Goal: Transaction & Acquisition: Purchase product/service

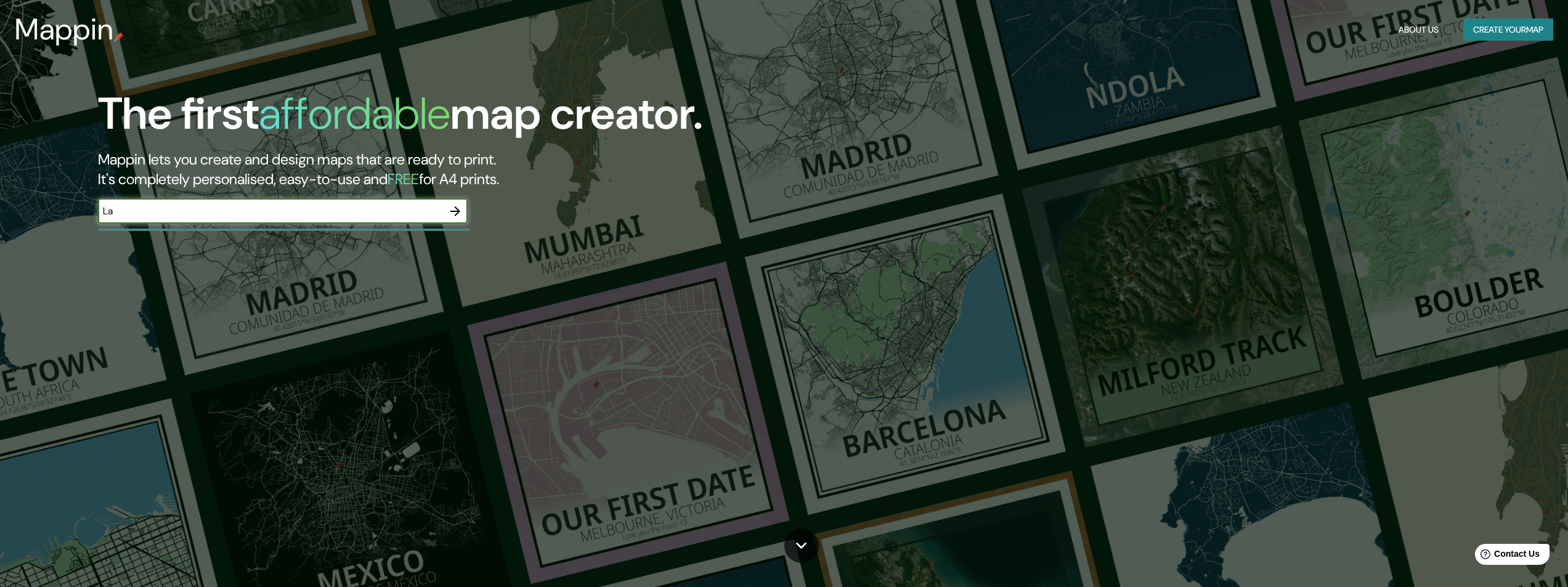
type input "[GEOGRAPHIC_DATA][PERSON_NAME] [GEOGRAPHIC_DATA]"
click at [454, 212] on icon "button" at bounding box center [455, 211] width 15 height 15
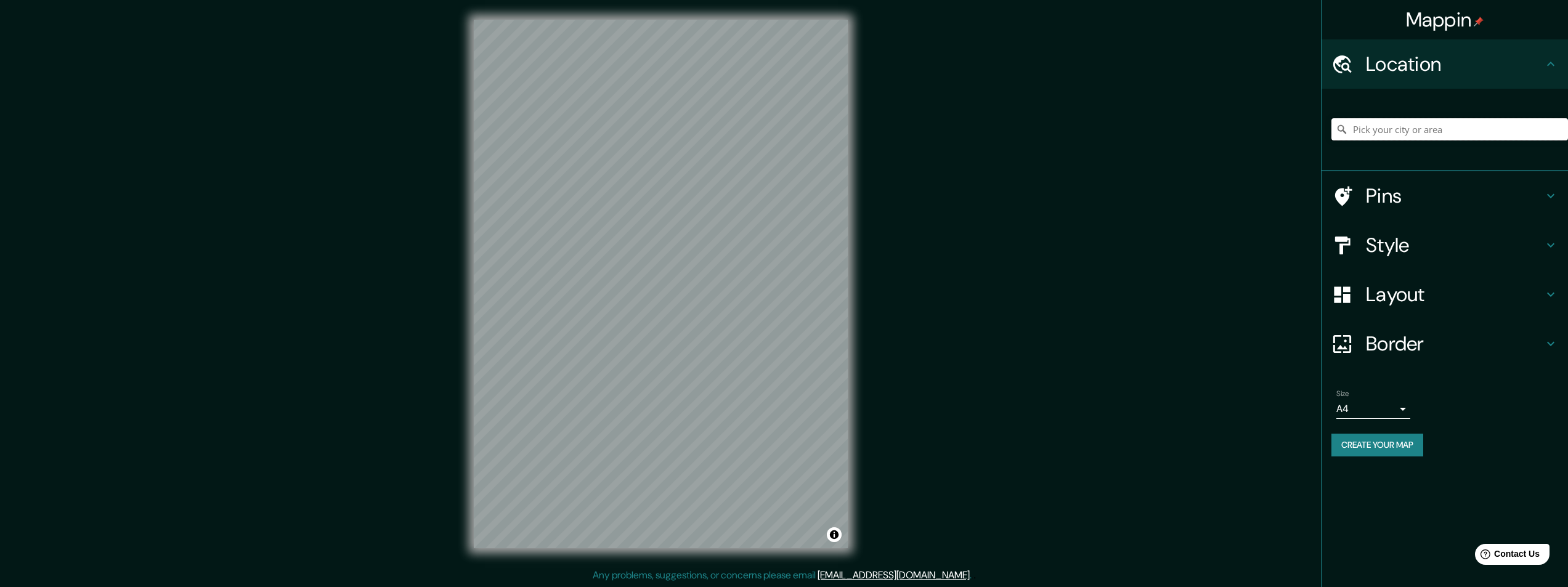
click at [1351, 128] on input "Pick your city or area" at bounding box center [1450, 129] width 236 height 22
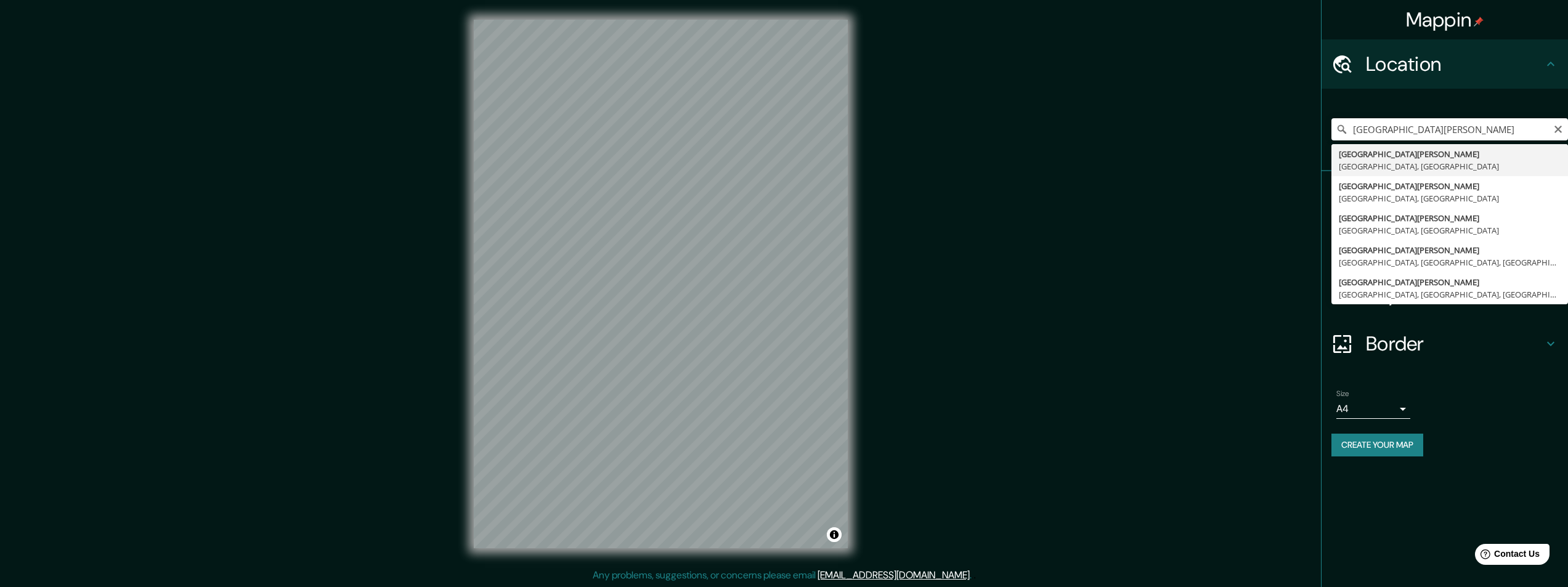
type input "[GEOGRAPHIC_DATA][PERSON_NAME], [GEOGRAPHIC_DATA], [GEOGRAPHIC_DATA]"
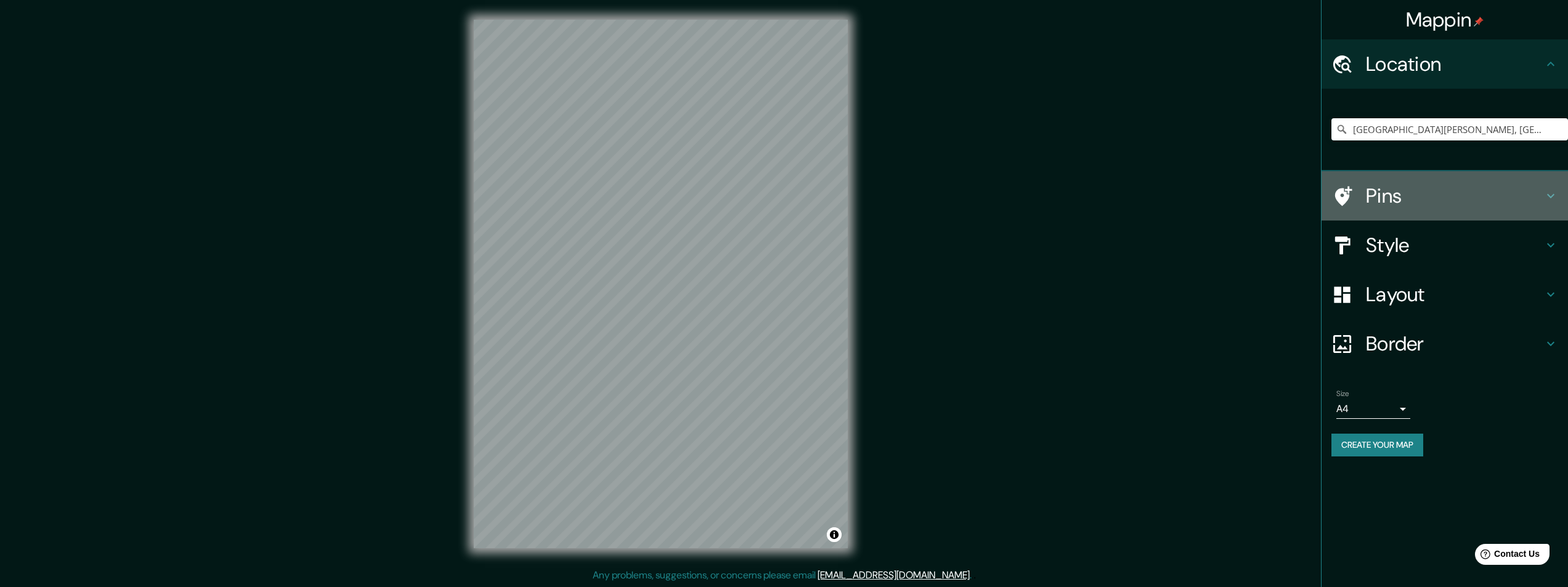
click at [1379, 194] on h4 "Pins" at bounding box center [1455, 196] width 177 height 24
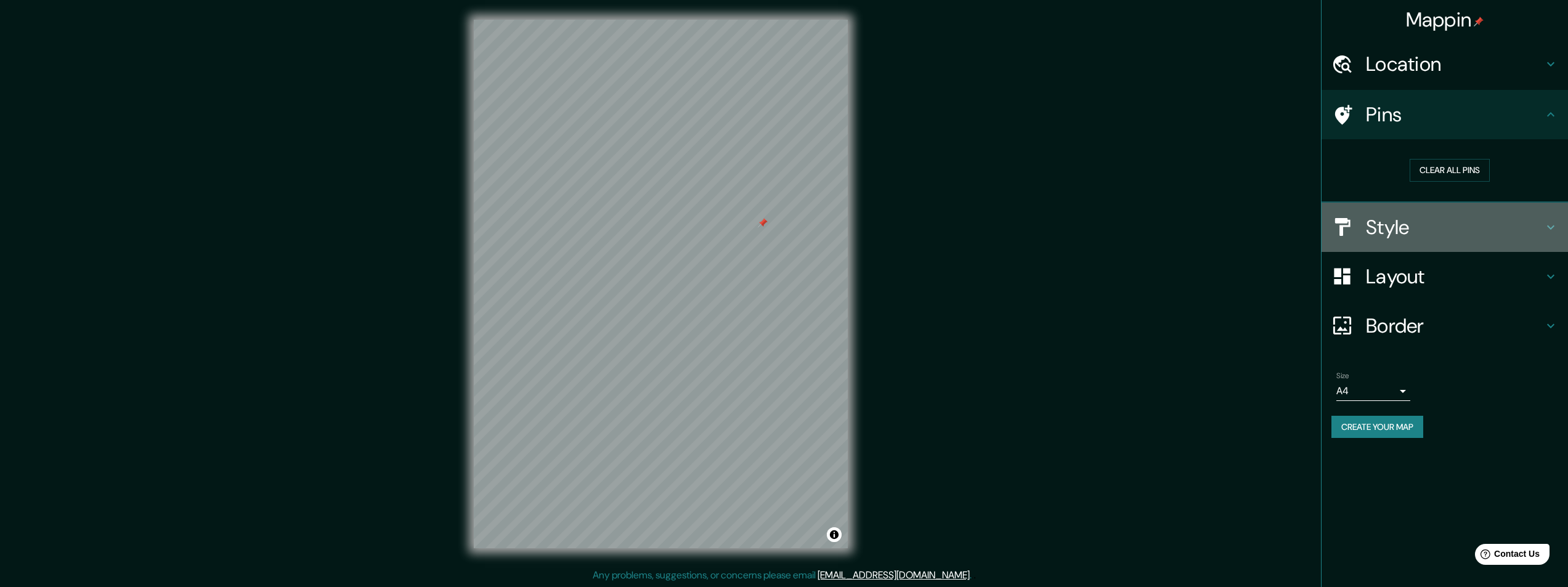
click at [1374, 228] on h4 "Style" at bounding box center [1455, 228] width 177 height 24
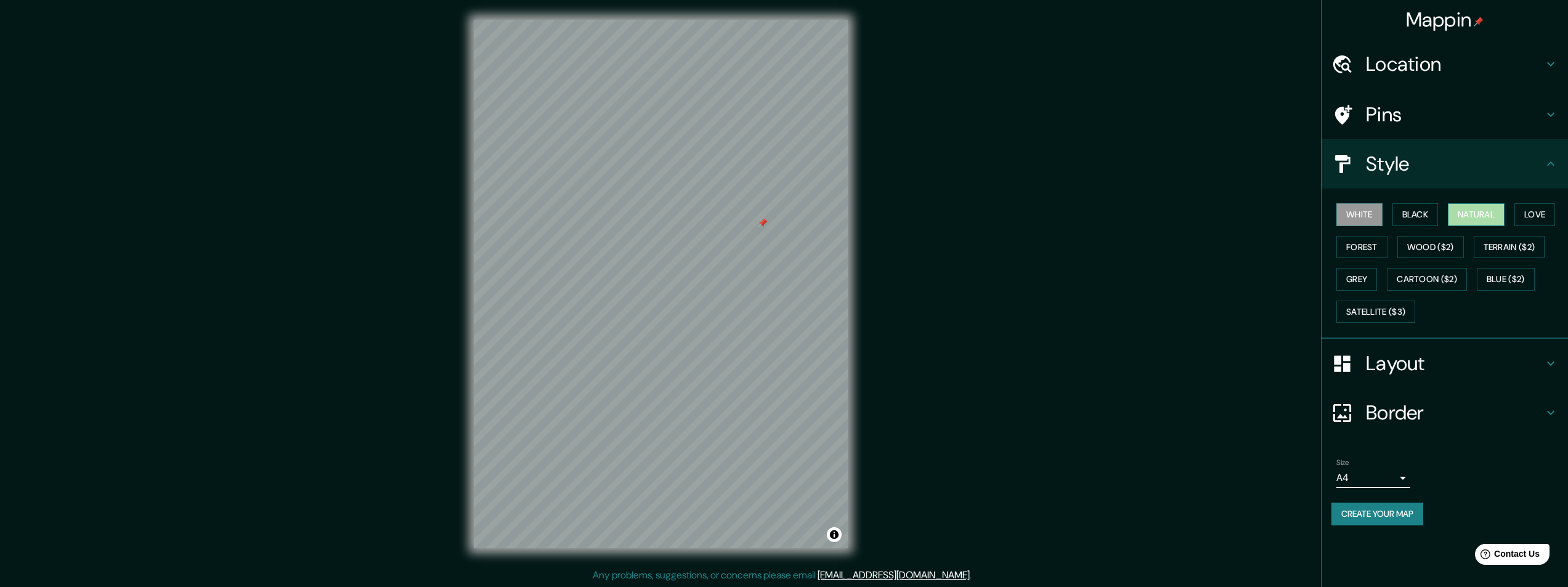
click at [1476, 215] on button "Natural" at bounding box center [1476, 215] width 57 height 23
click at [1543, 215] on button "Love" at bounding box center [1535, 215] width 40 height 23
click at [1360, 249] on button "Forest" at bounding box center [1361, 247] width 51 height 23
click at [1424, 249] on button "Wood ($2)" at bounding box center [1431, 247] width 66 height 23
click at [1502, 249] on button "Terrain ($2)" at bounding box center [1510, 247] width 71 height 23
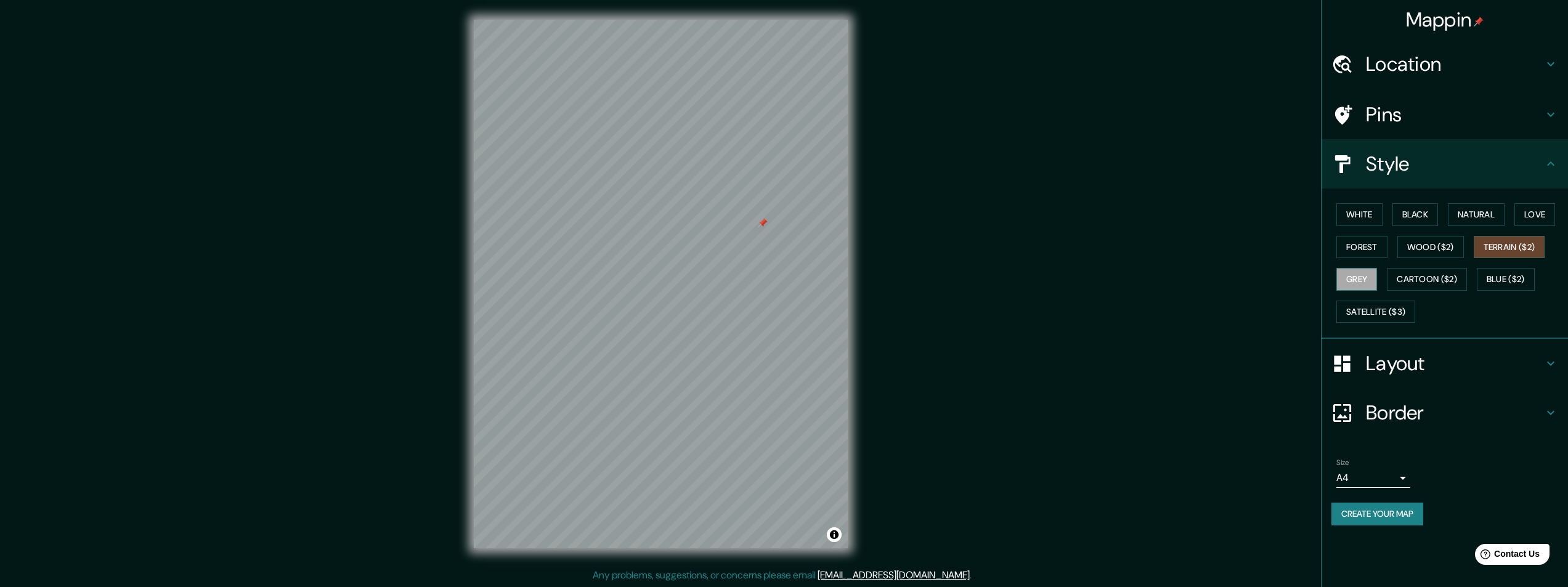
click at [1350, 283] on button "Grey" at bounding box center [1357, 279] width 40 height 23
click at [1426, 281] on button "Cartoon ($2)" at bounding box center [1427, 279] width 80 height 23
click at [1515, 279] on button "Blue ($2)" at bounding box center [1506, 279] width 58 height 23
click at [1361, 312] on button "Satellite ($3)" at bounding box center [1375, 312] width 79 height 23
click at [778, 262] on div at bounding box center [775, 260] width 10 height 10
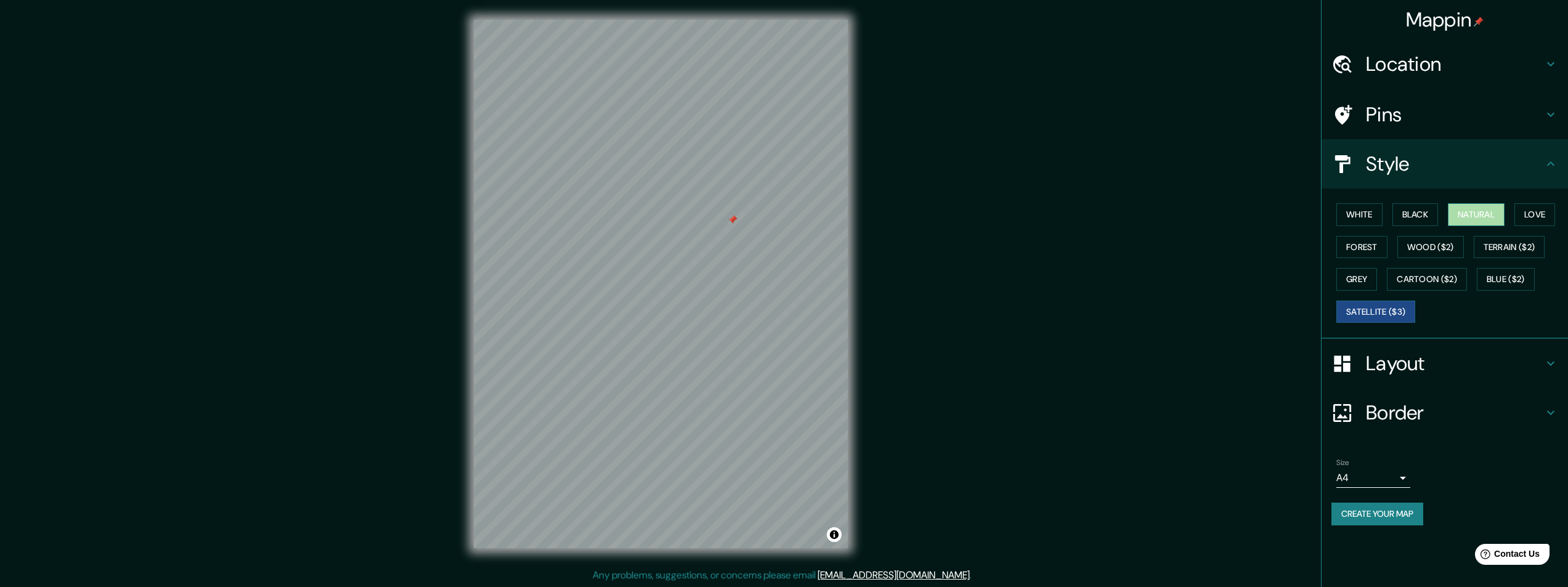
click at [1480, 213] on button "Natural" at bounding box center [1476, 215] width 57 height 23
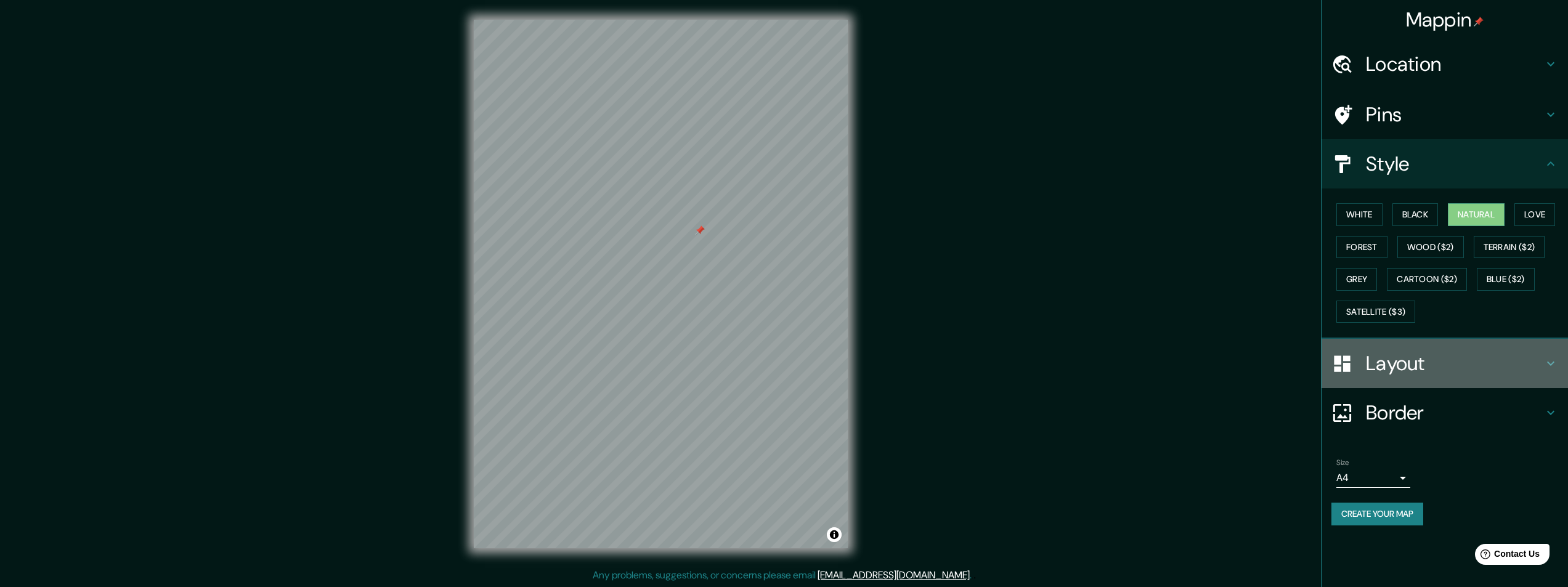
click at [1383, 364] on h4 "Layout" at bounding box center [1455, 364] width 177 height 24
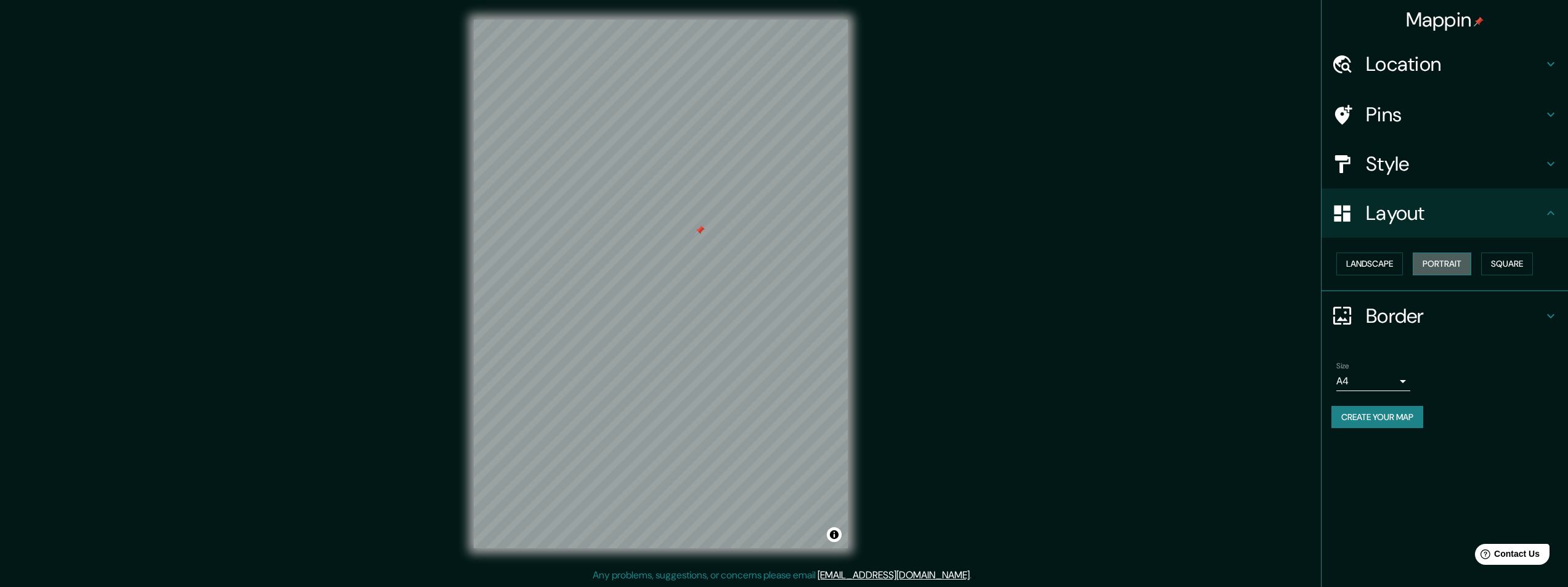
click at [1442, 262] on button "Portrait" at bounding box center [1442, 264] width 58 height 23
click at [1388, 318] on h4 "Border" at bounding box center [1455, 316] width 177 height 24
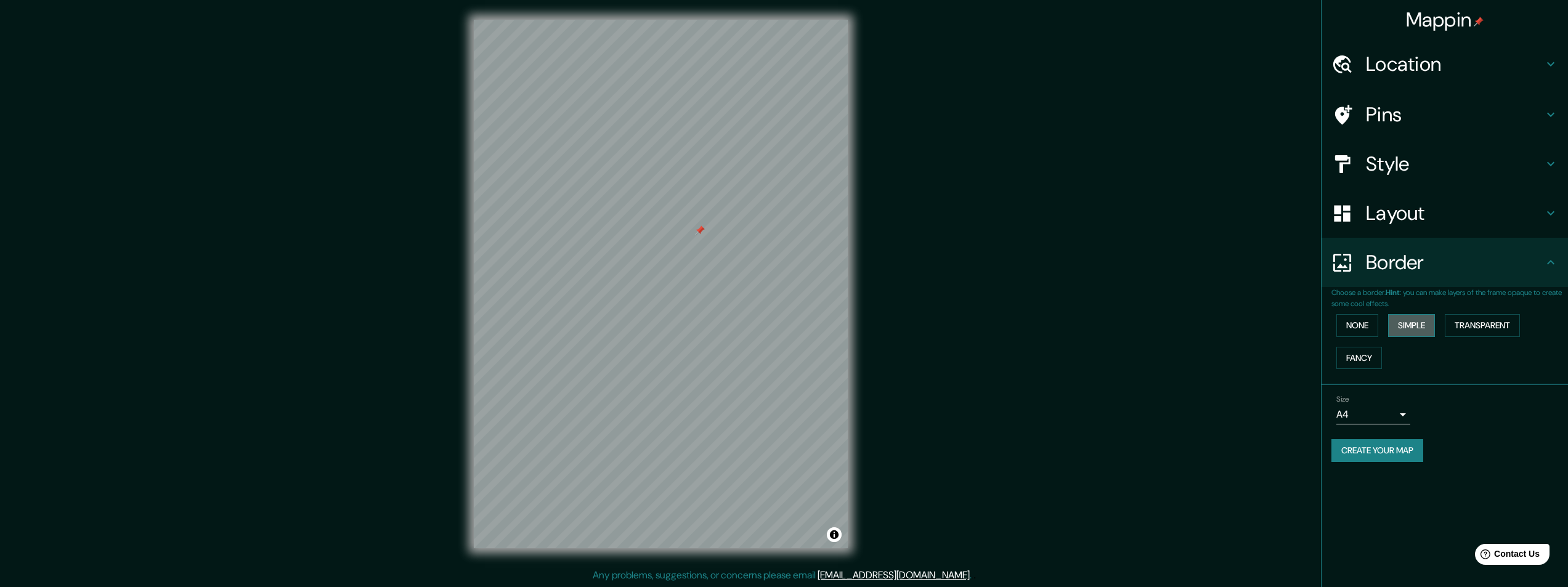
click at [1411, 324] on button "Simple" at bounding box center [1412, 325] width 47 height 23
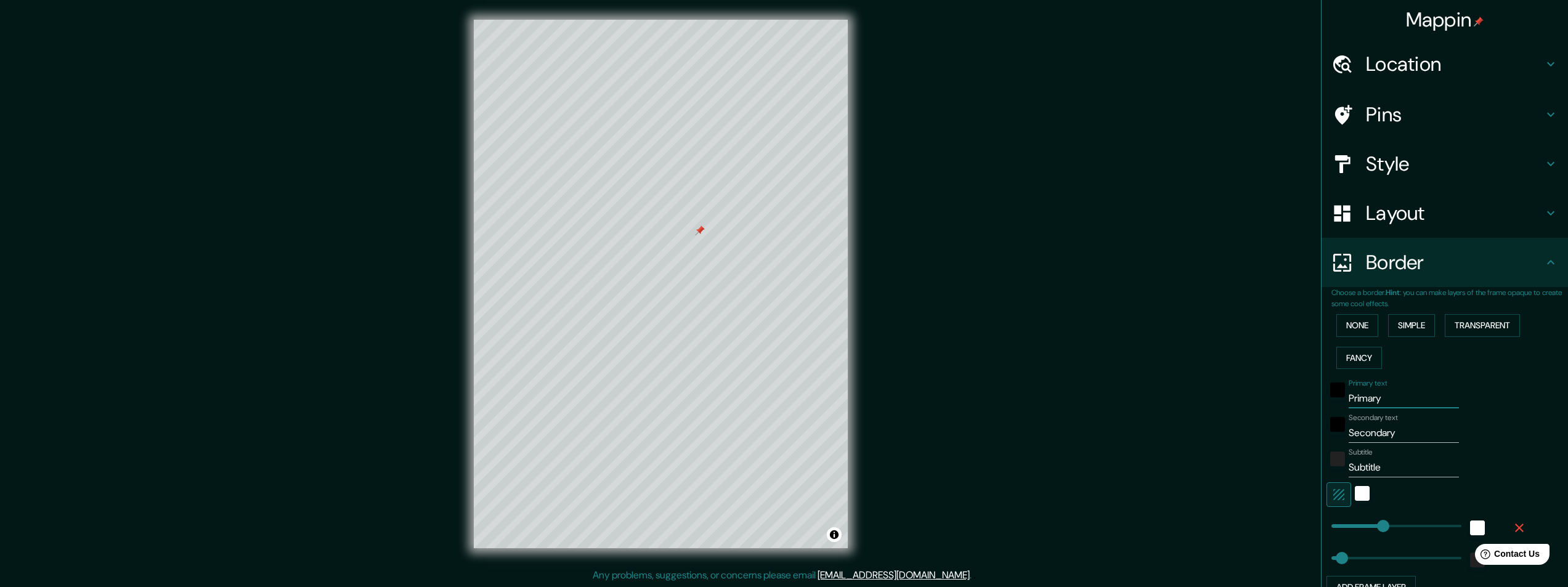
click at [1357, 398] on input "Primary" at bounding box center [1404, 398] width 110 height 19
click at [1349, 395] on input "Primary" at bounding box center [1404, 398] width 110 height 19
type input "LPrimary"
type input "243"
type input "49"
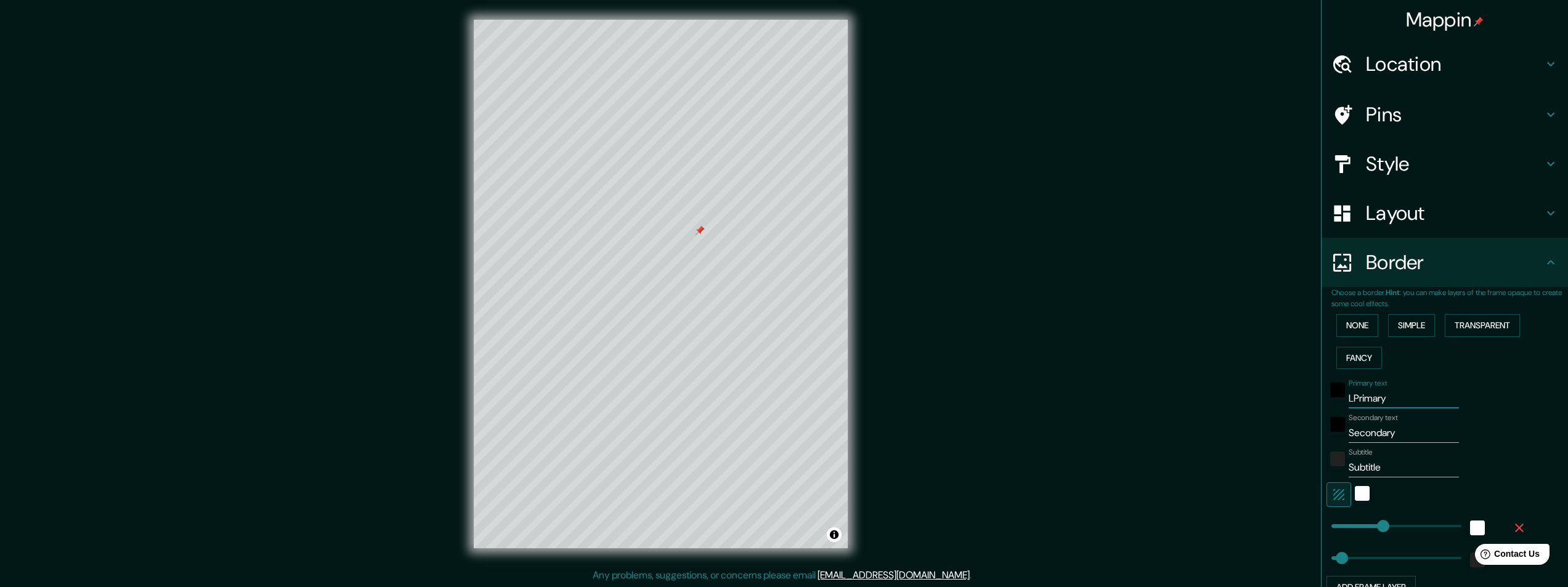
type input "LAPrimary"
type input "243"
type input "49"
drag, startPoint x: 1391, startPoint y: 398, endPoint x: 1275, endPoint y: 388, distance: 116.4
click at [1275, 388] on div "Mappin Location [GEOGRAPHIC_DATA][PERSON_NAME], [GEOGRAPHIC_DATA], [GEOGRAPHIC_…" at bounding box center [784, 294] width 1568 height 588
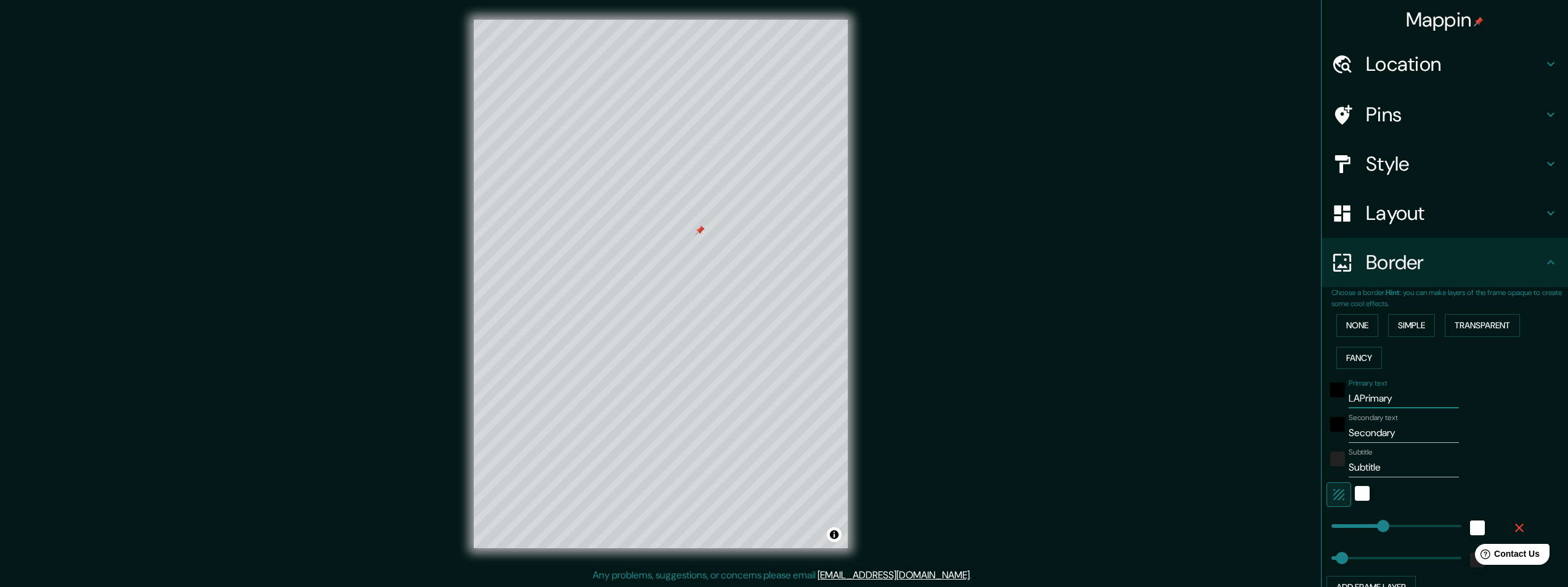
type input "243"
type input "49"
type input "L"
type input "243"
type input "49"
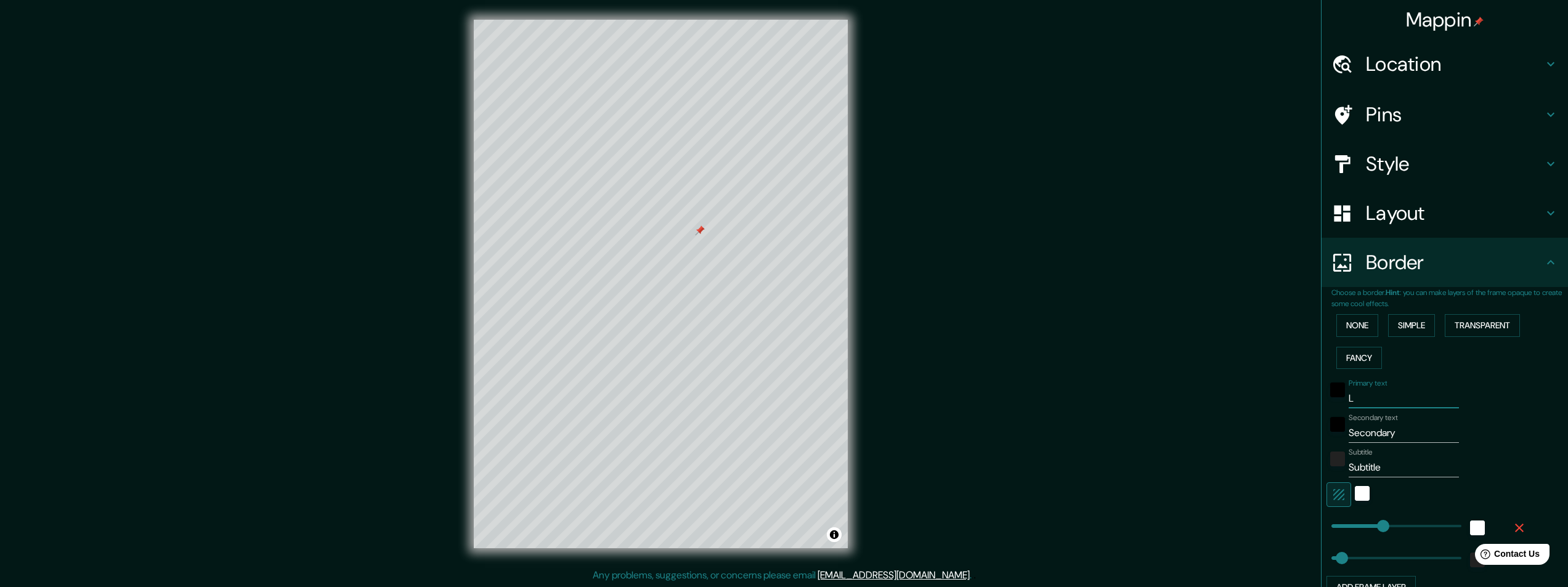
type input "LA"
type input "243"
type input "49"
type input "LA"
type input "243"
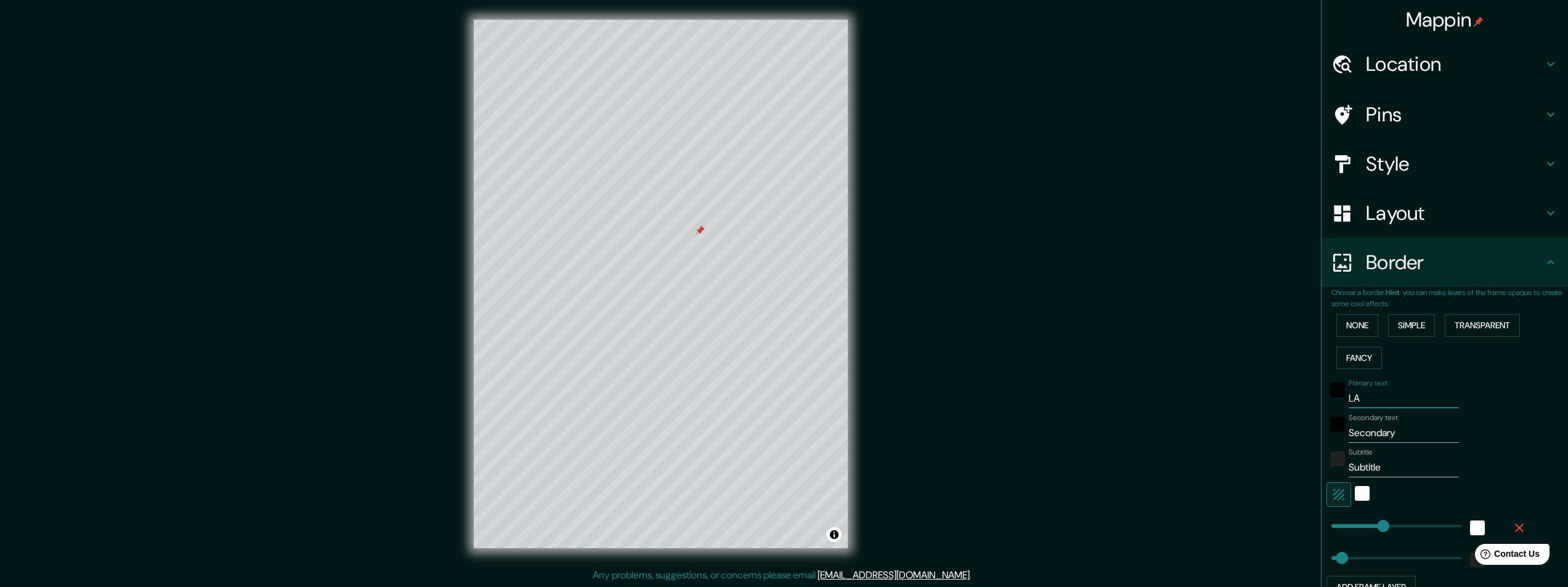
type input "49"
type input "LA R"
type input "243"
type input "49"
type input "LA RO"
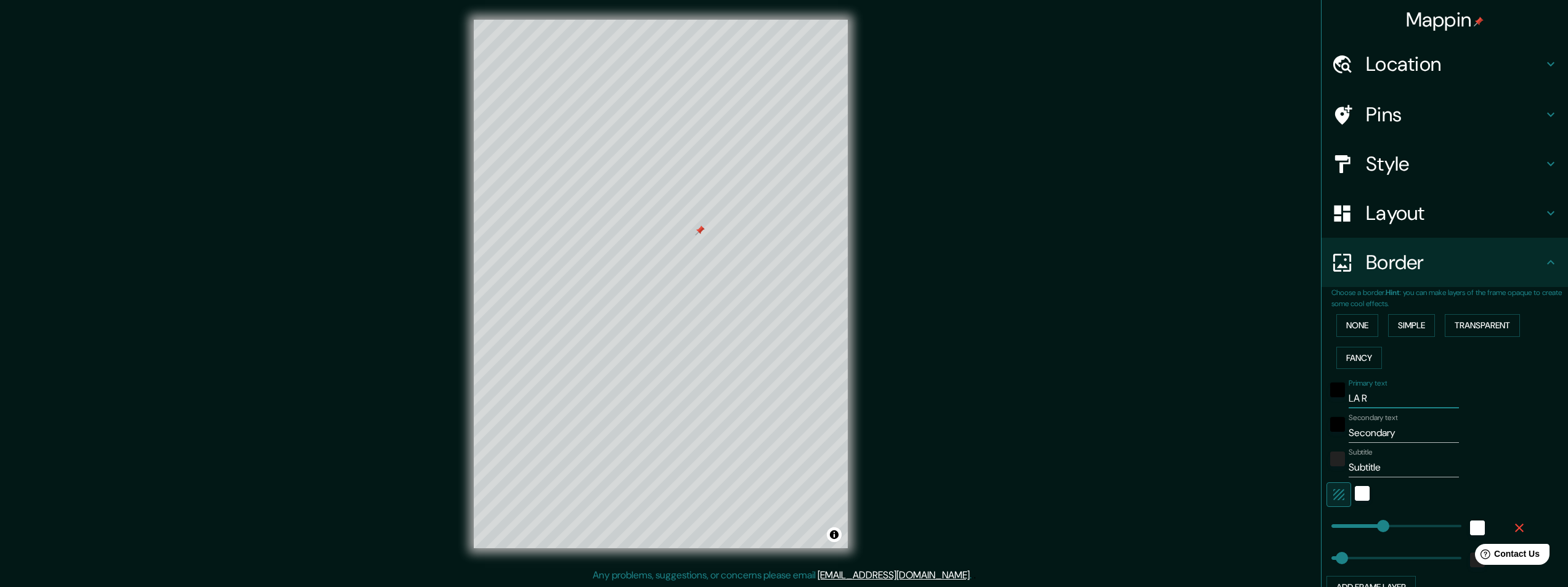
type input "243"
type input "49"
type input "LA ROC"
type input "243"
type input "49"
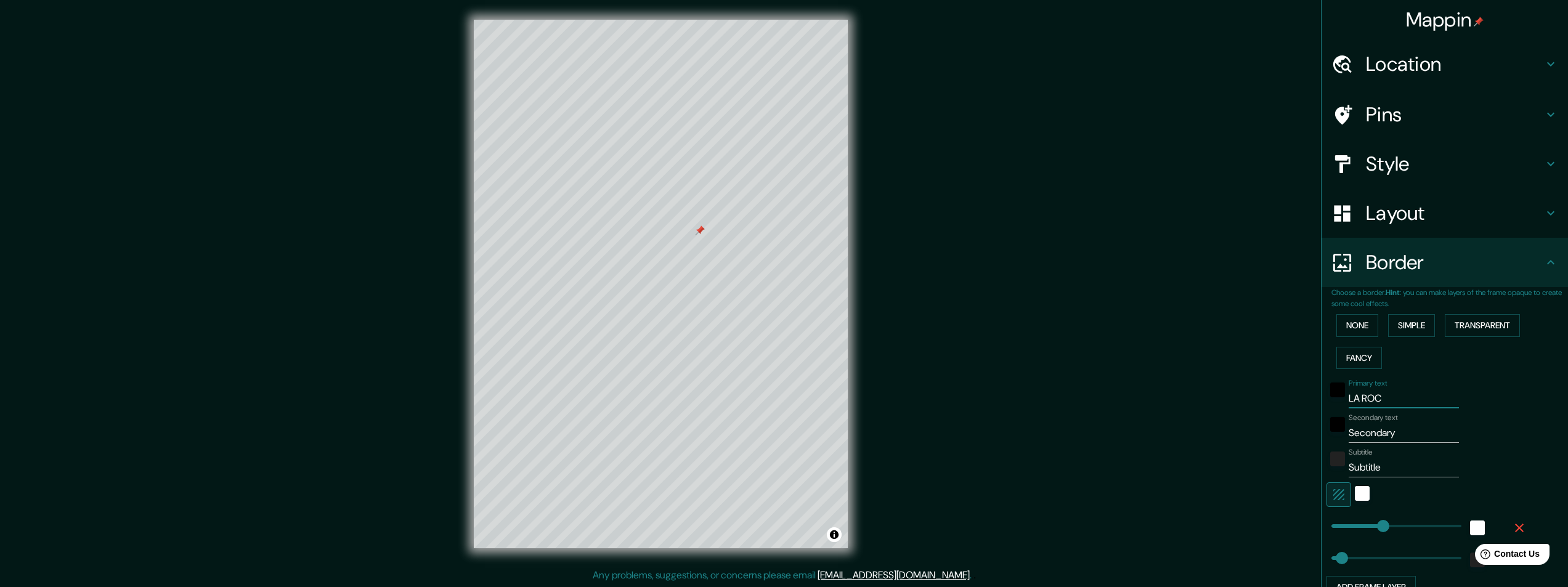
type input "LA ROCH"
type input "243"
type input "49"
type input "[PERSON_NAME]"
type input "243"
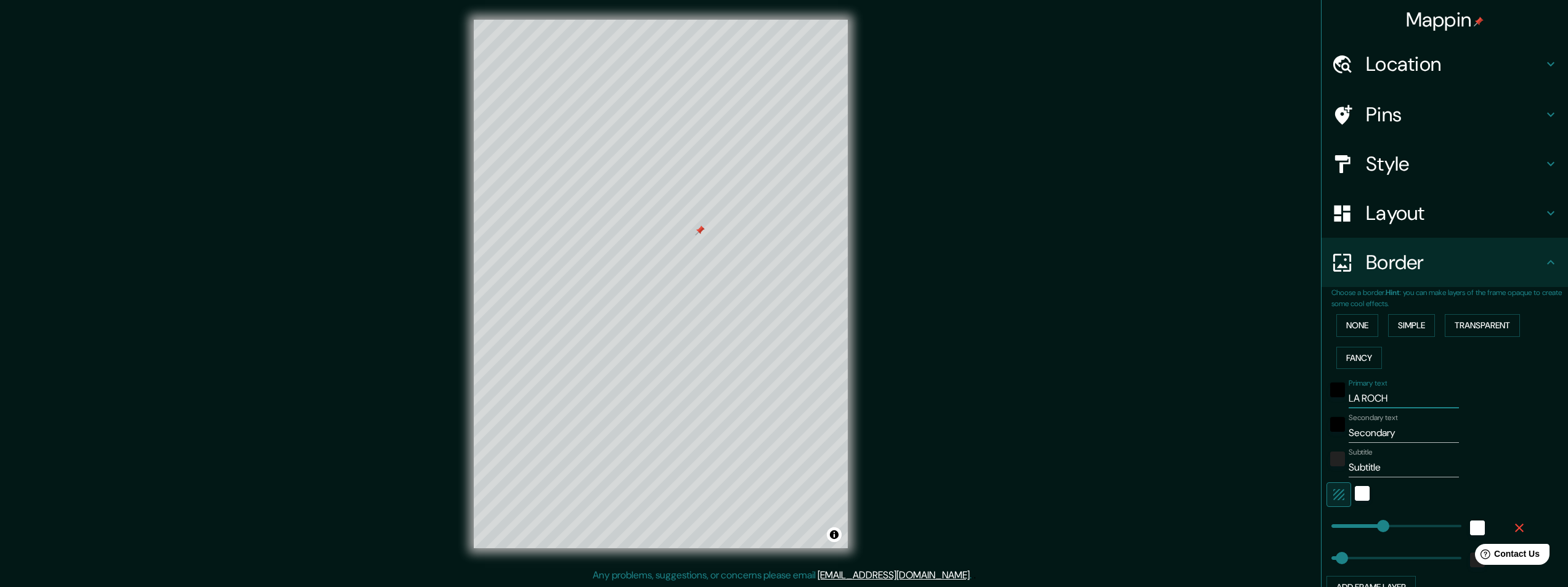
type input "49"
type input "[PERSON_NAME]"
type input "243"
type input "49"
type input "[PERSON_NAME]"
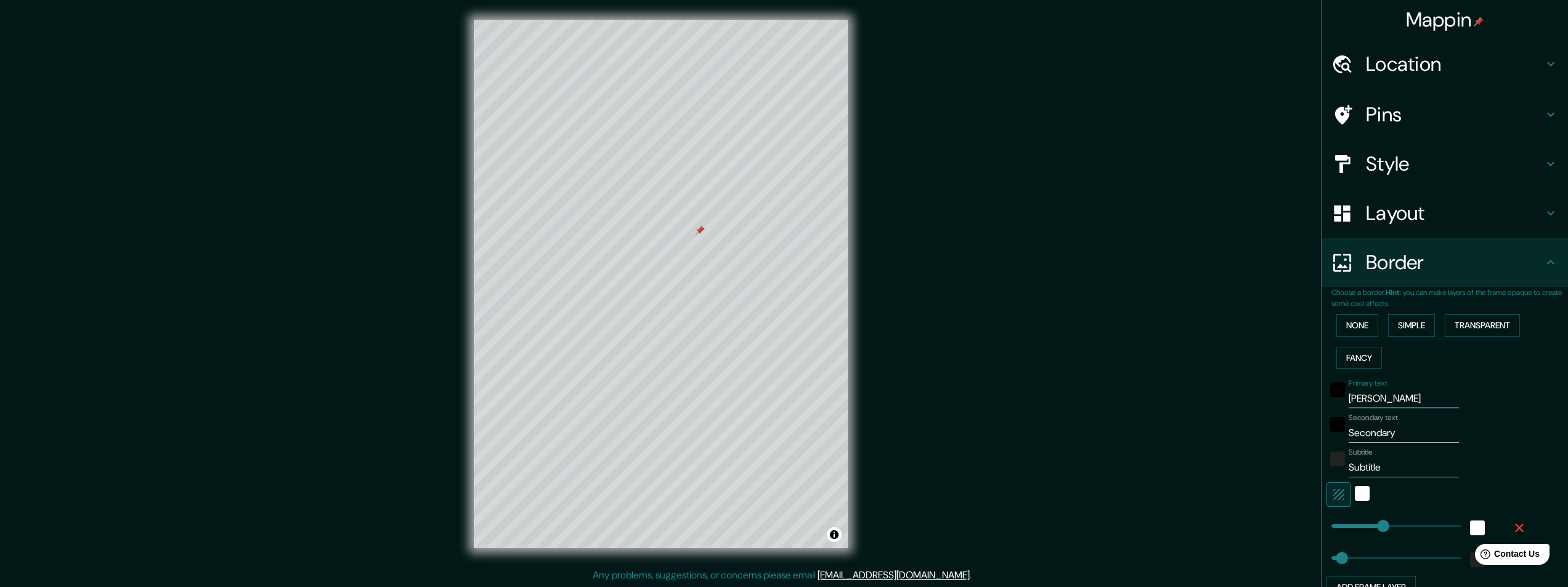
type input "243"
type input "49"
type input "[GEOGRAPHIC_DATA][PERSON_NAME]"
type input "243"
type input "49"
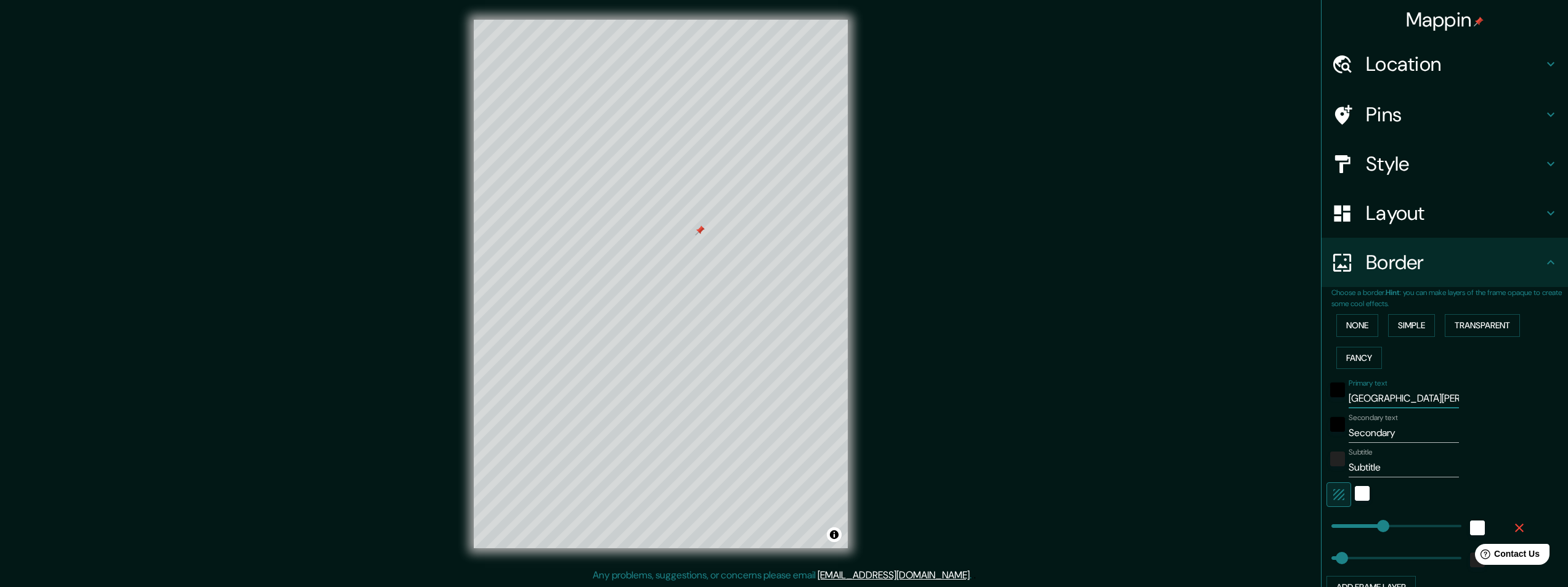
type input "[GEOGRAPHIC_DATA][PERSON_NAME]"
drag, startPoint x: 1391, startPoint y: 431, endPoint x: 1164, endPoint y: 418, distance: 227.4
click at [1164, 418] on div "Mappin Location [GEOGRAPHIC_DATA][PERSON_NAME], [GEOGRAPHIC_DATA], [GEOGRAPHIC_…" at bounding box center [784, 294] width 1568 height 588
type input "F"
type input "243"
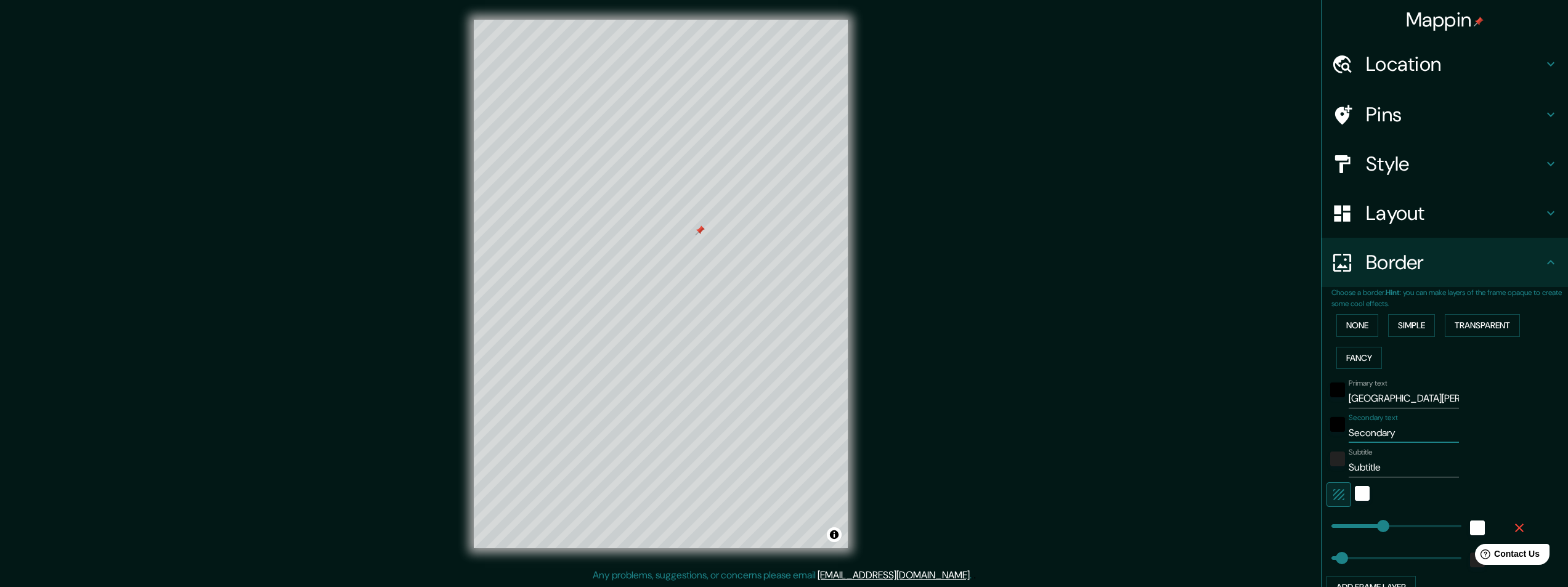
type input "49"
type input "FR"
type input "243"
type input "49"
type input "FRA"
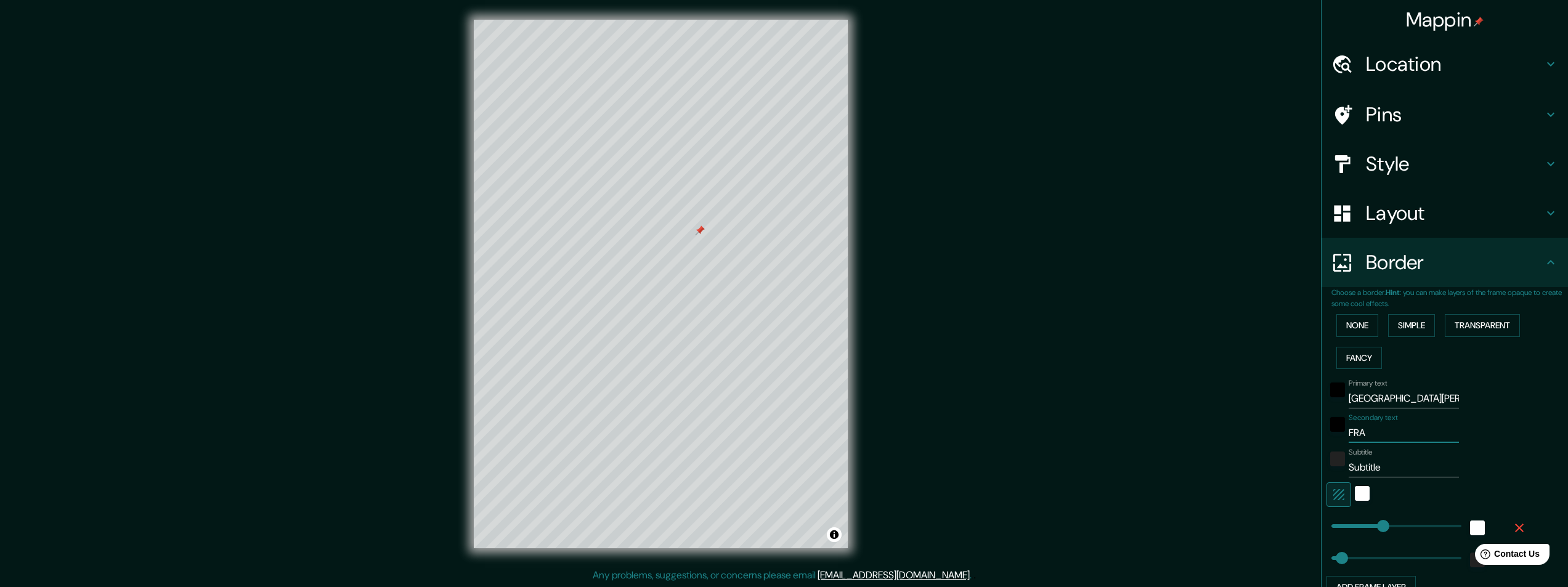
type input "243"
type input "49"
type input "[PERSON_NAME]"
type input "243"
type input "49"
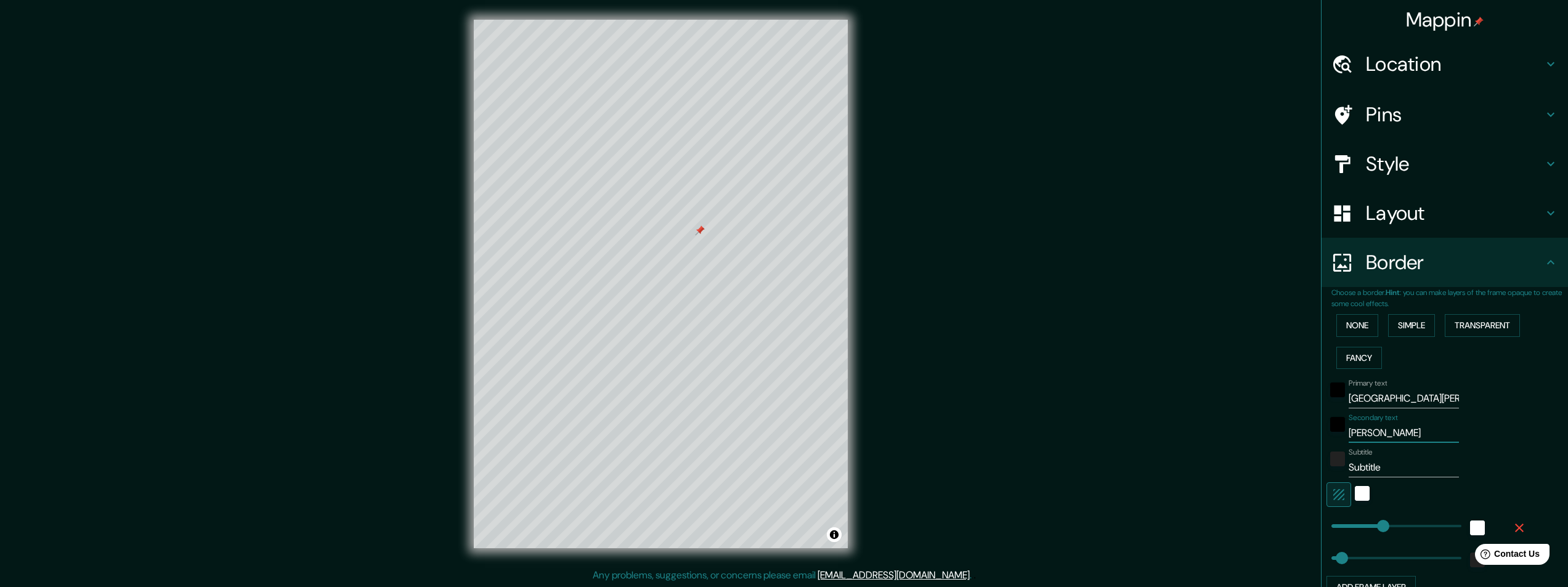
type input "FRANC"
type input "243"
type input "49"
type input "[GEOGRAPHIC_DATA]"
type input "243"
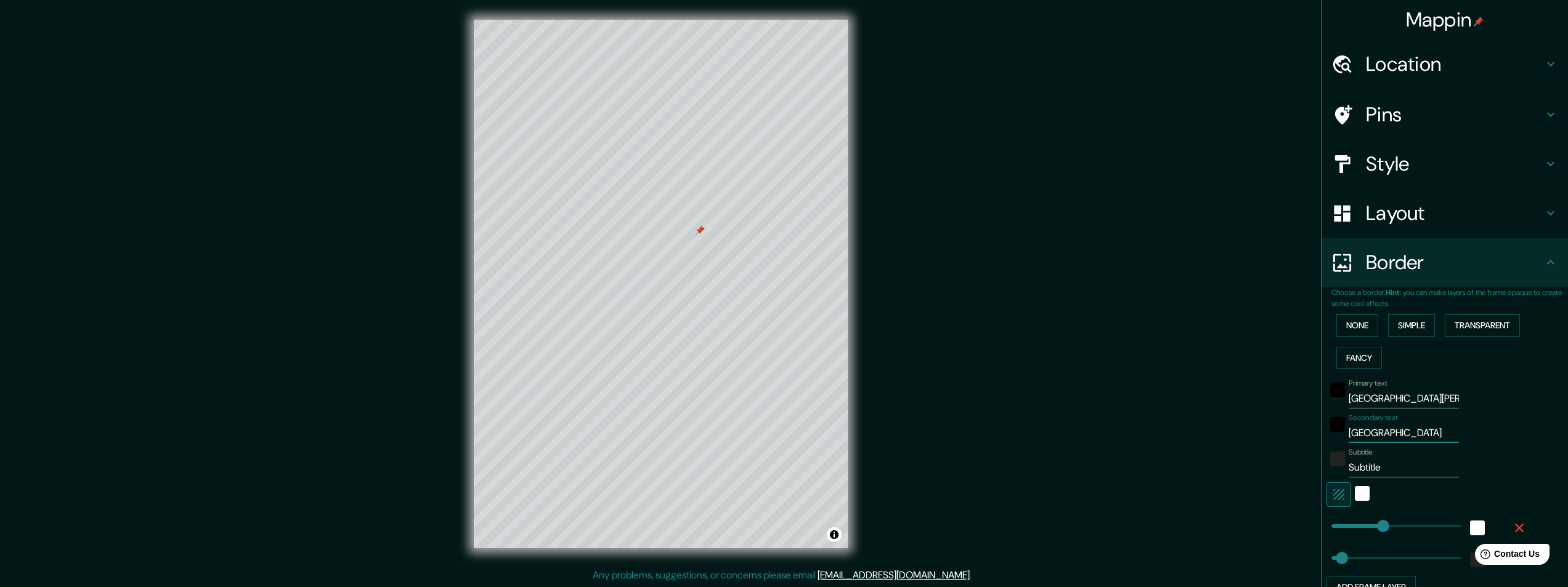
type input "49"
type input "[GEOGRAPHIC_DATA]"
drag, startPoint x: 1379, startPoint y: 468, endPoint x: 1164, endPoint y: 449, distance: 215.8
click at [1178, 454] on div "Mappin Location [GEOGRAPHIC_DATA][PERSON_NAME], [GEOGRAPHIC_DATA], [GEOGRAPHIC_…" at bounding box center [784, 294] width 1568 height 588
type input "4"
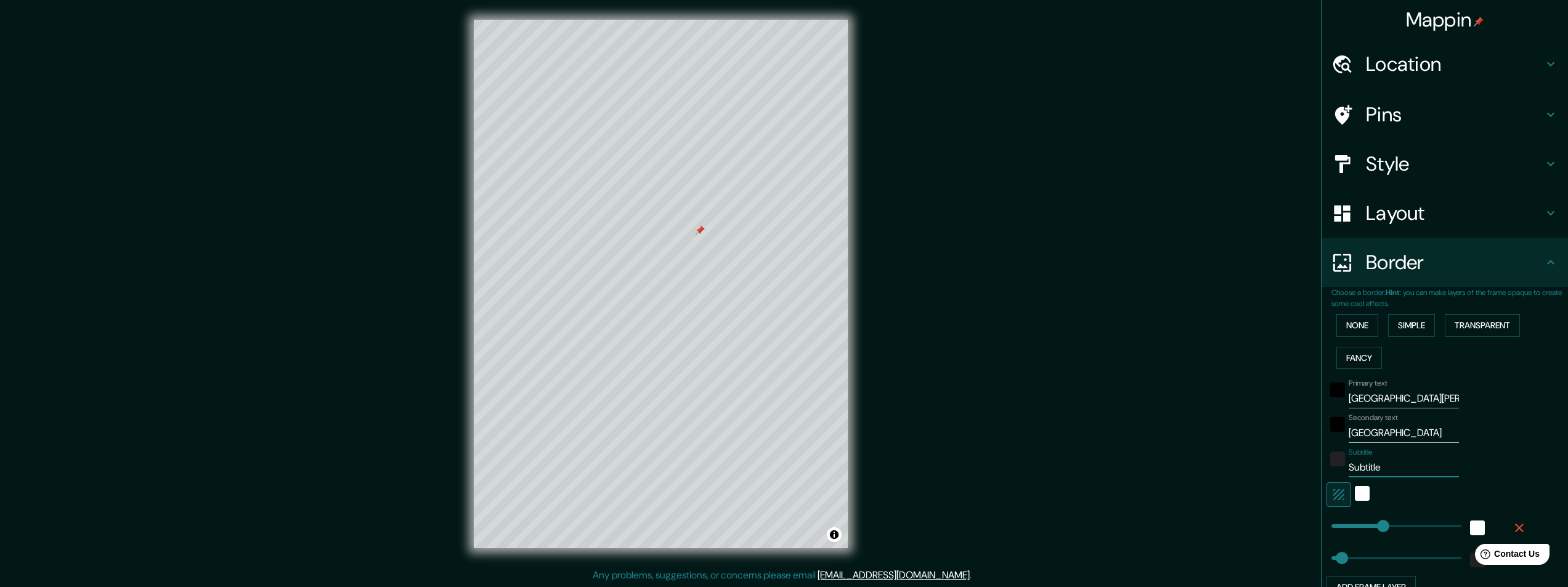
type input "243"
type input "49"
type input "46"
type input "243"
type input "49"
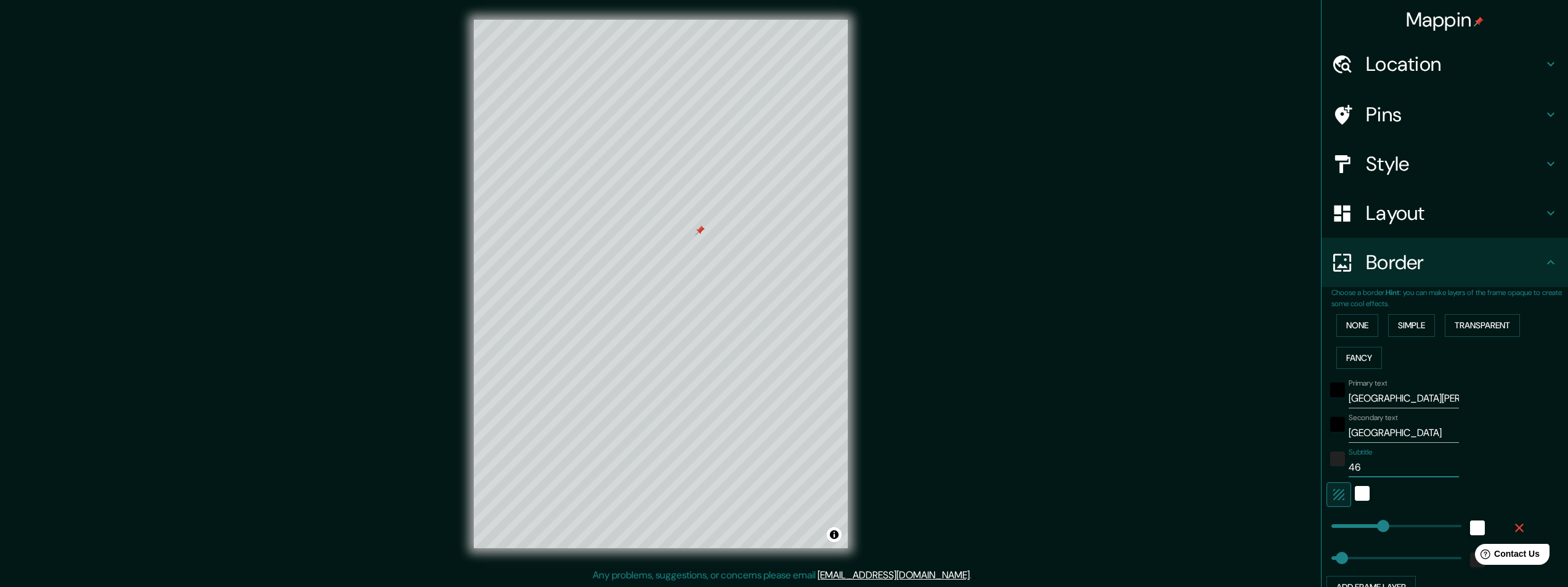
type input "46."
type input "243"
type input "49"
type input "46.1"
type input "243"
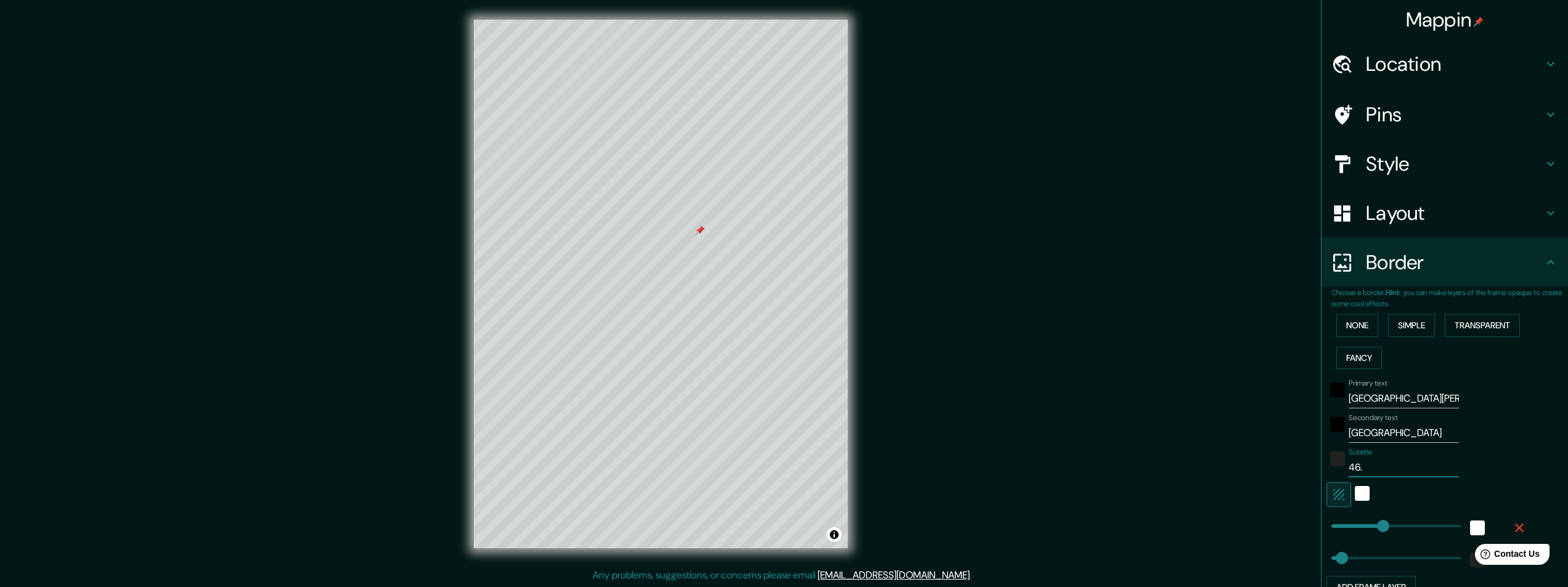
type input "49"
type input "46.16"
type input "243"
type input "49"
type input "46.160"
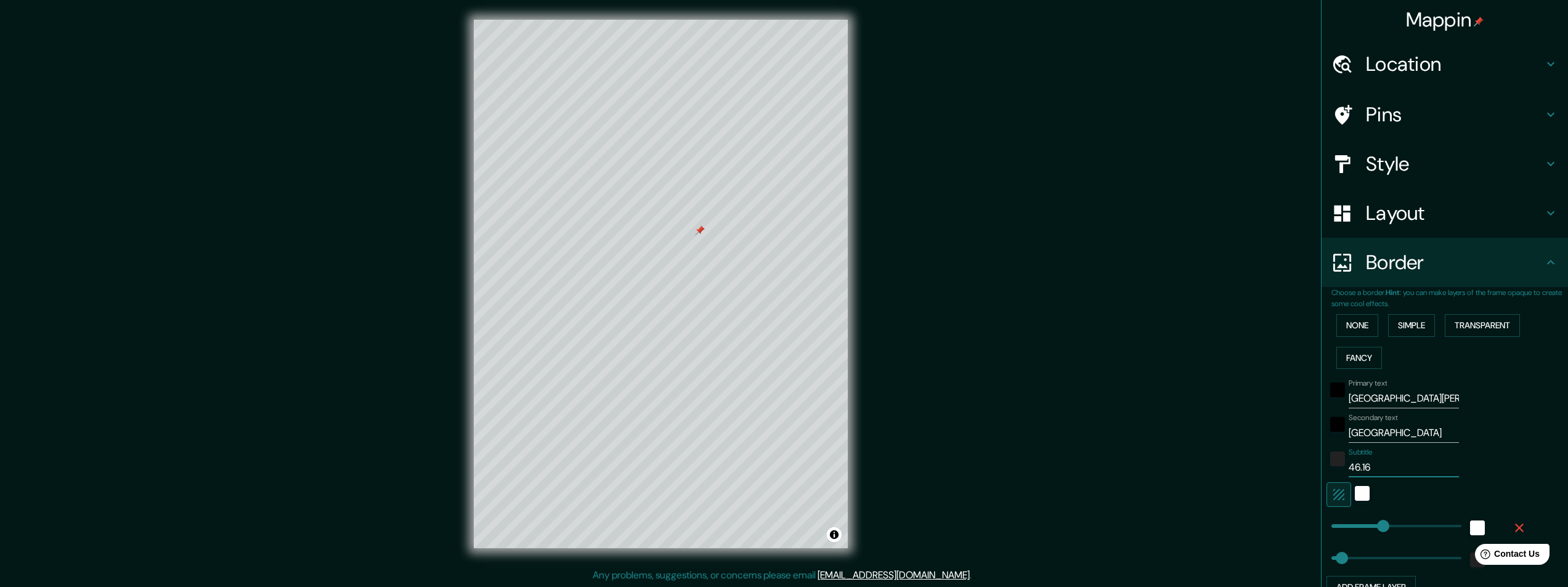
type input "243"
type input "49"
type input "46.160"
type input "243"
type input "49"
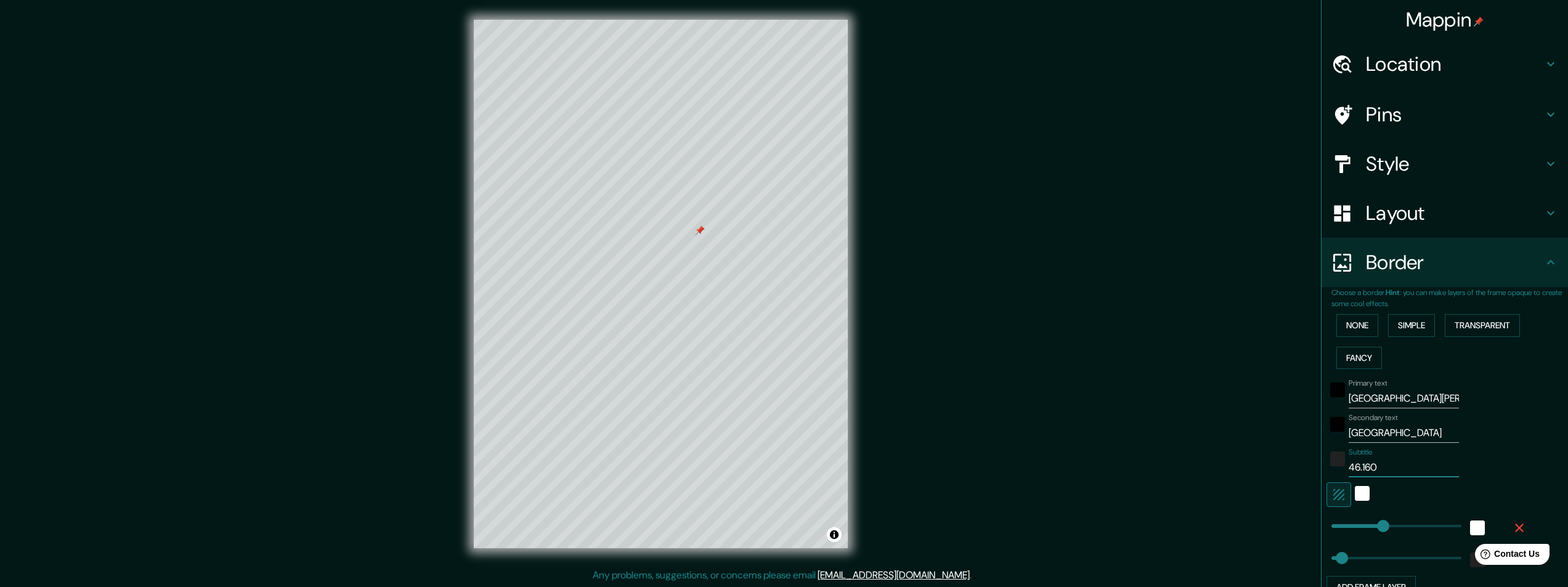
type input "46.160 N"
type input "243"
type input "49"
type input "46.160 N"
type input "243"
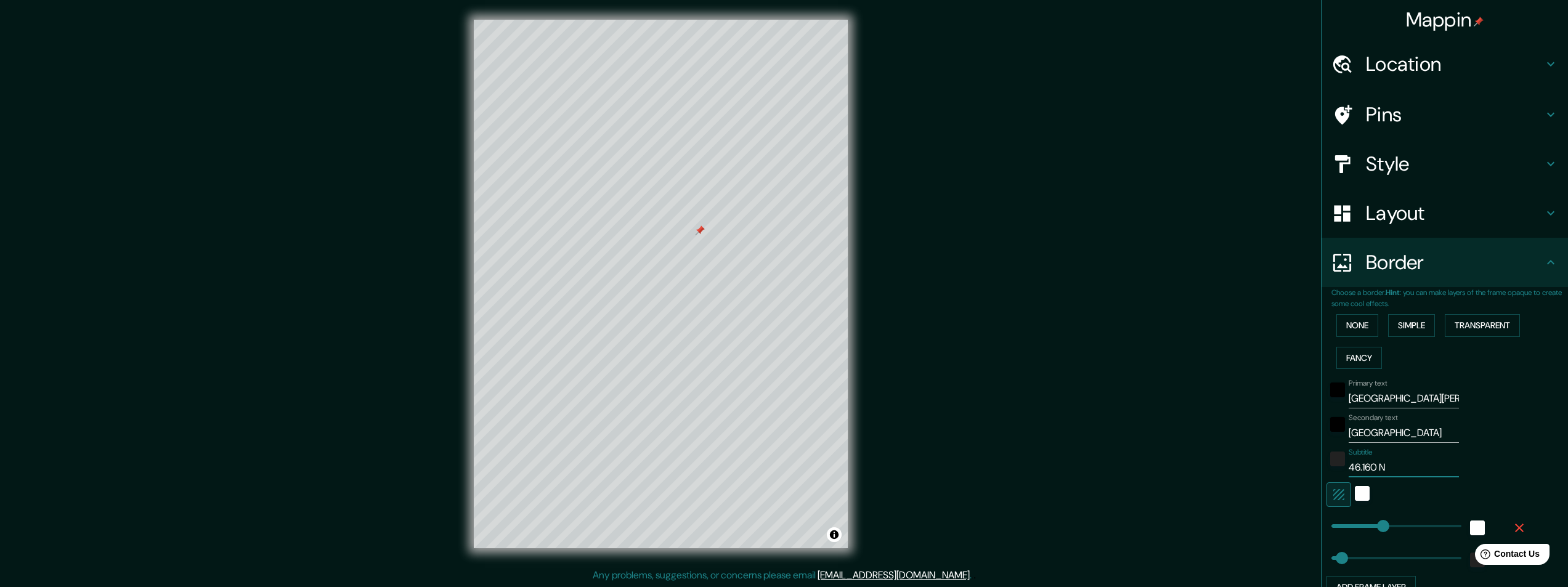
type input "49"
type input "46.160 N /"
type input "243"
type input "49"
type input "46.160 N /"
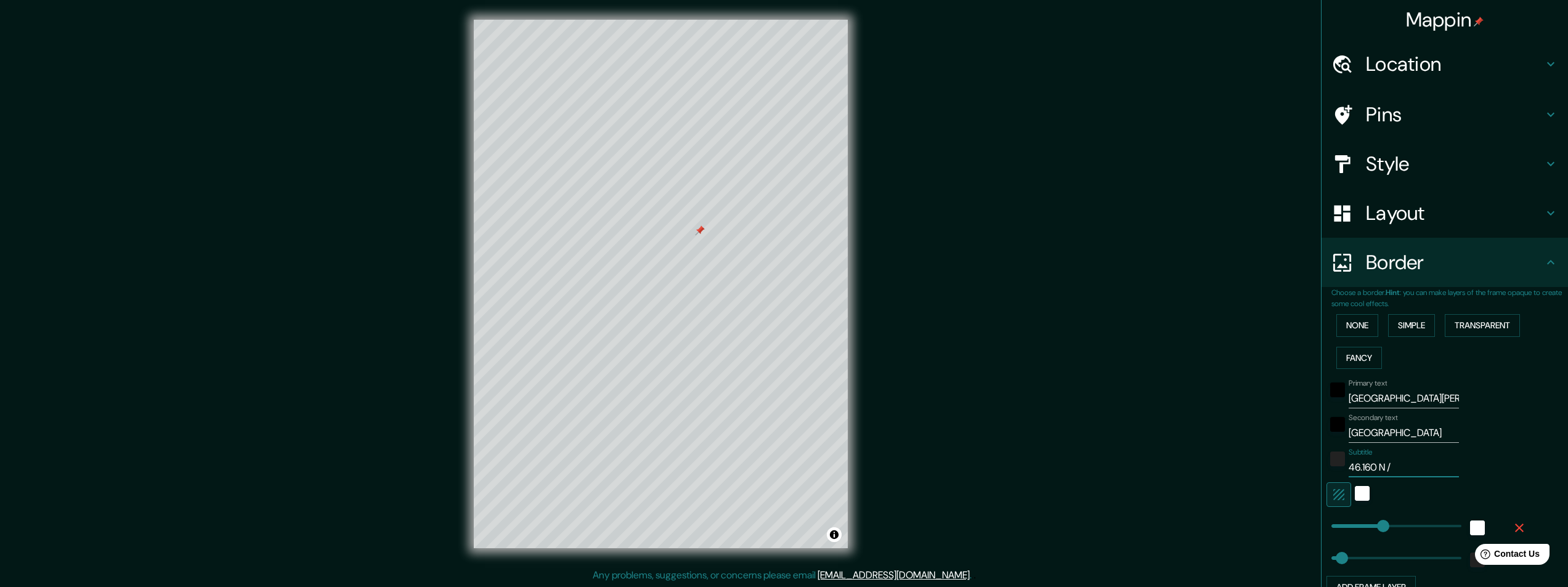
type input "243"
type input "49"
type input "46.160 N / 1"
type input "243"
type input "49"
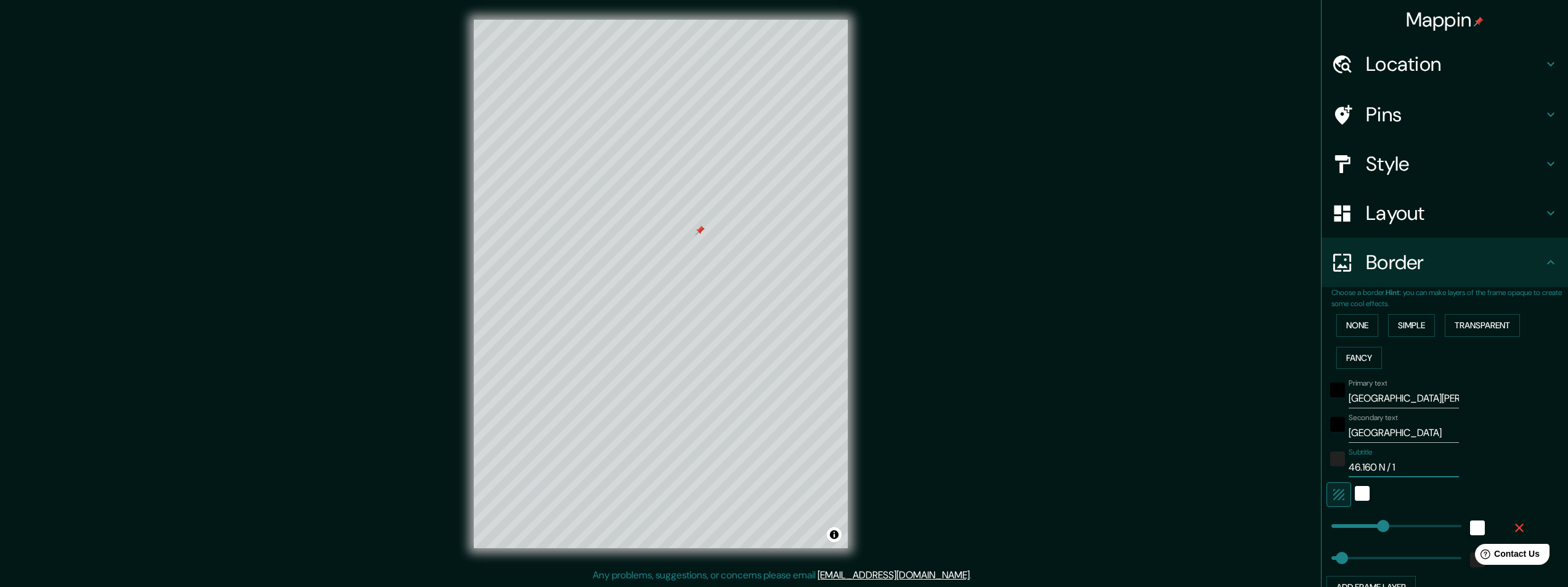
type input "46.160 N / 1."
type input "243"
type input "49"
type input "46.160 N / 1.1"
type input "243"
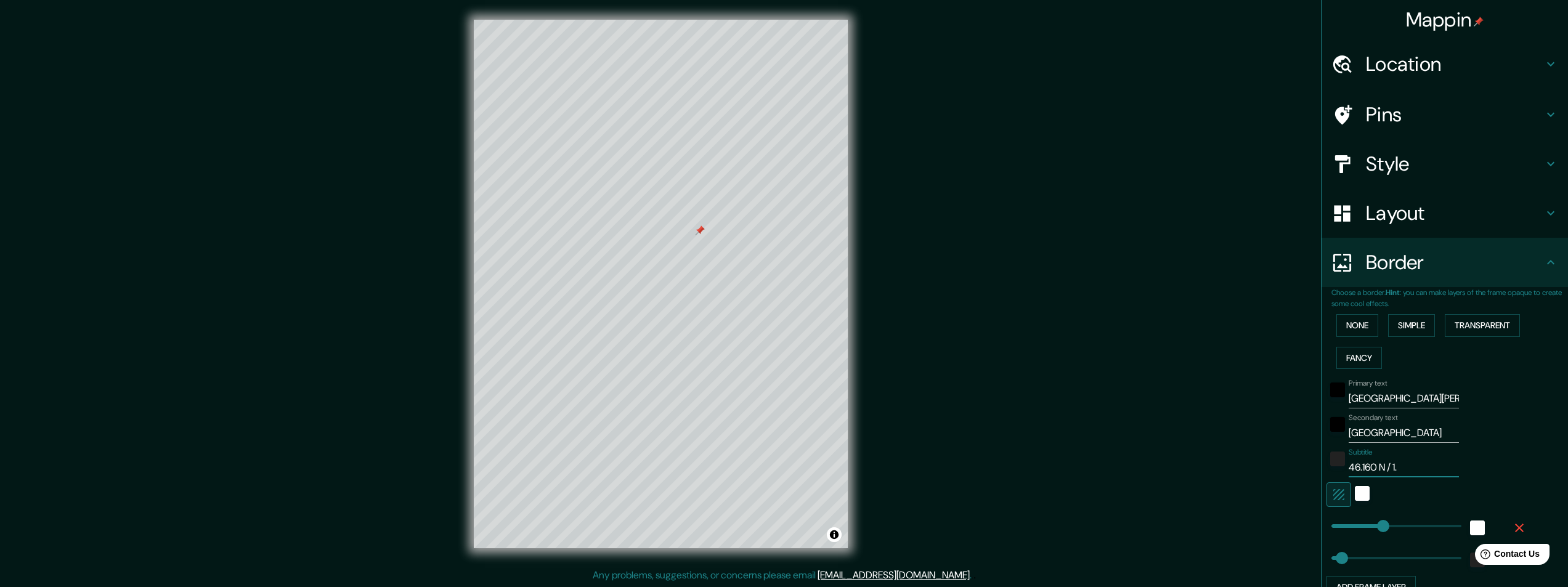
type input "49"
type input "46.160 N / 1.15"
type input "243"
type input "49"
type input "46.160 N / 1.151"
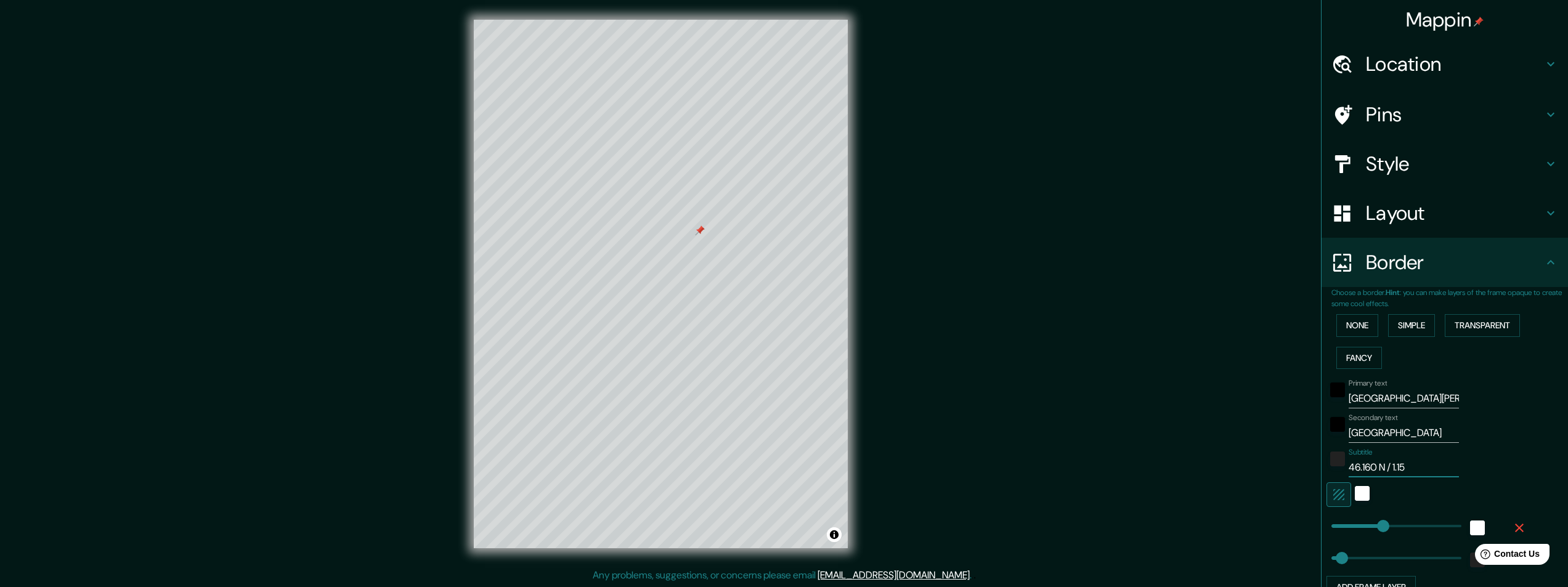
type input "243"
type input "49"
type input "46.160 N / 1.151"
type input "243"
type input "49"
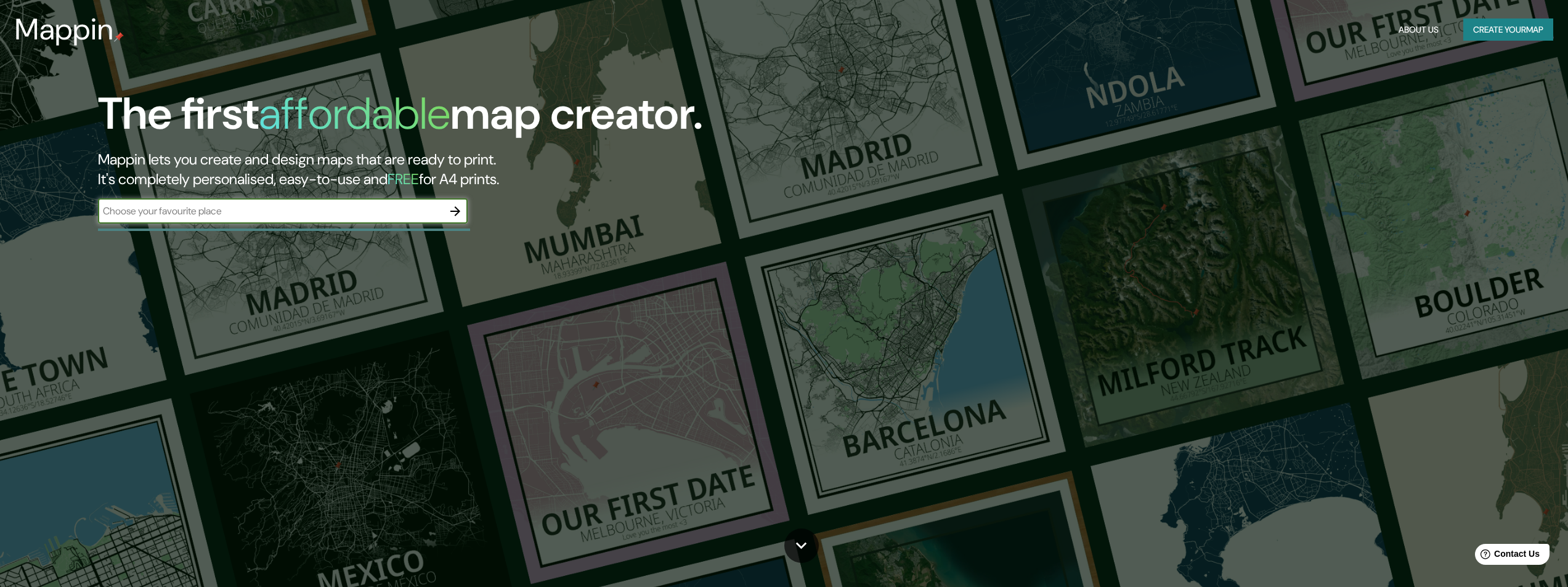
click at [258, 215] on input "text" at bounding box center [271, 211] width 345 height 14
type input "La Rochelle France"
click at [457, 211] on icon "button" at bounding box center [455, 211] width 10 height 10
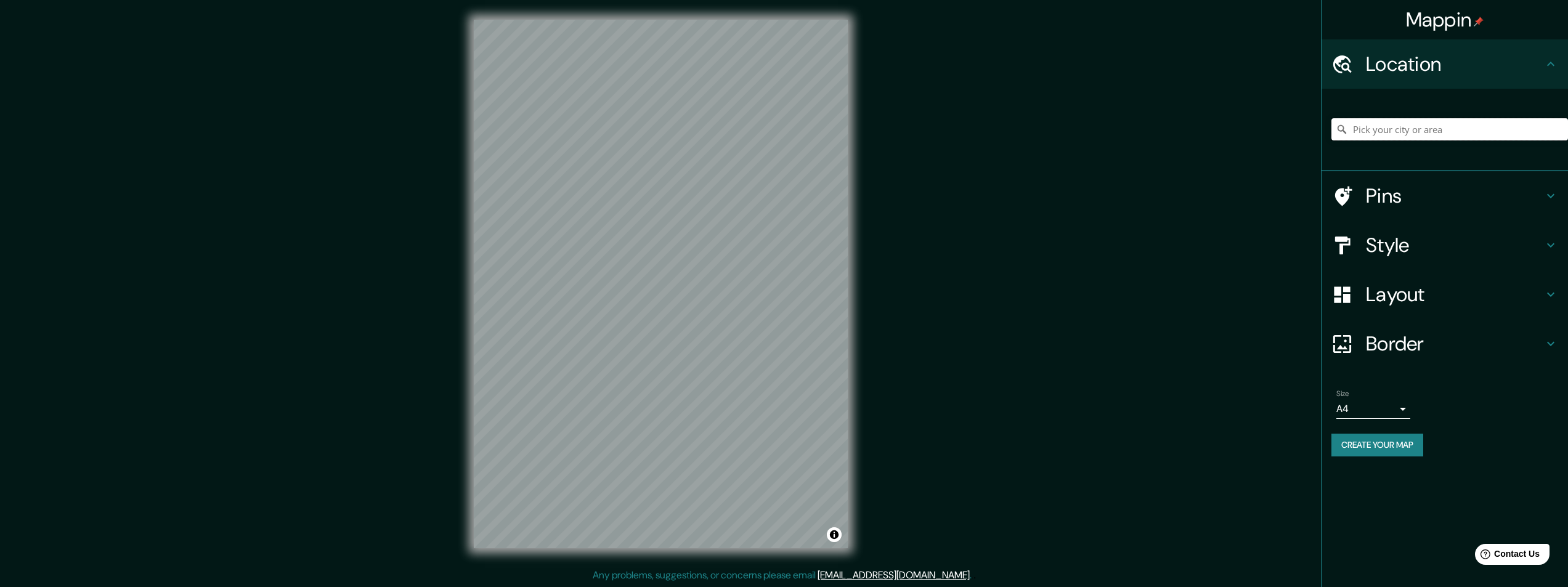
click at [1366, 132] on input "Pick your city or area" at bounding box center [1450, 129] width 236 height 22
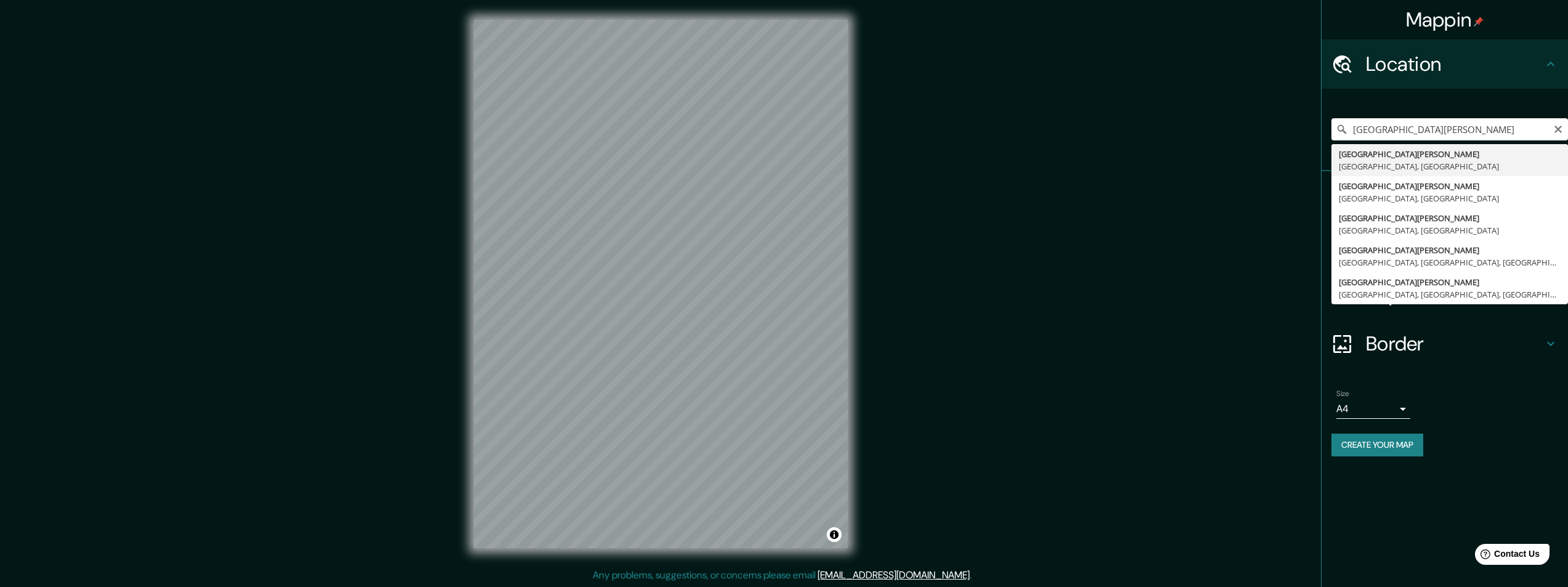
type input "La Rochelle, Charente-Maritime, France"
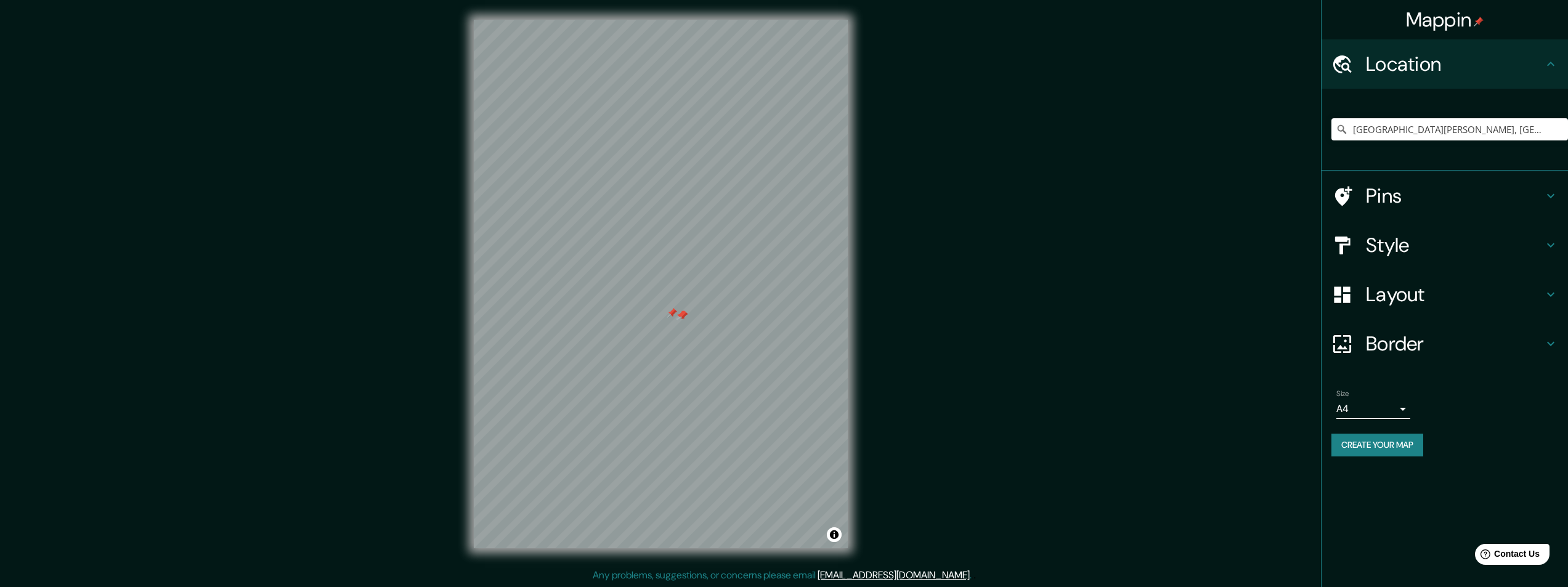
click at [679, 313] on div at bounding box center [684, 315] width 10 height 10
click at [681, 313] on div at bounding box center [682, 315] width 10 height 10
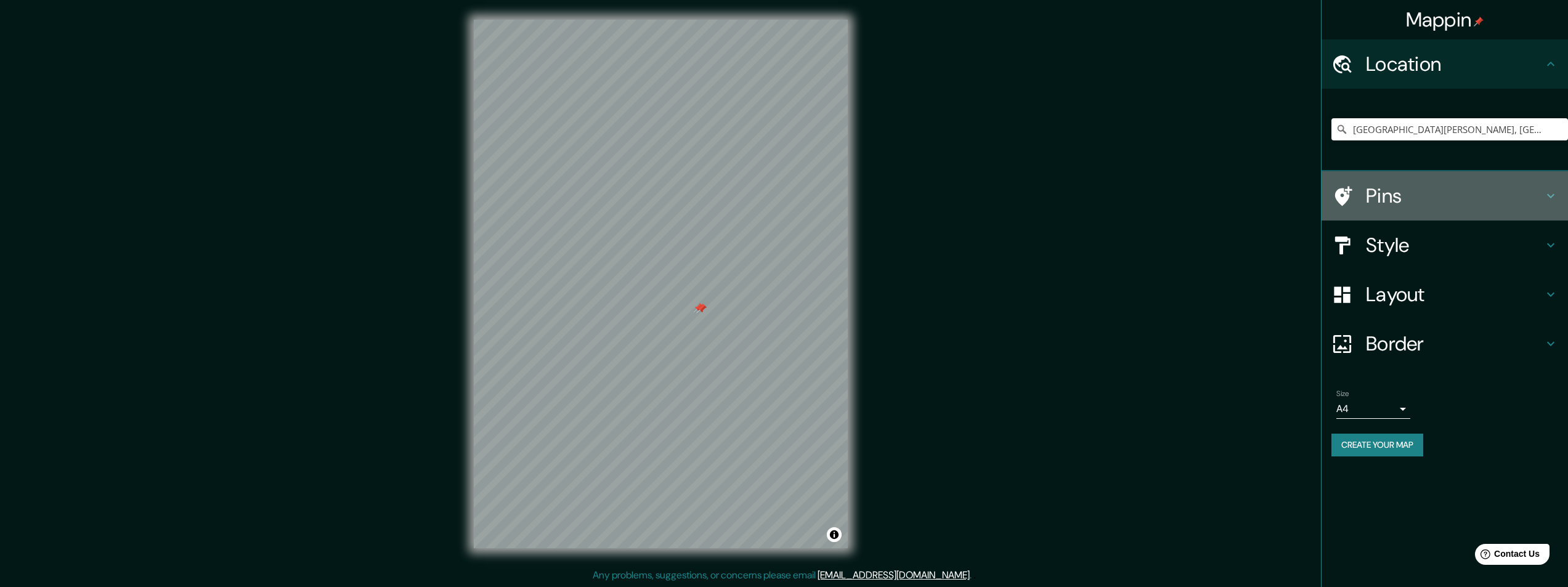
click at [1374, 196] on h4 "Pins" at bounding box center [1455, 196] width 177 height 24
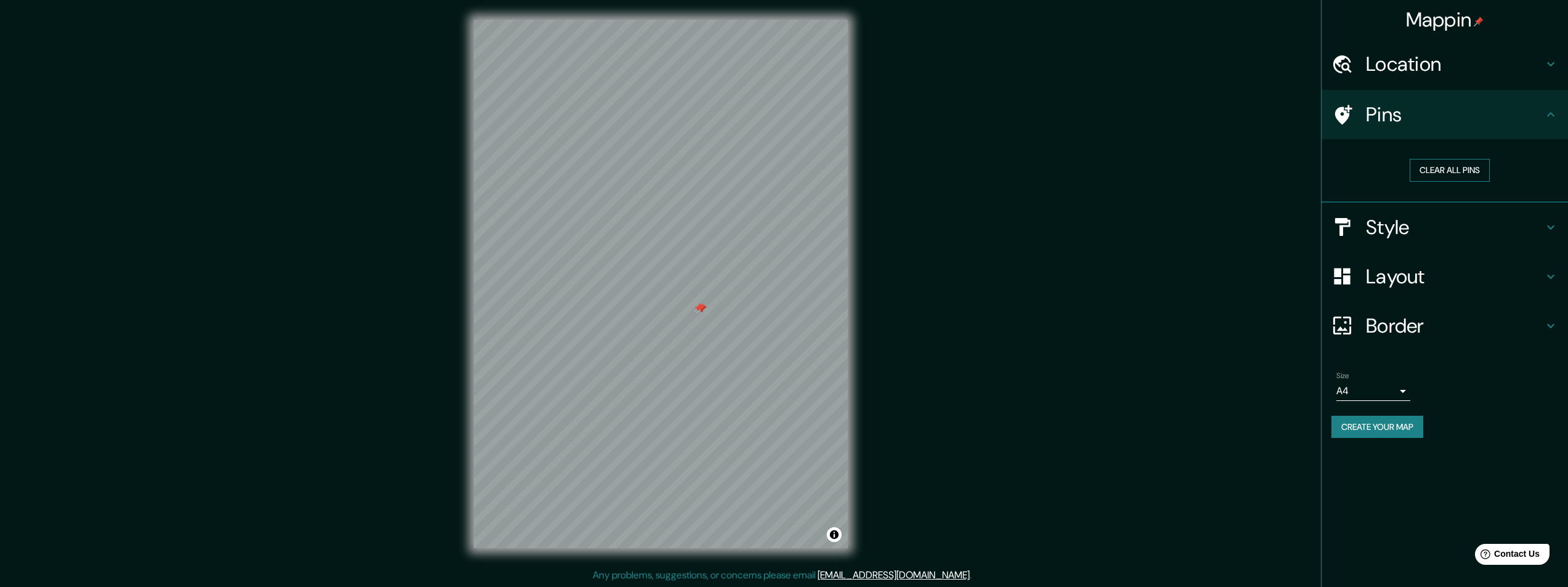
click at [1437, 172] on button "Clear all pins" at bounding box center [1450, 170] width 80 height 23
click at [1381, 231] on h4 "Style" at bounding box center [1455, 228] width 177 height 24
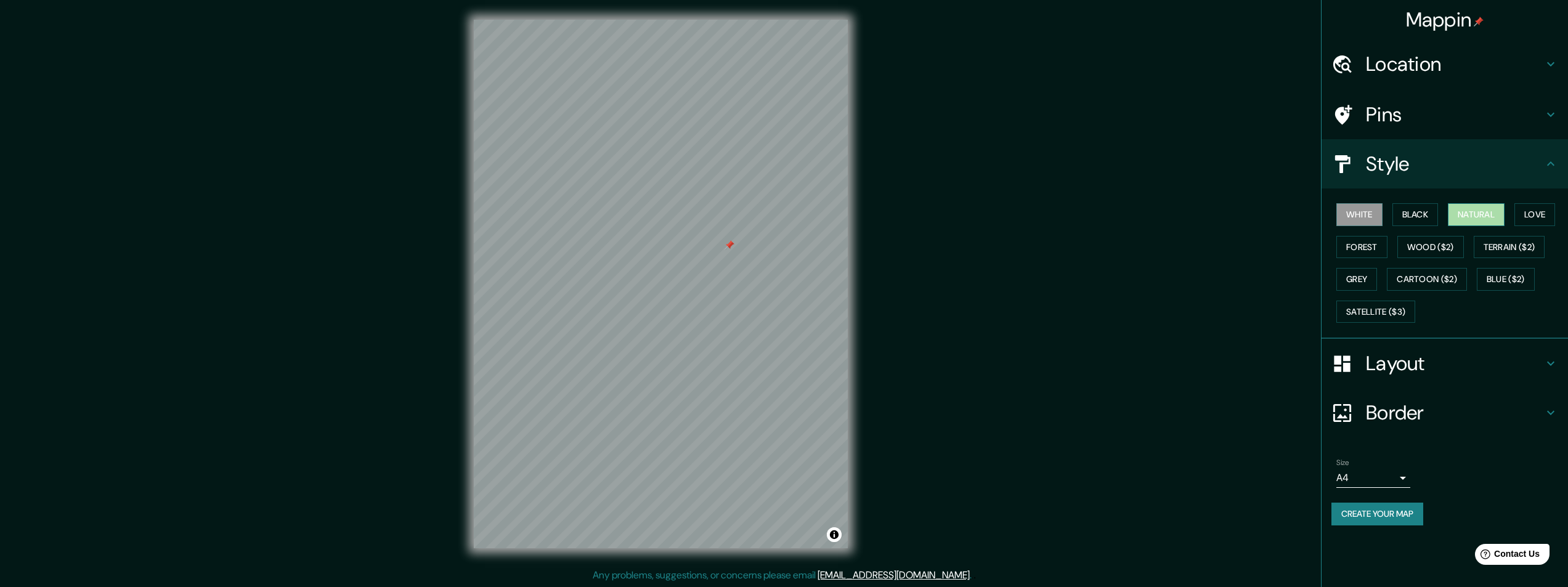
click at [1477, 214] on button "Natural" at bounding box center [1476, 215] width 57 height 23
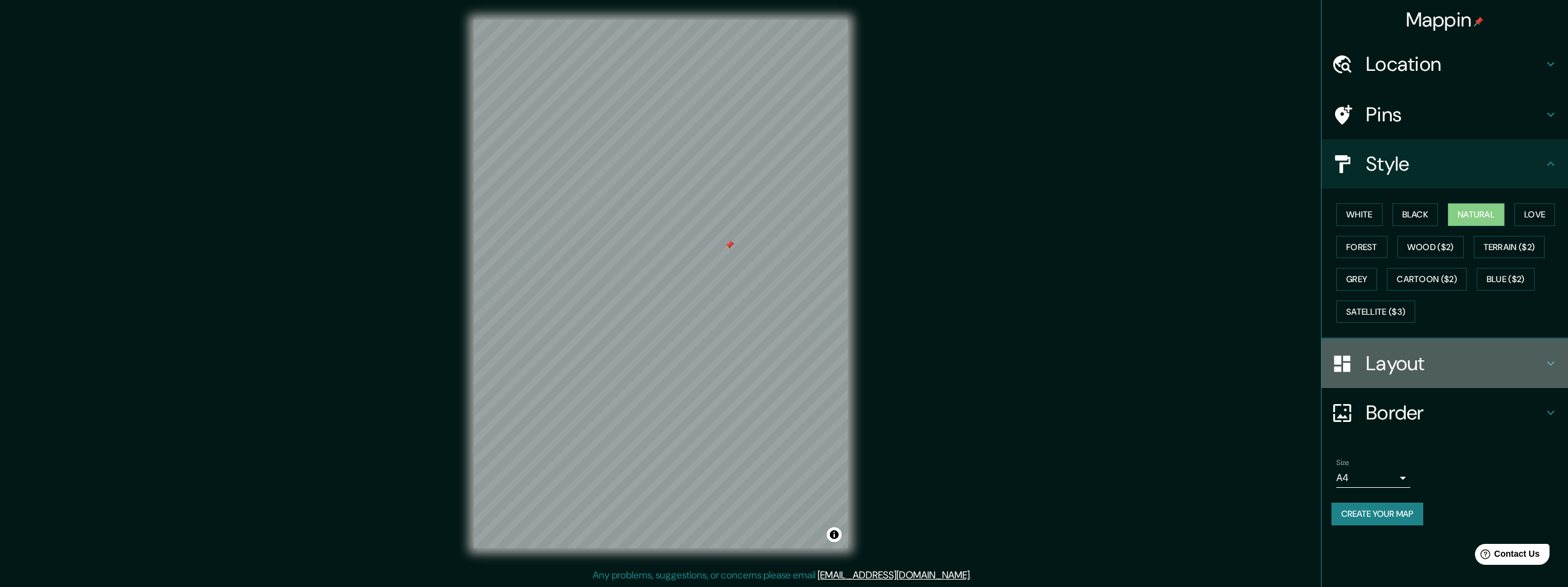
click at [1399, 367] on h4 "Layout" at bounding box center [1455, 364] width 177 height 24
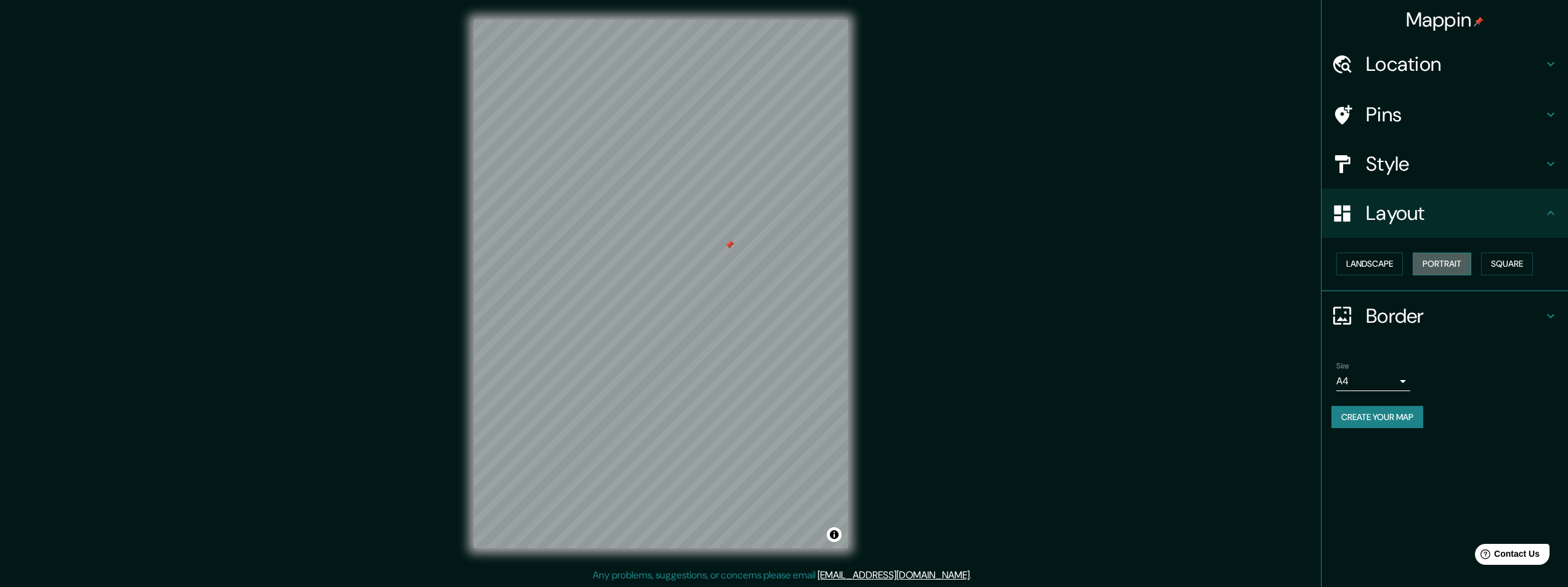
click at [1439, 262] on button "Portrait" at bounding box center [1442, 264] width 58 height 23
click at [1407, 316] on h4 "Border" at bounding box center [1455, 316] width 177 height 24
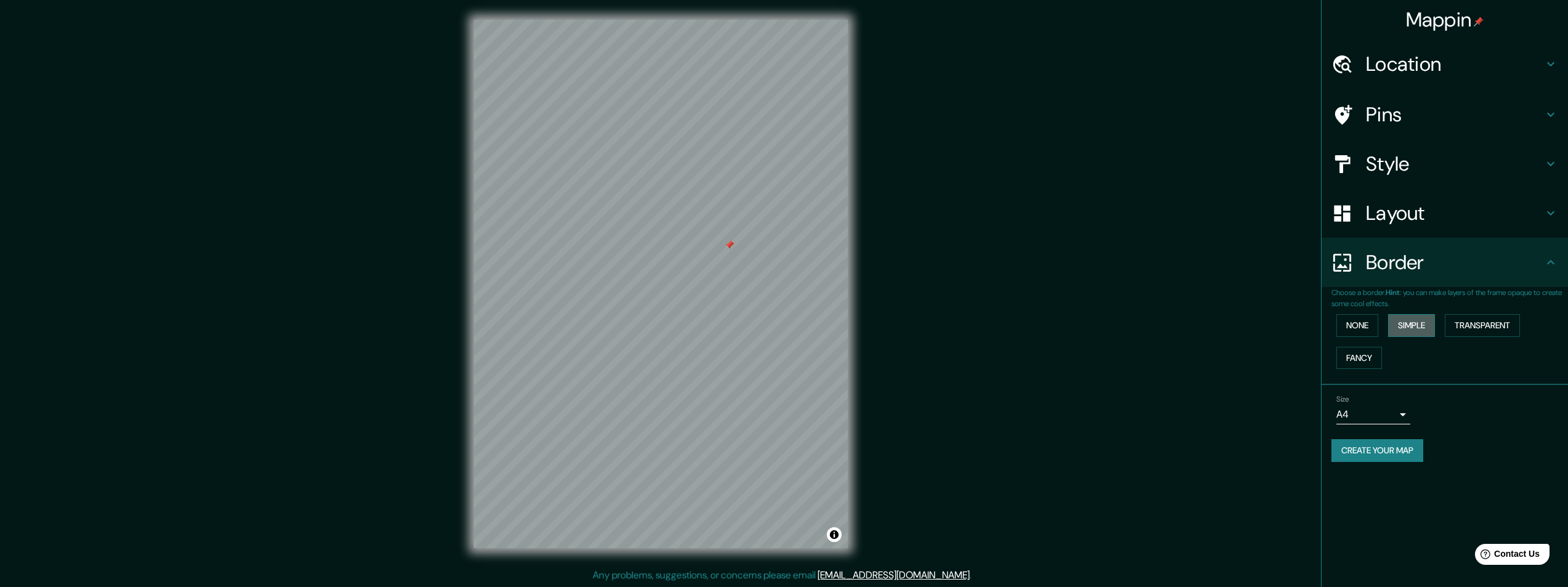
click at [1416, 328] on button "Simple" at bounding box center [1412, 325] width 47 height 23
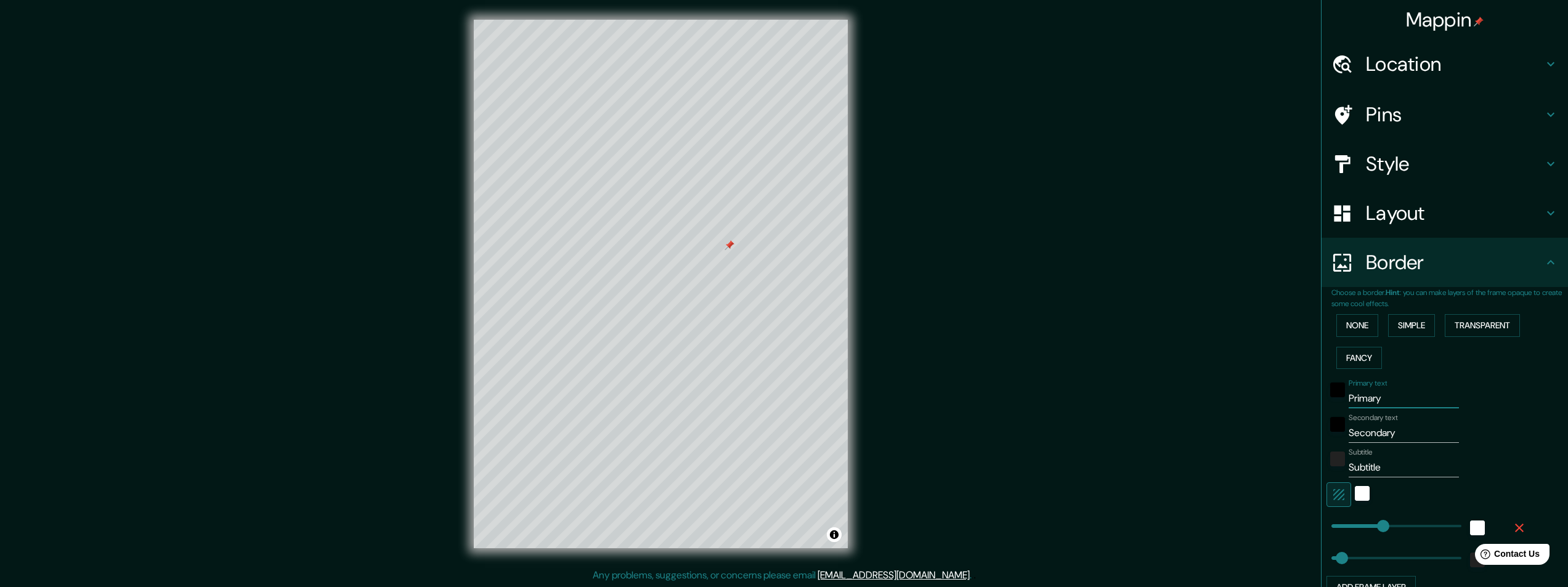
drag, startPoint x: 1377, startPoint y: 400, endPoint x: 1249, endPoint y: 403, distance: 128.0
click at [1249, 403] on div "Mappin Location La Rochelle, Charente-Maritime, France Pins Style Layout Border…" at bounding box center [784, 294] width 1568 height 588
type input "L"
type input "243"
type input "49"
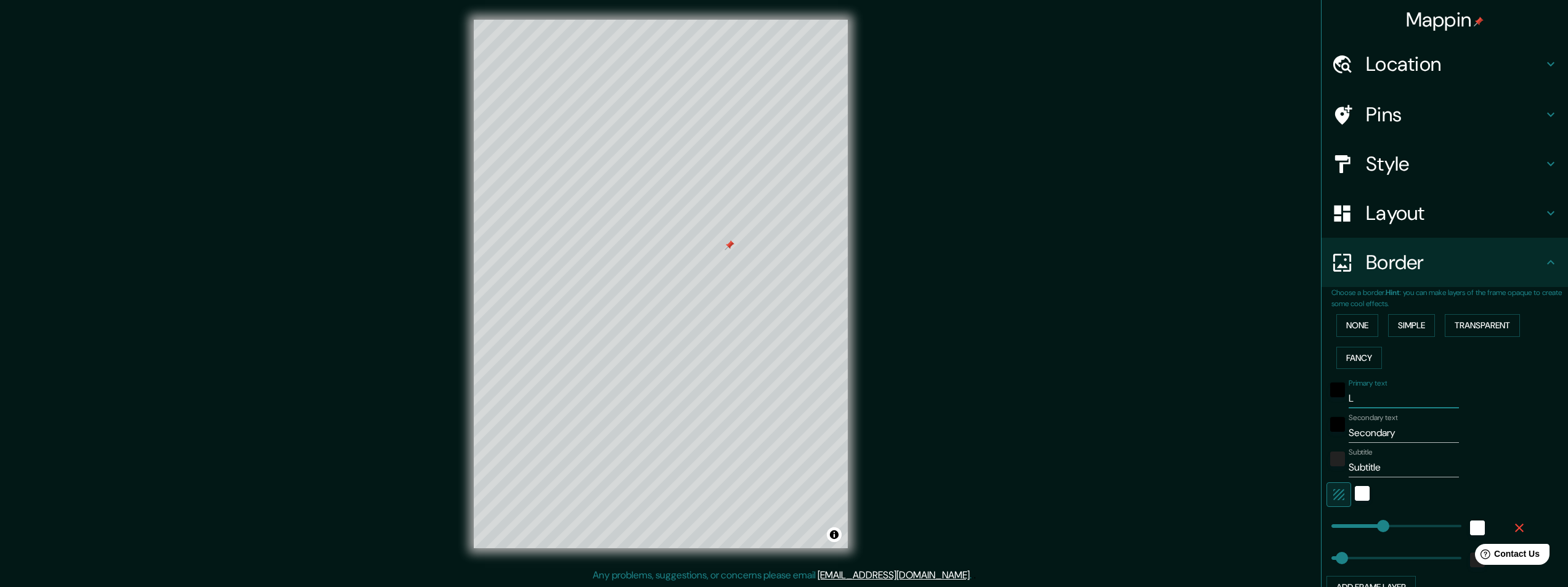
type input "LA"
type input "243"
type input "49"
type input "LA"
type input "243"
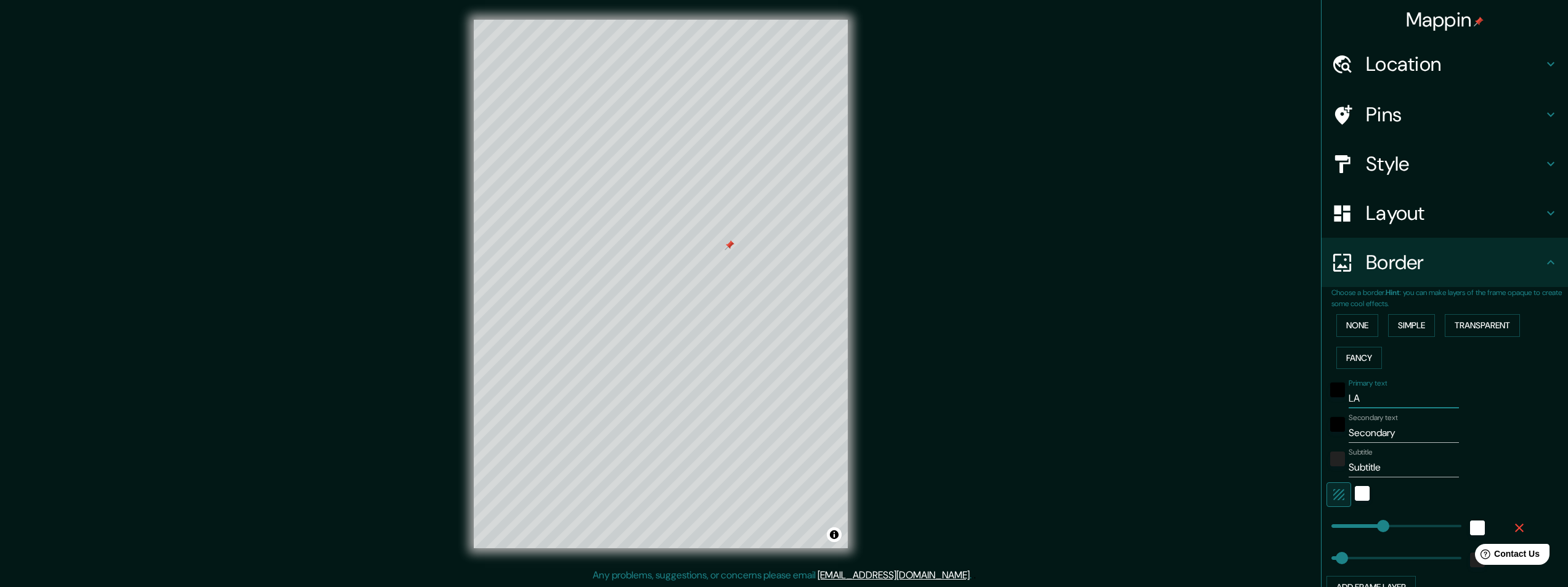
type input "49"
type input "LA R"
type input "243"
type input "49"
type input "LA RO"
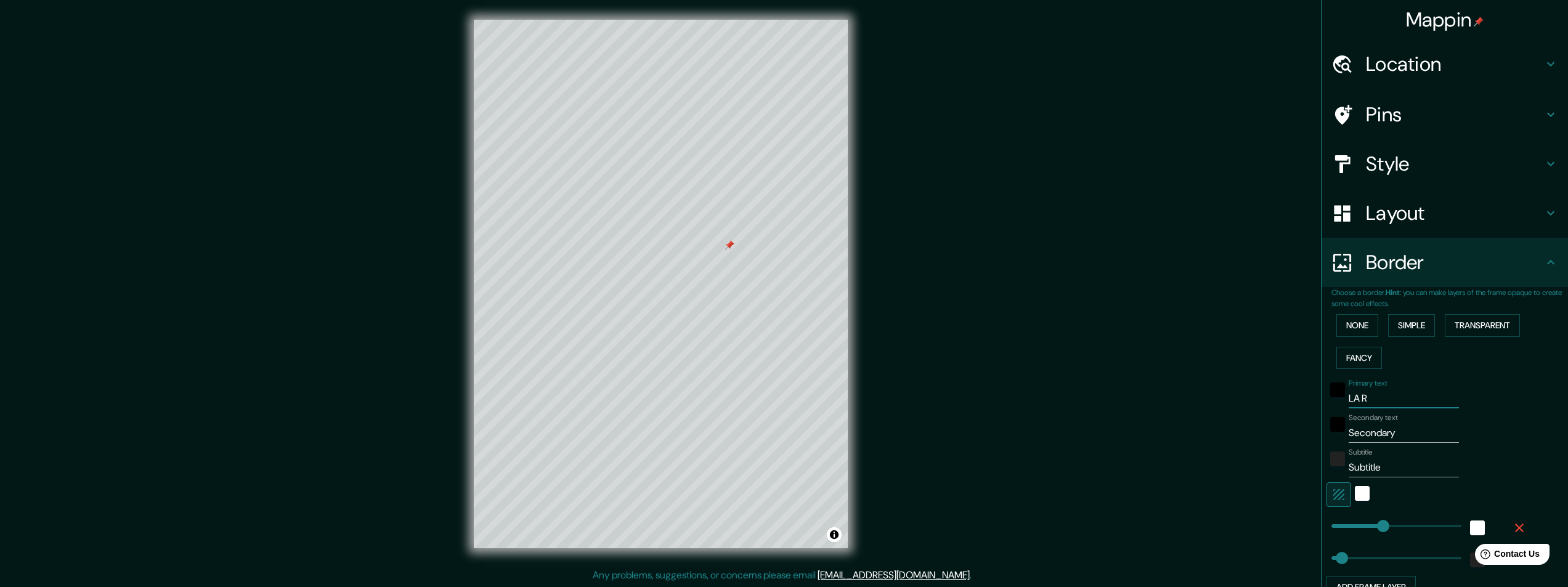
type input "243"
type input "49"
type input "LA ROC"
type input "243"
type input "49"
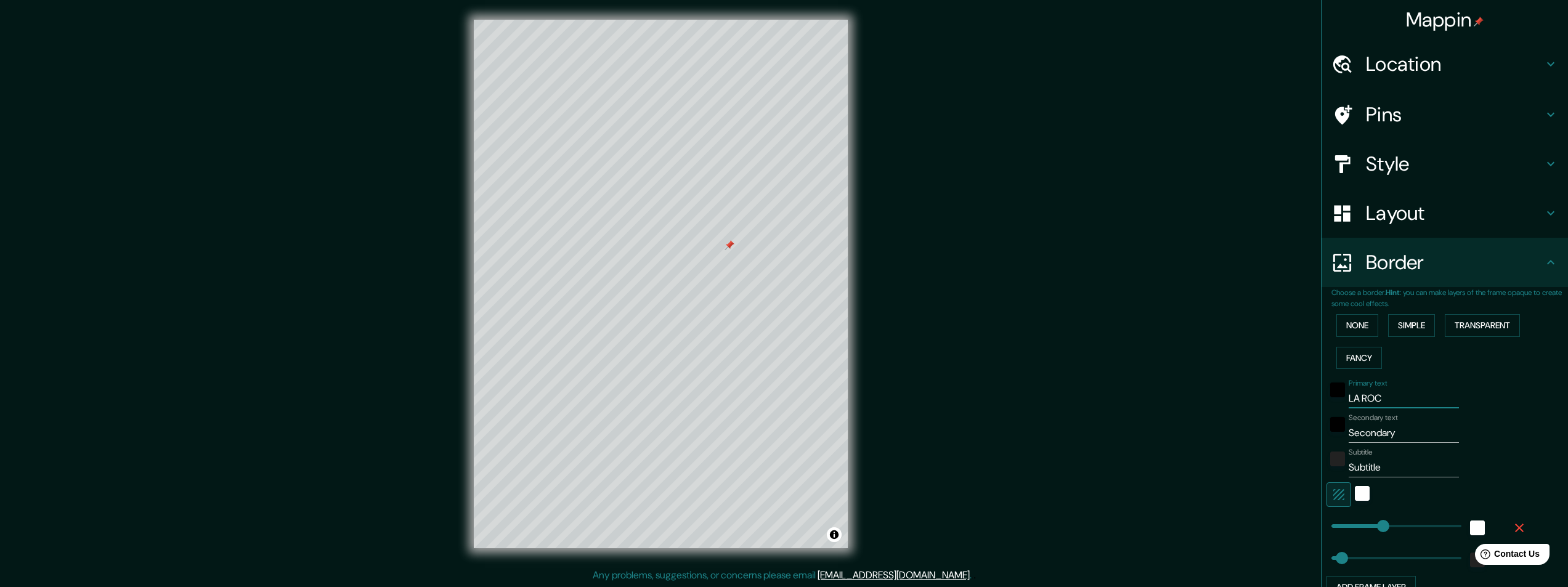
type input "LA ROCH"
type input "243"
type input "49"
type input "[PERSON_NAME]"
type input "243"
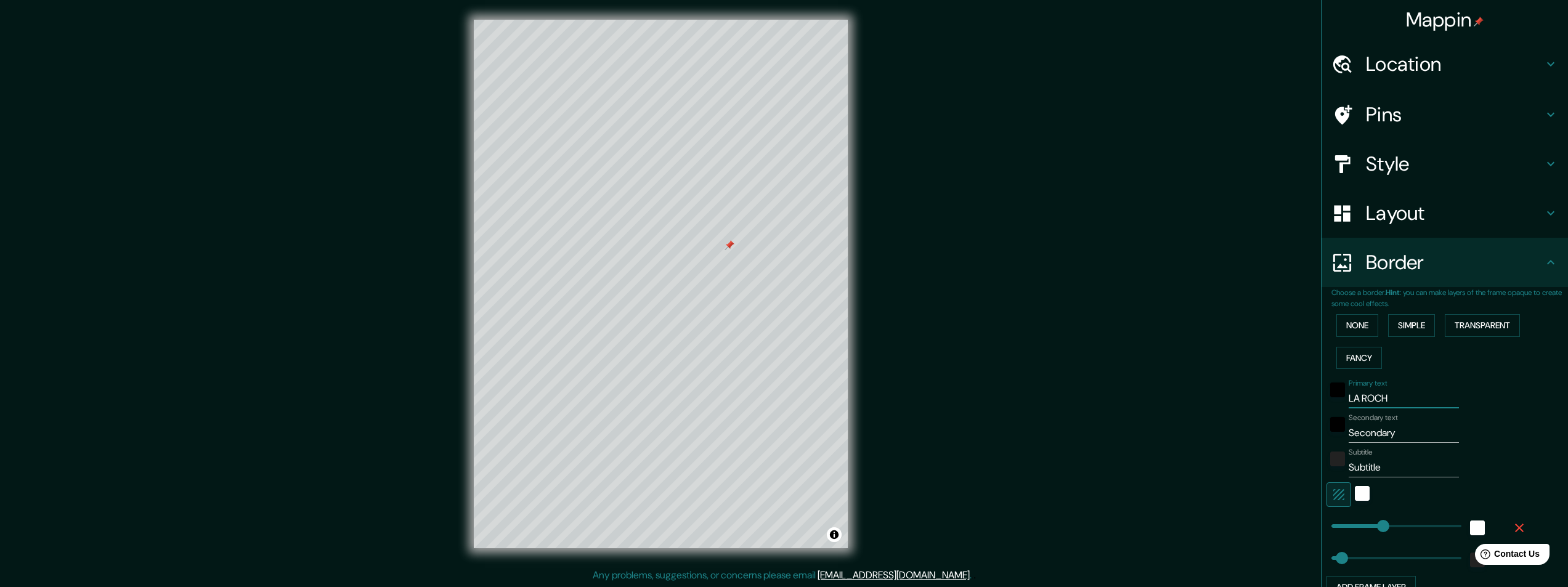
type input "49"
type input "[PERSON_NAME]"
type input "243"
type input "49"
type input "[PERSON_NAME]"
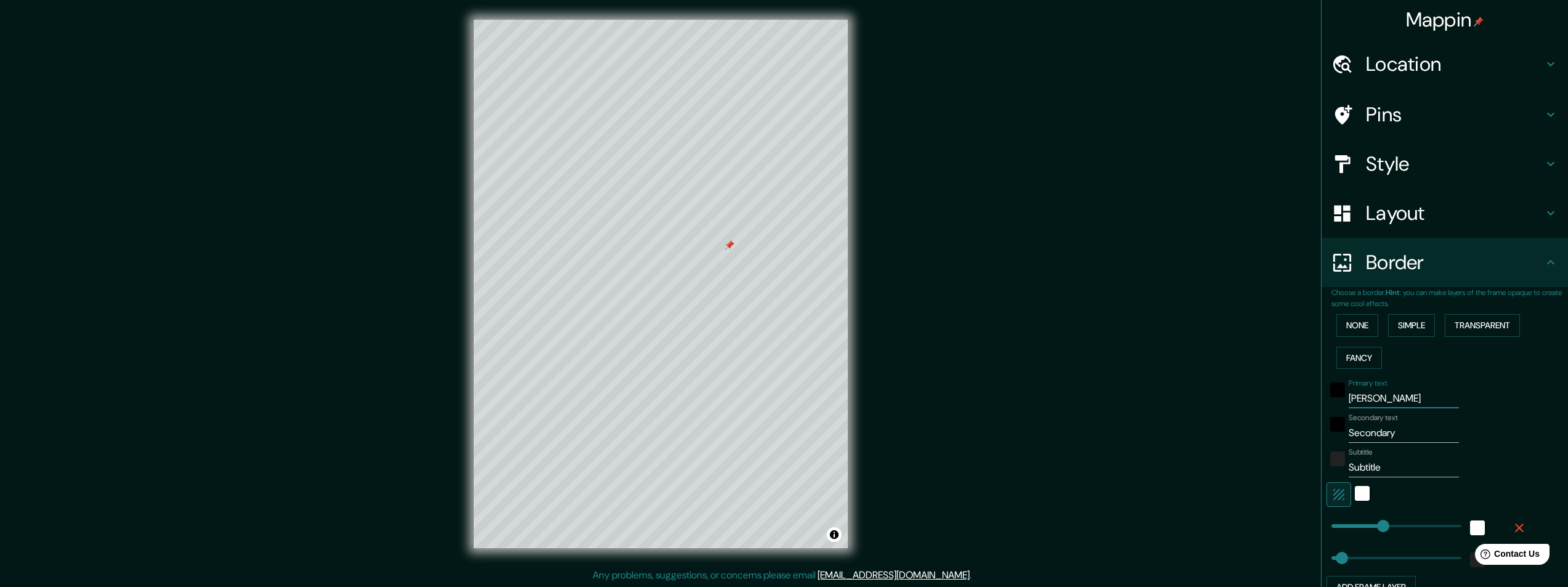
type input "243"
type input "49"
type input "[GEOGRAPHIC_DATA][PERSON_NAME]"
type input "243"
type input "49"
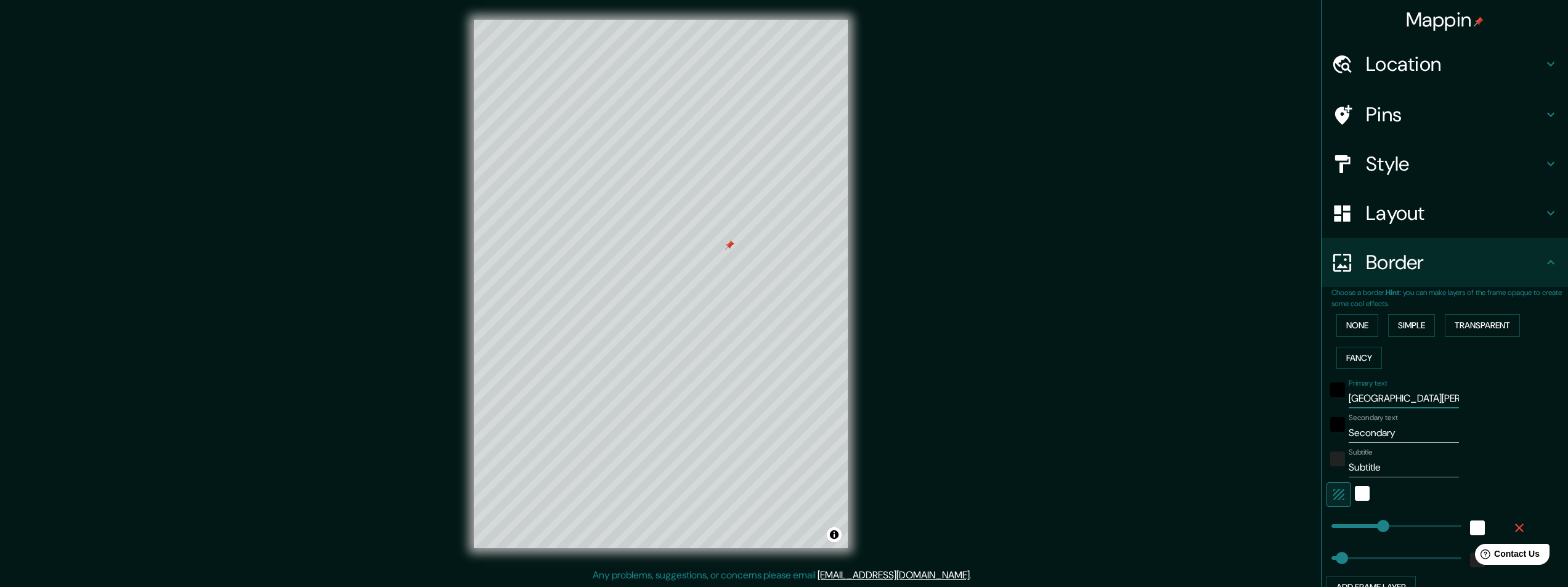
type input "[GEOGRAPHIC_DATA][PERSON_NAME]"
drag, startPoint x: 1400, startPoint y: 434, endPoint x: 1194, endPoint y: 421, distance: 206.4
click at [1208, 424] on div "Mappin Location [GEOGRAPHIC_DATA][PERSON_NAME], [GEOGRAPHIC_DATA], [GEOGRAPHIC_…" at bounding box center [784, 294] width 1568 height 588
type input "F"
type input "243"
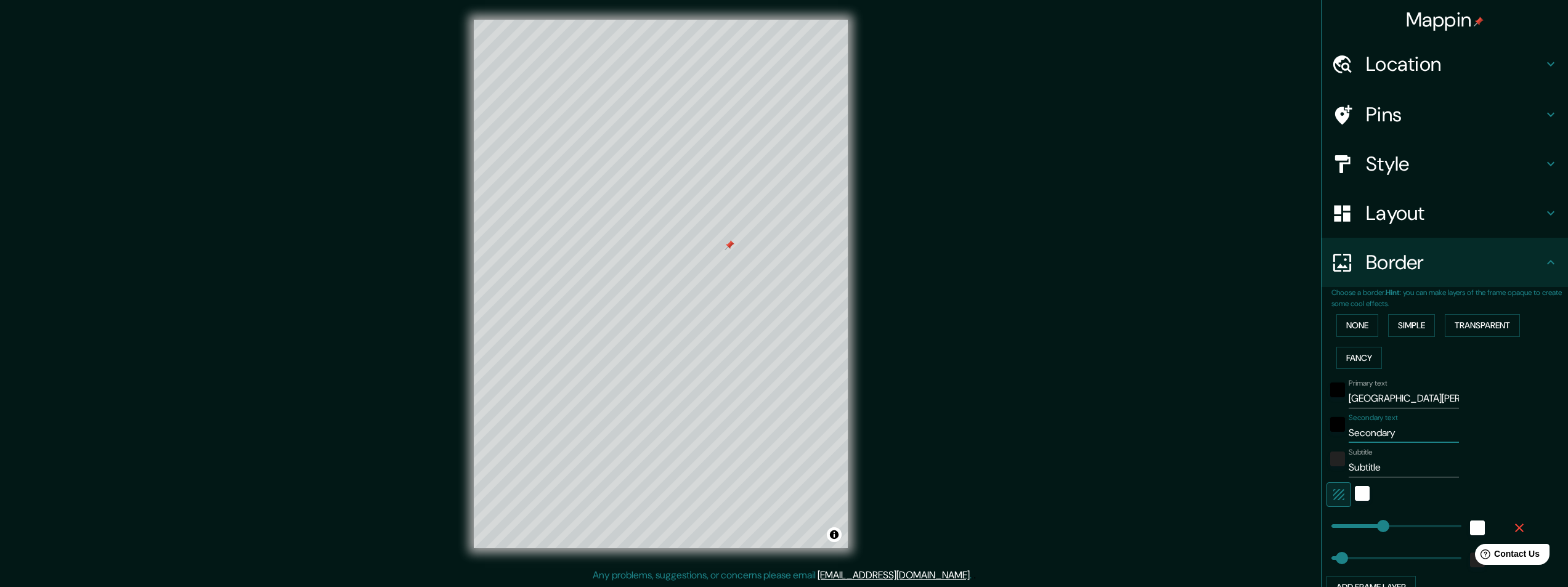
type input "49"
type input "FR"
type input "243"
type input "49"
type input "FRA"
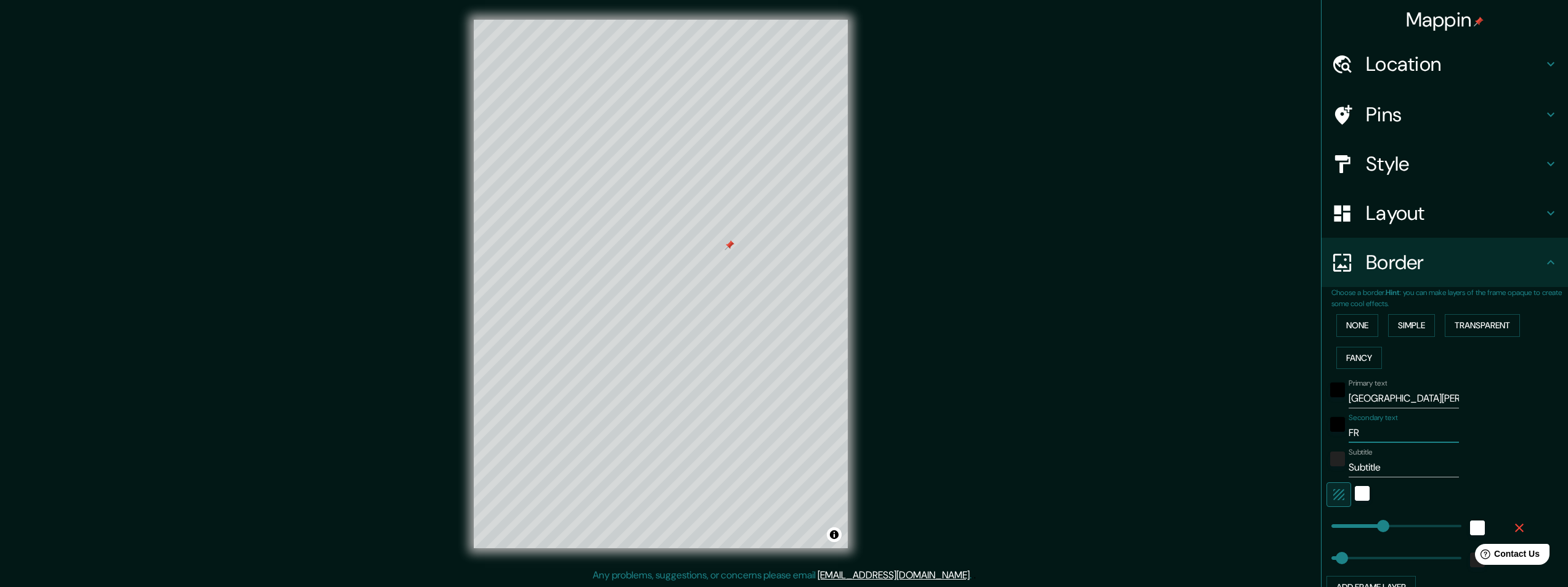
type input "243"
type input "49"
type input "[PERSON_NAME]"
type input "243"
type input "49"
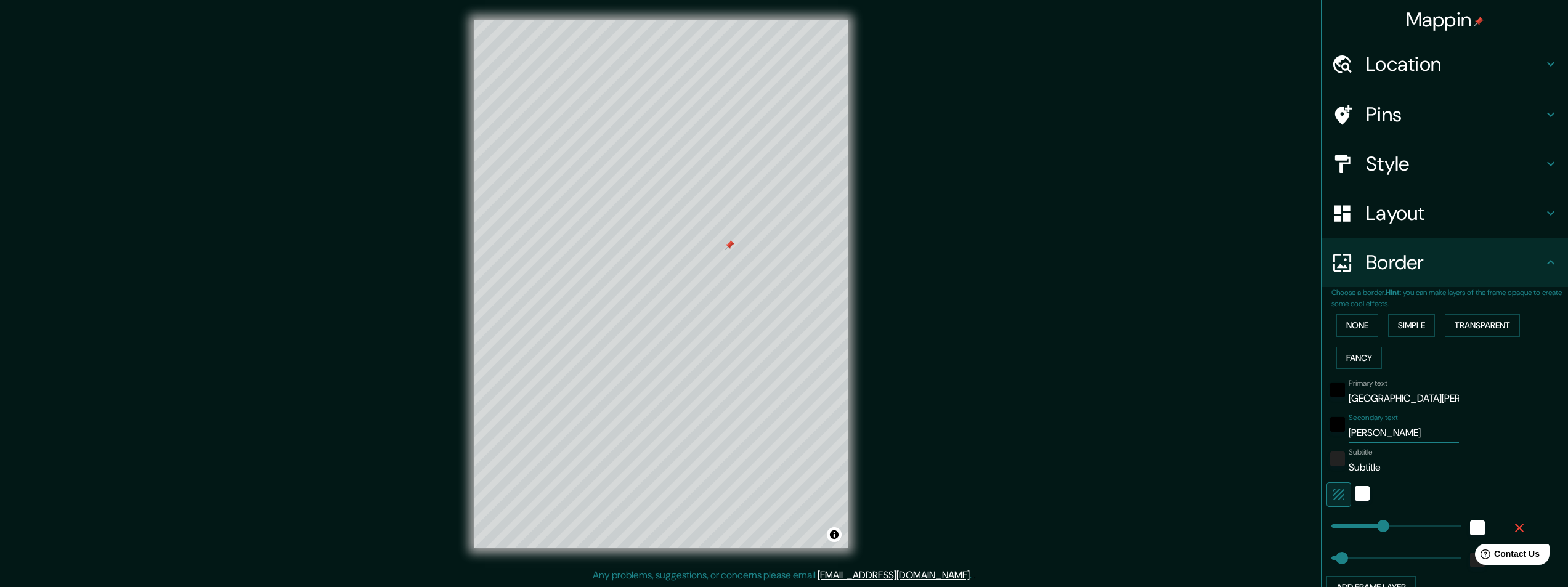
type input "FRANC"
type input "243"
type input "49"
type input "[GEOGRAPHIC_DATA]"
type input "243"
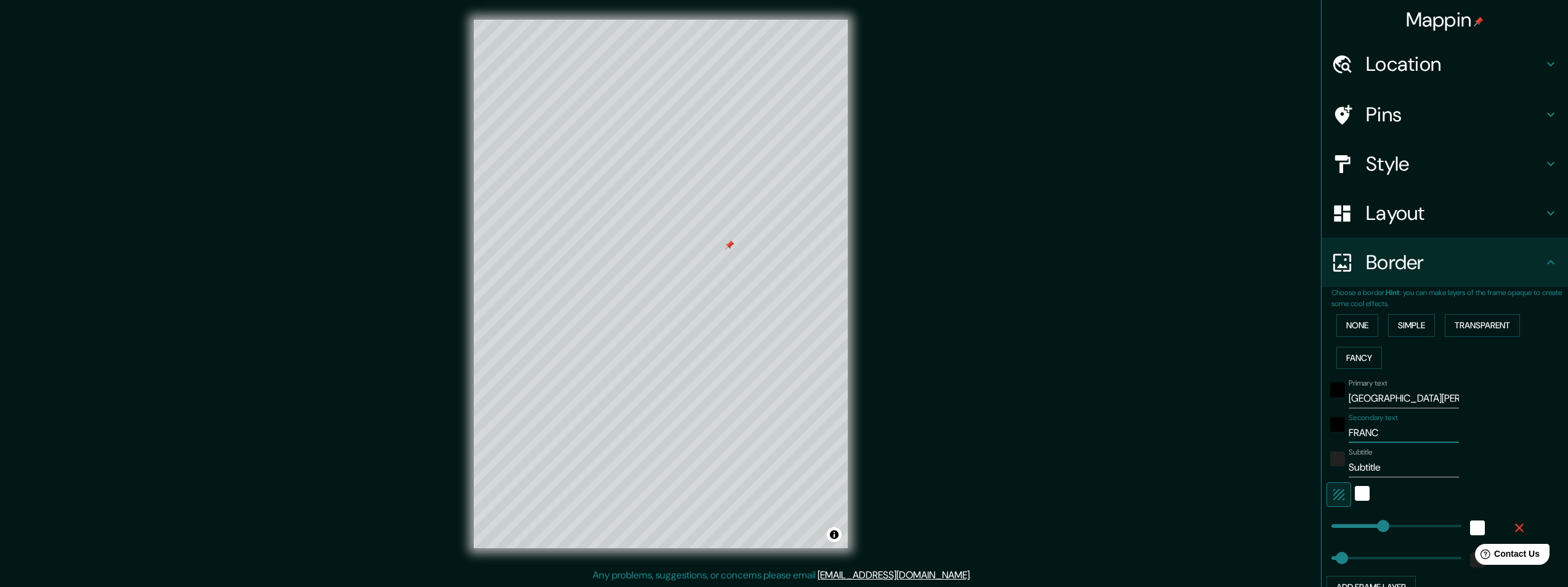
type input "49"
type input "[GEOGRAPHIC_DATA]"
drag, startPoint x: 1375, startPoint y: 467, endPoint x: 1144, endPoint y: 457, distance: 231.2
click at [1187, 470] on div "Mappin Location [GEOGRAPHIC_DATA][PERSON_NAME], [GEOGRAPHIC_DATA], [GEOGRAPHIC_…" at bounding box center [784, 294] width 1568 height 588
type input "4"
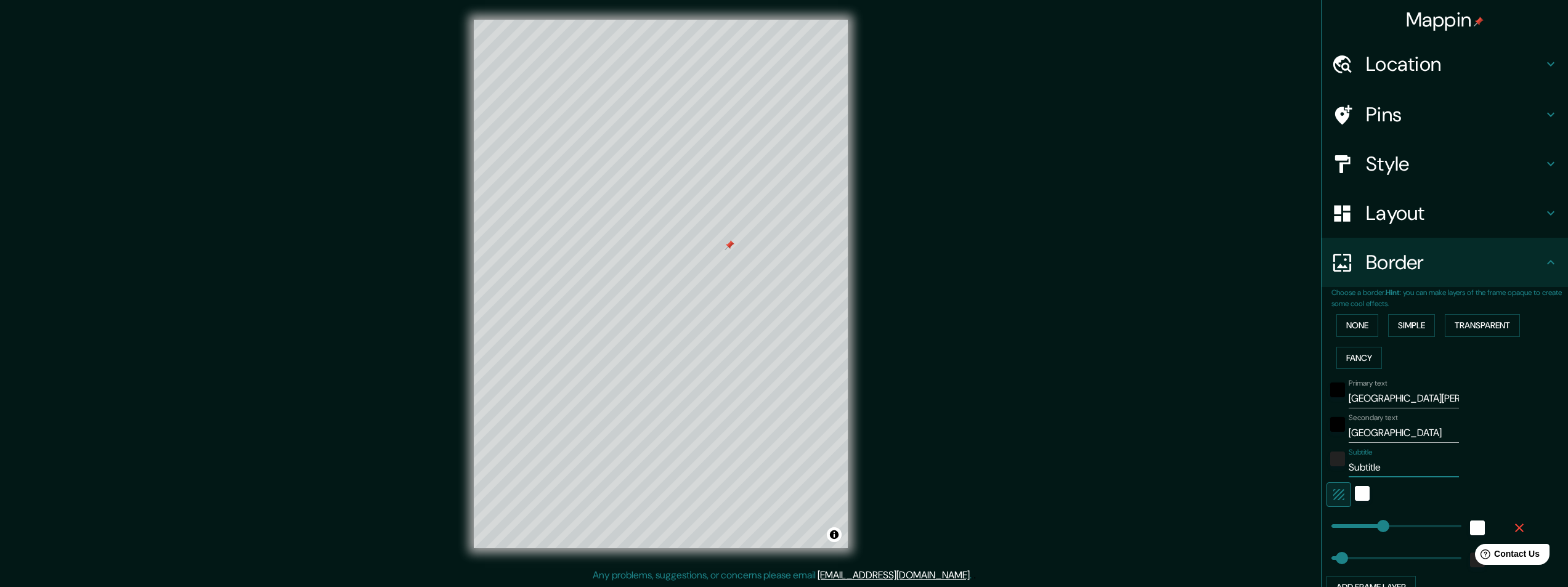
type input "243"
type input "49"
type input "46"
type input "243"
type input "49"
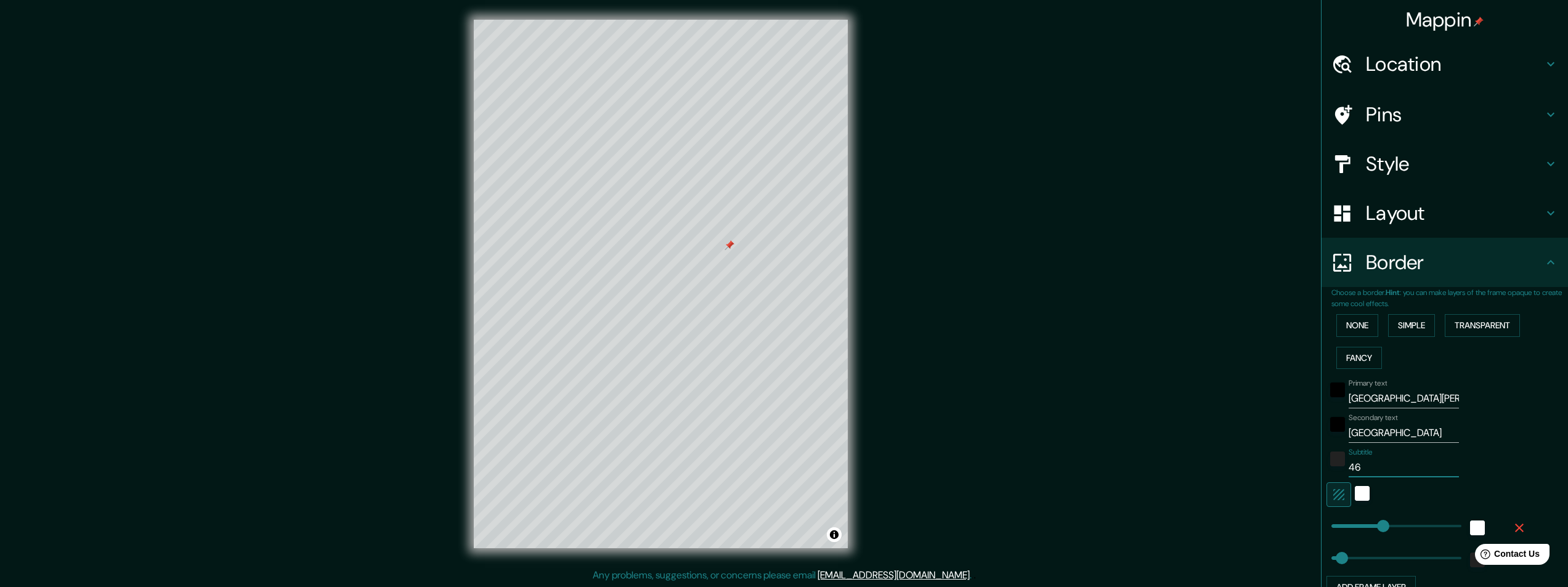
type input "46."
type input "243"
type input "49"
type input "46.1"
type input "243"
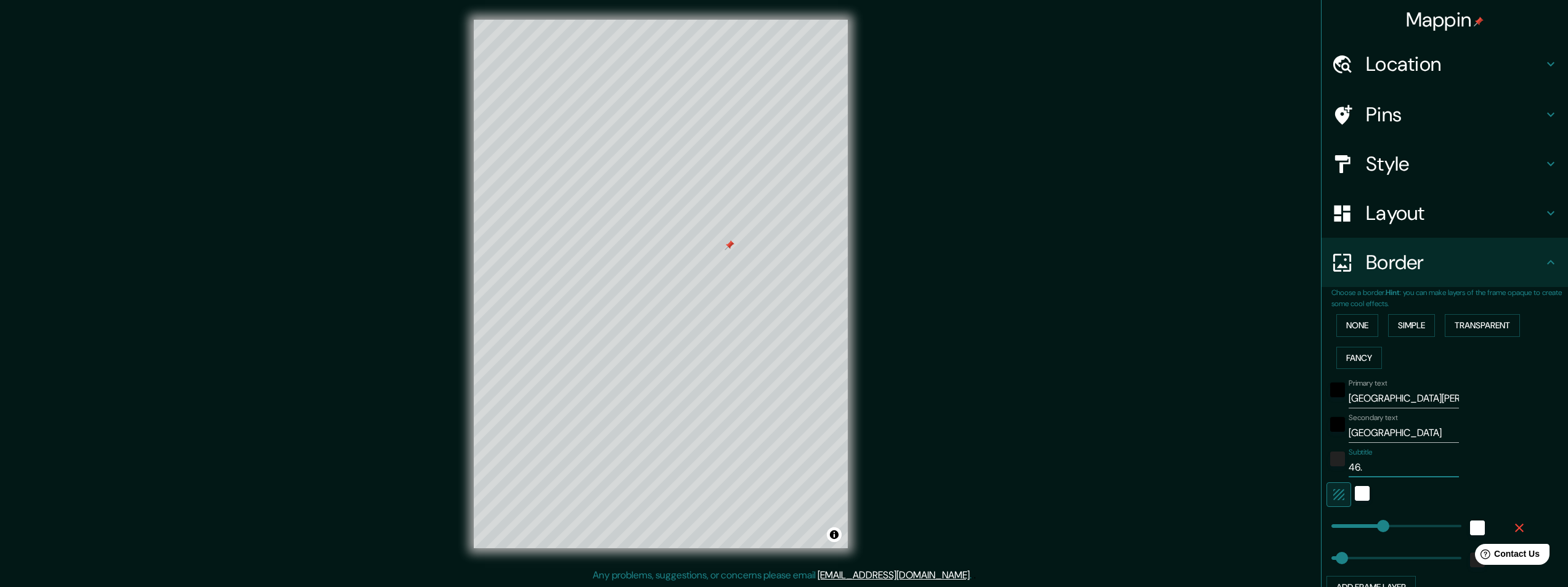
type input "49"
type input "46.16"
type input "243"
type input "49"
type input "46.160"
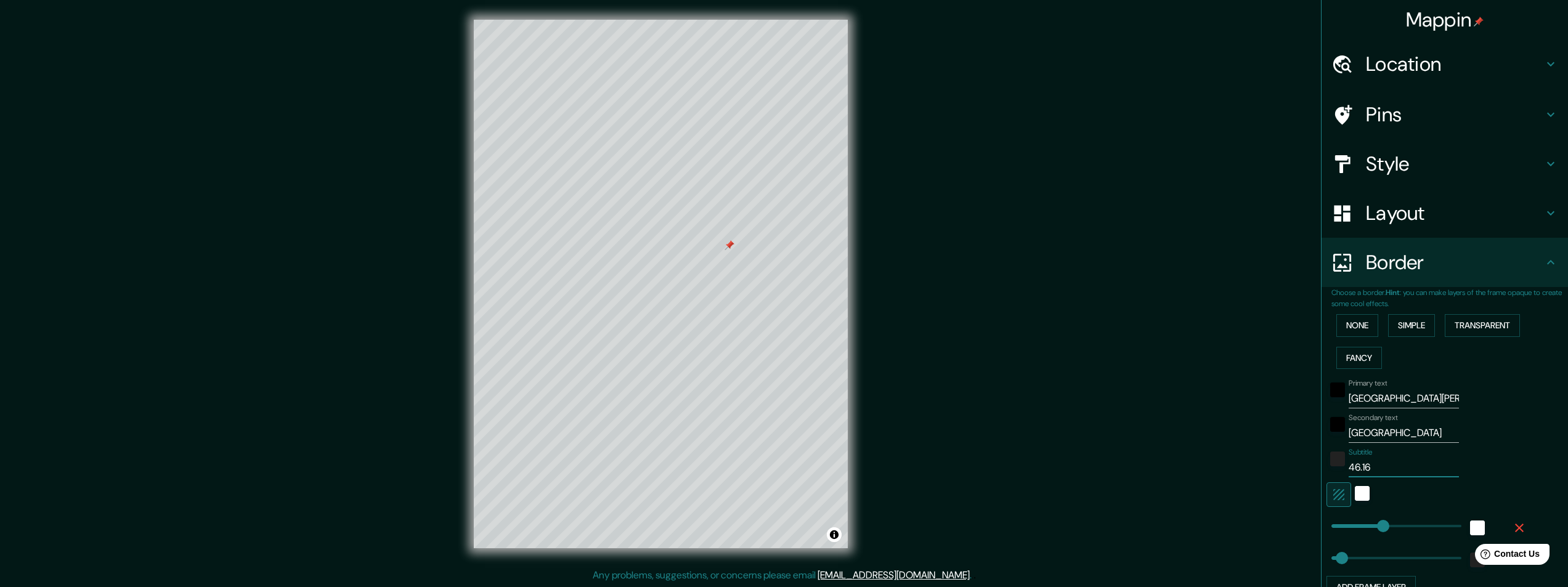
type input "243"
type input "49"
type input "46.160"
type input "243"
type input "49"
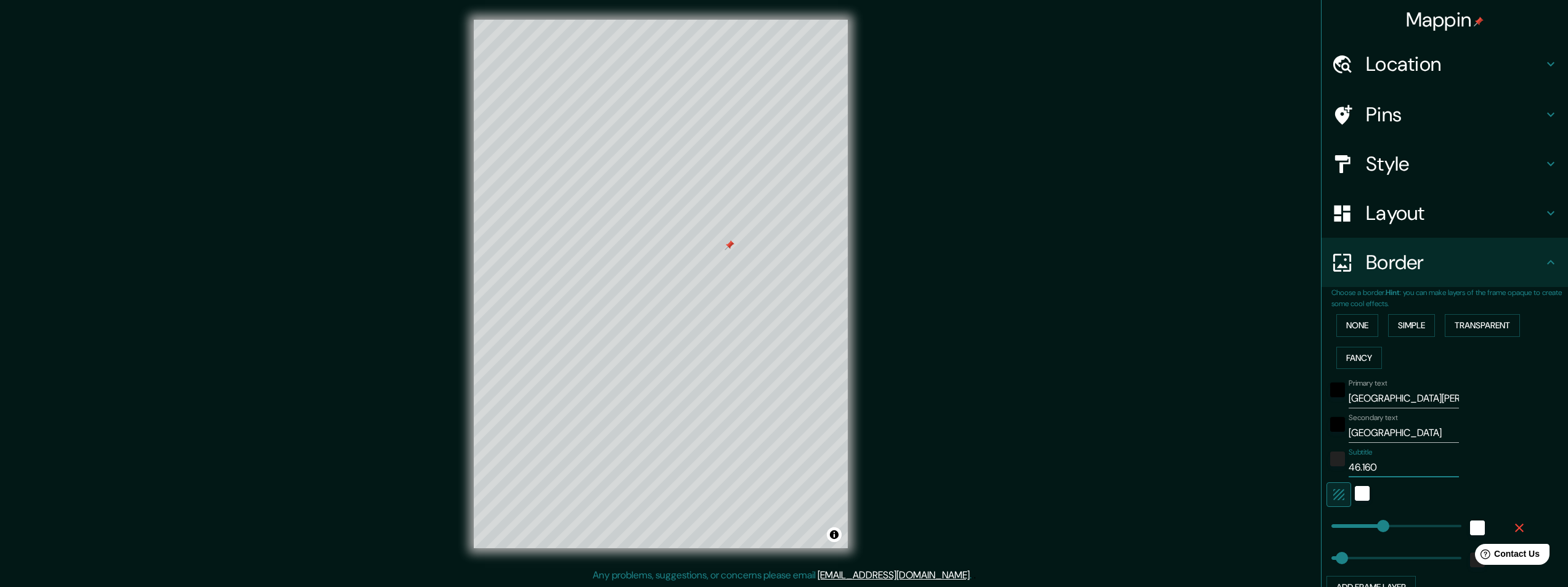
type input "46.160 N"
type input "243"
type input "49"
type input "46.160 N"
type input "243"
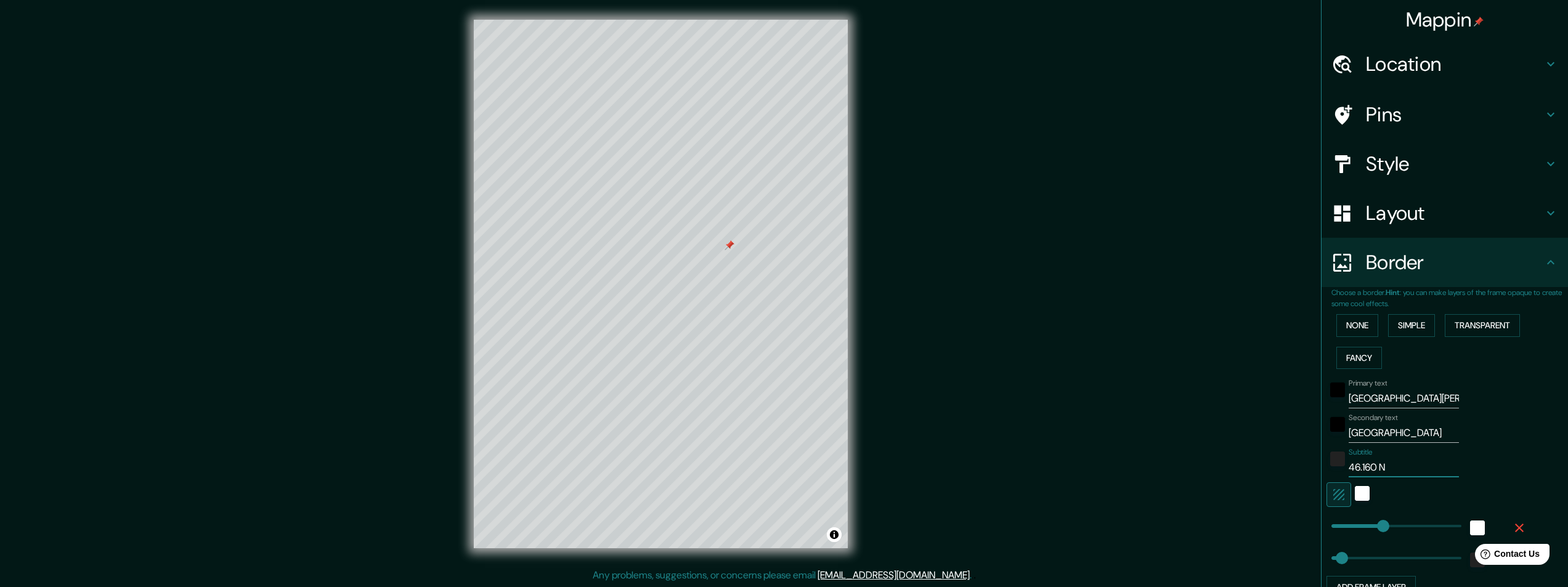
type input "49"
type input "46.160 N /"
type input "243"
type input "49"
type input "46.160 N /"
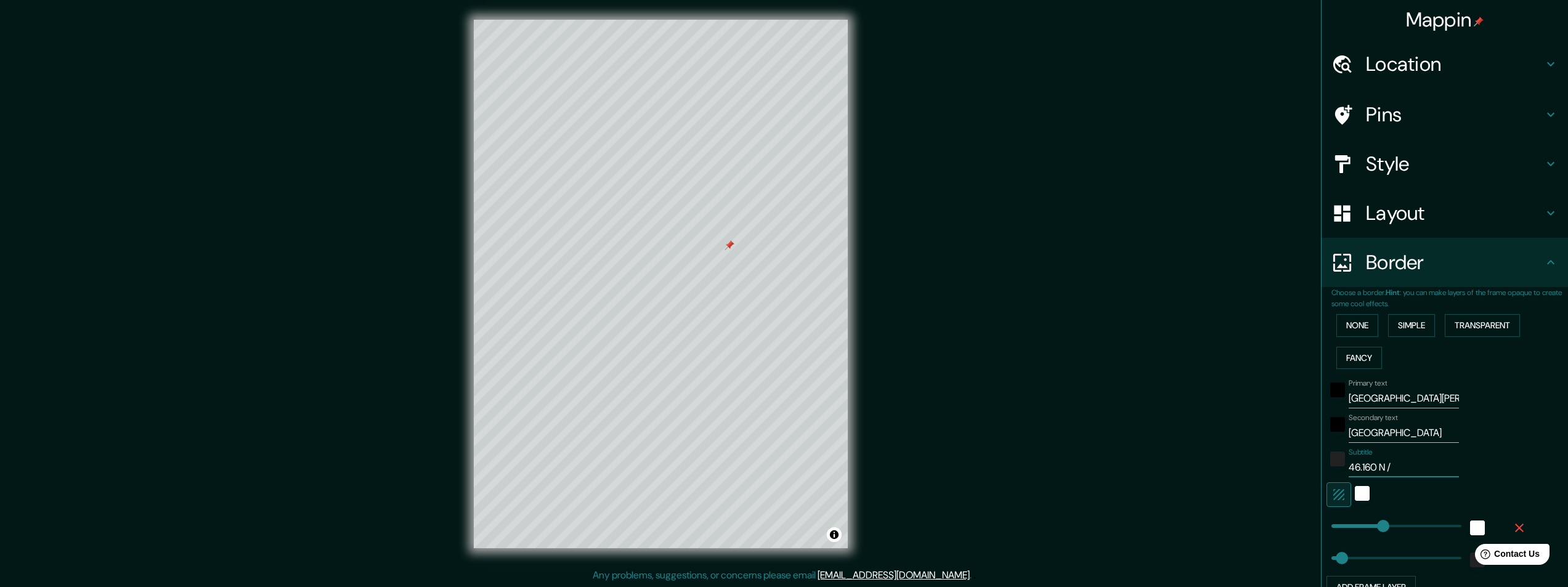
type input "243"
type input "49"
type input "46.160 N / 1"
type input "243"
type input "49"
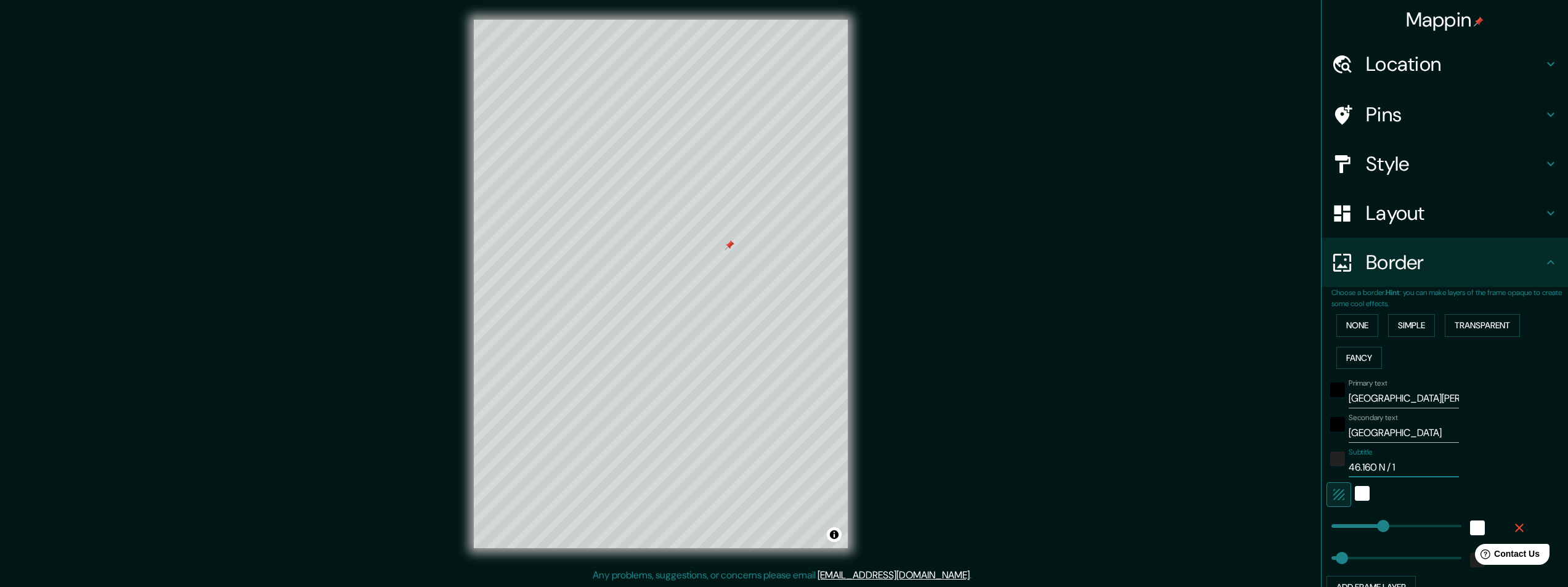
type input "46.160 N / 1."
type input "243"
type input "49"
type input "46.160 N / 1.1"
type input "243"
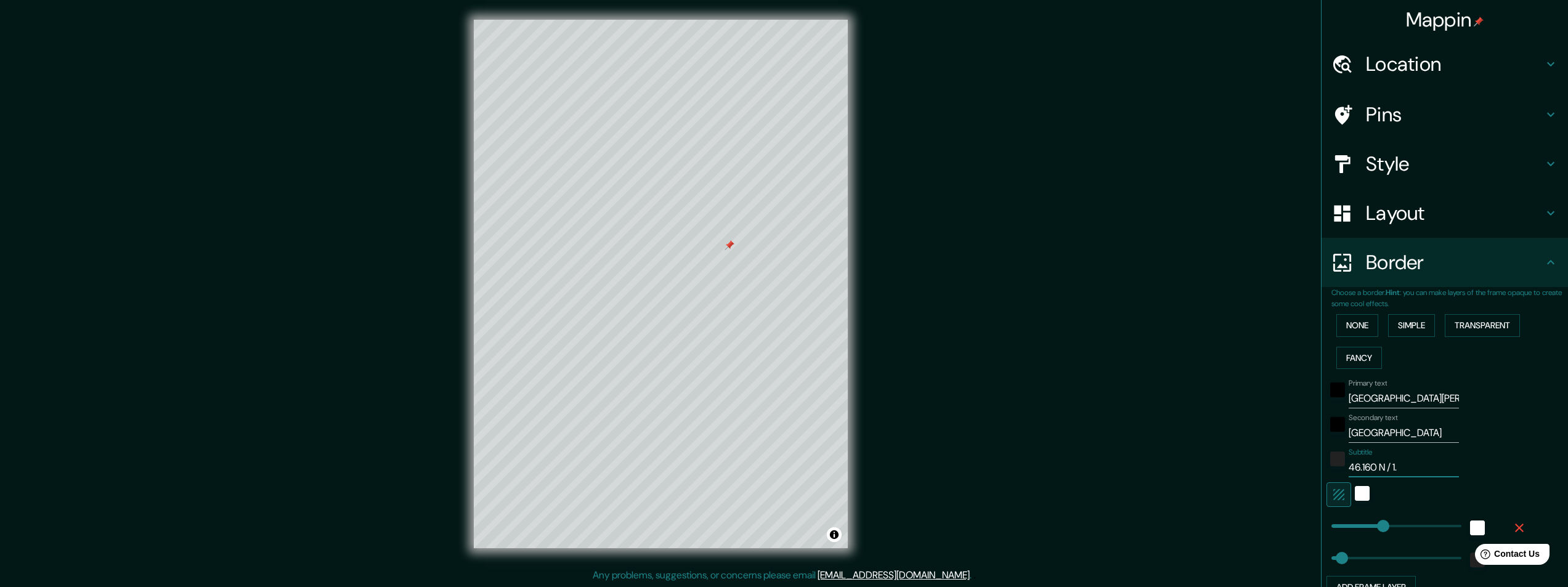
type input "49"
type input "46.160 N / 1.15"
type input "243"
type input "49"
type input "46.160 N / 1.151"
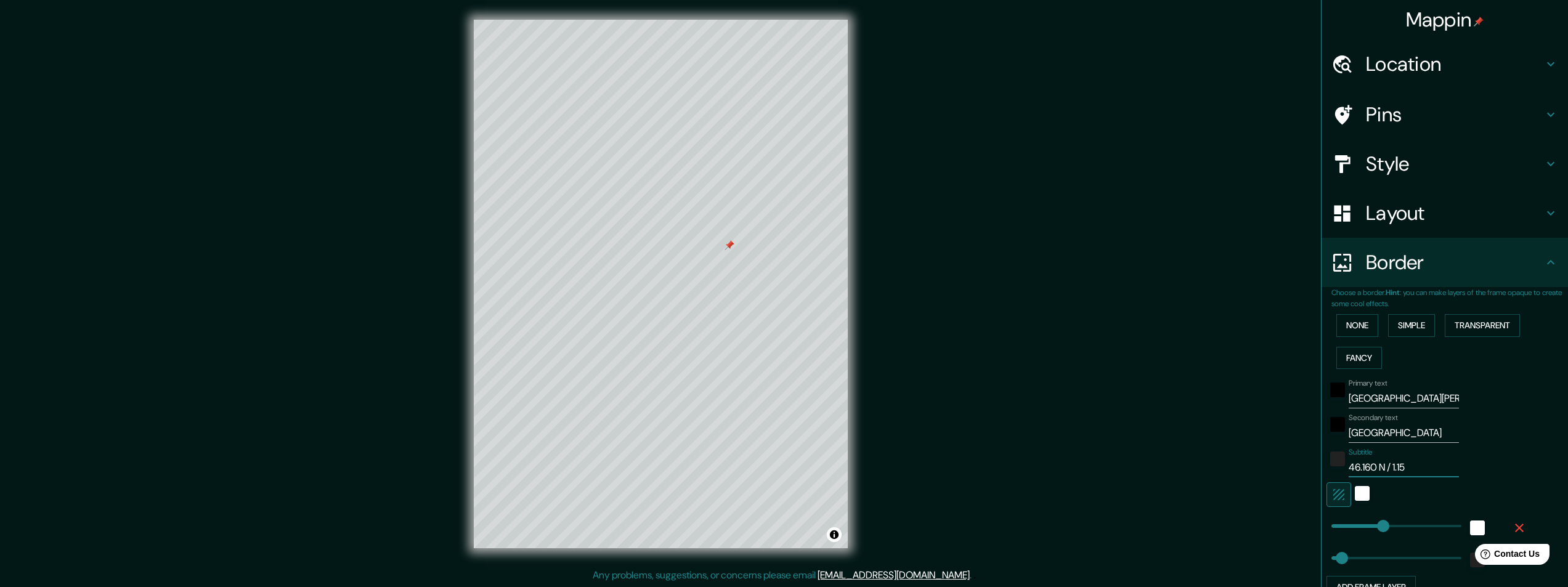
type input "243"
type input "49"
type input "46.160 N / 1.151"
type input "243"
type input "49"
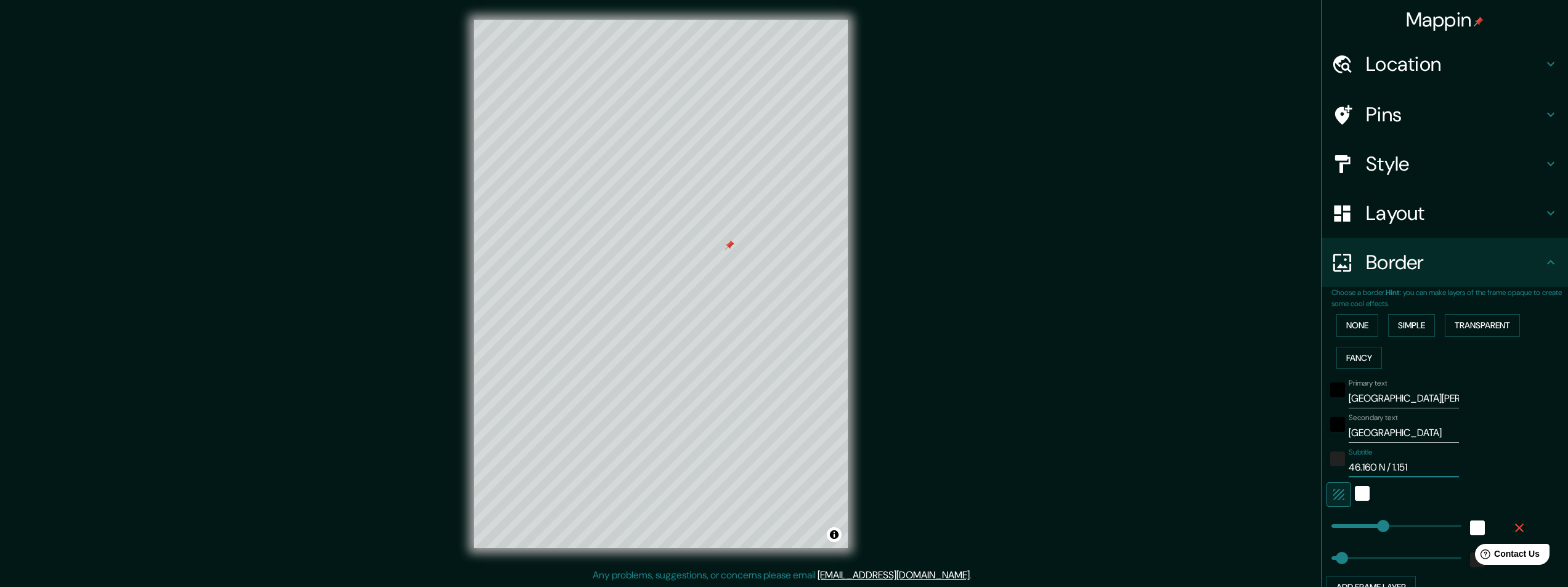
type input "46.160 N / 1.151 W"
type input "243"
type input "49"
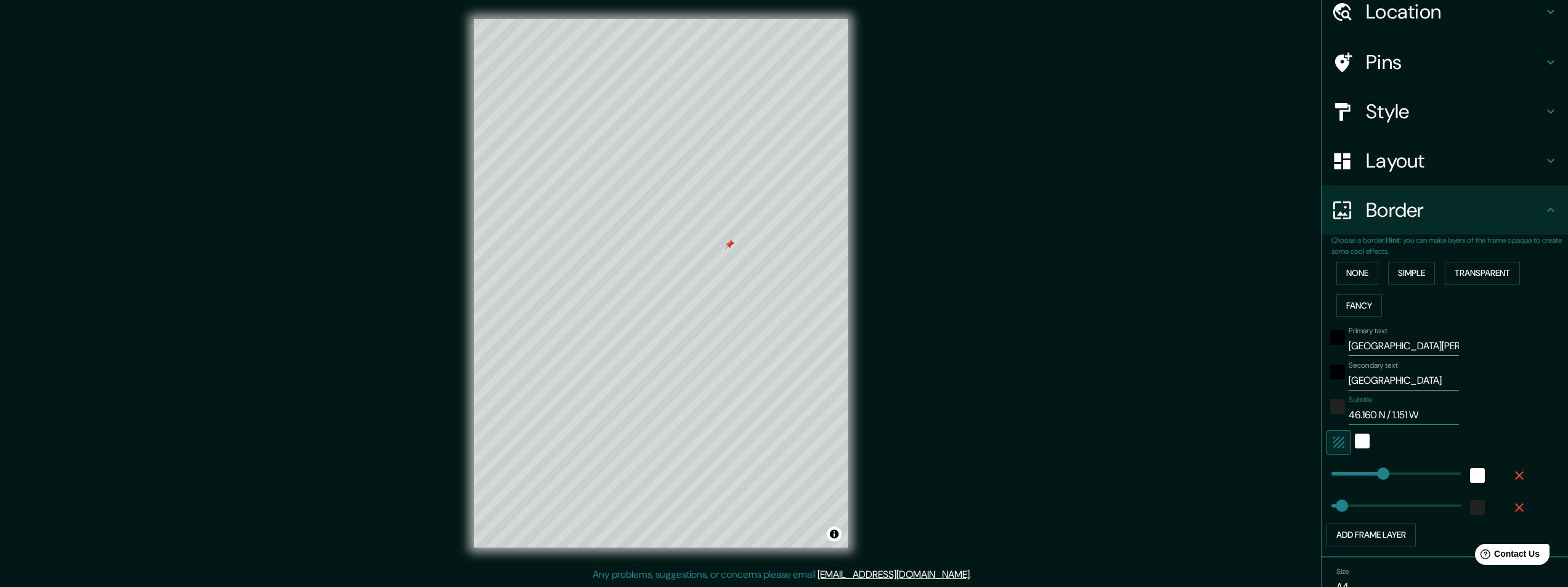
scroll to position [114, 0]
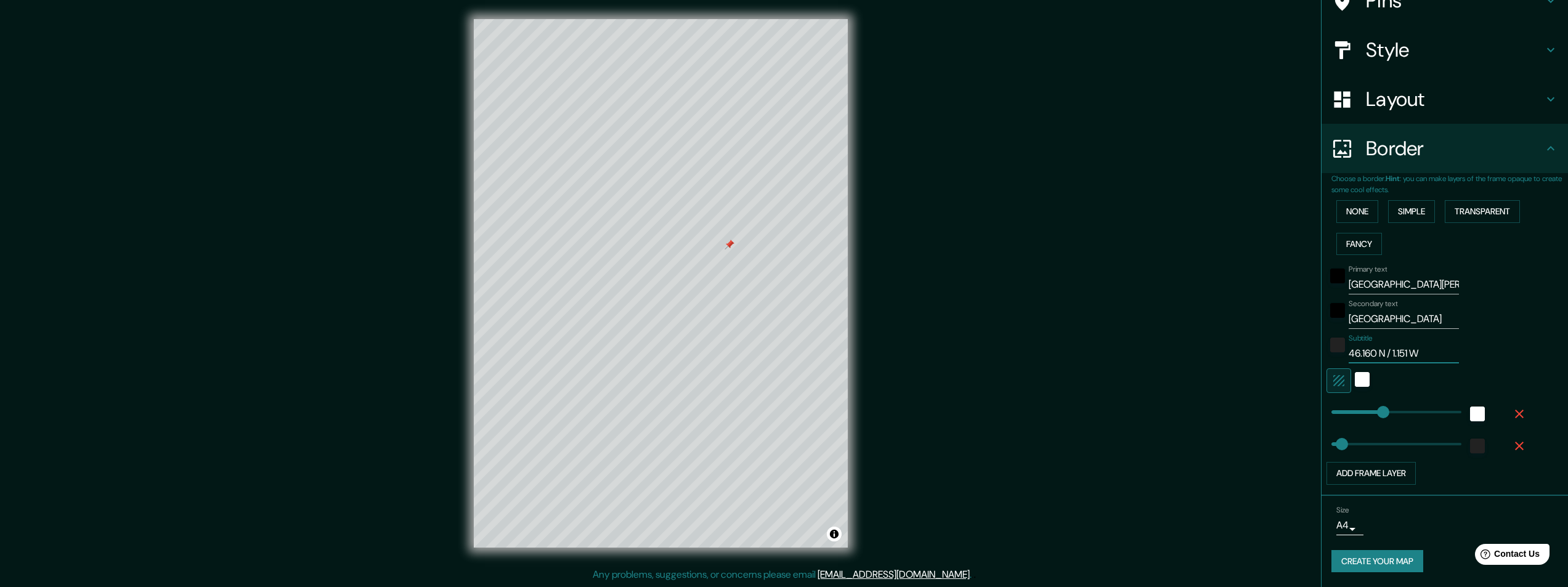
type input "46.160 N / 1.151 W"
click at [1344, 526] on body "Mappin Location La Rochelle, Charente-Maritime, France Pins Style Layout Border…" at bounding box center [789, 292] width 1578 height 587
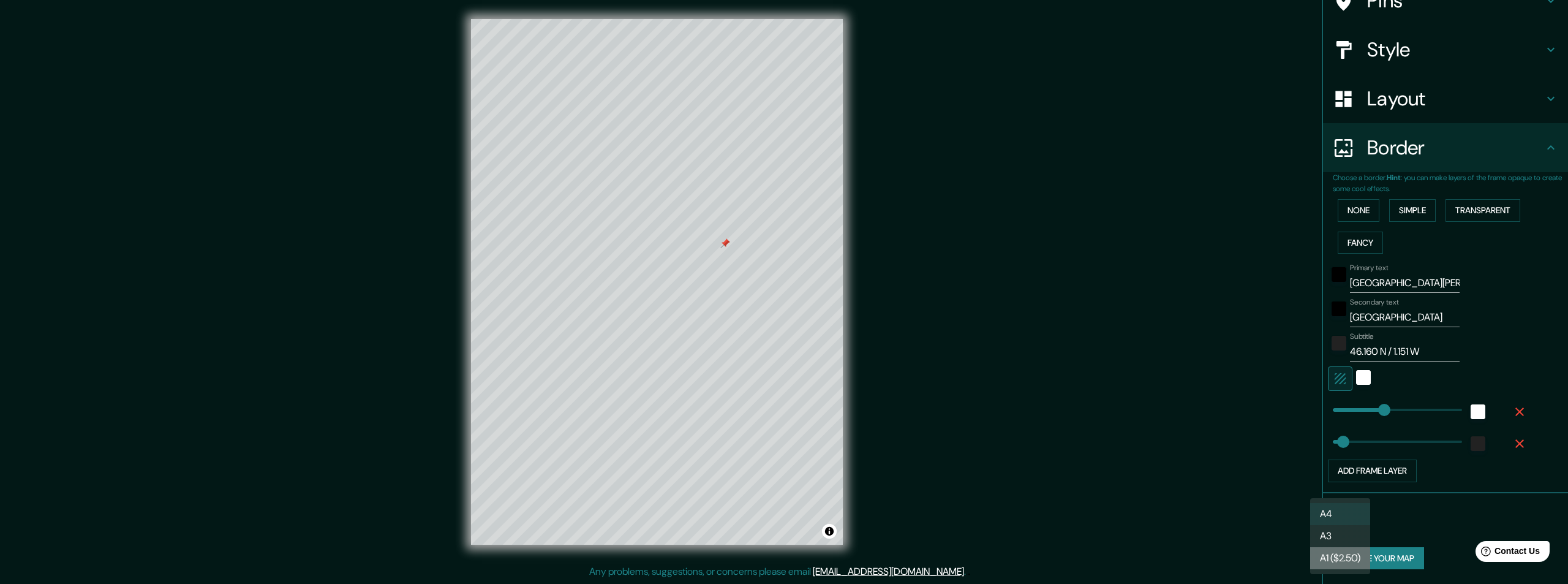
click at [1333, 557] on li "A1 ($2.50)" at bounding box center [1339, 557] width 60 height 22
type input "a3"
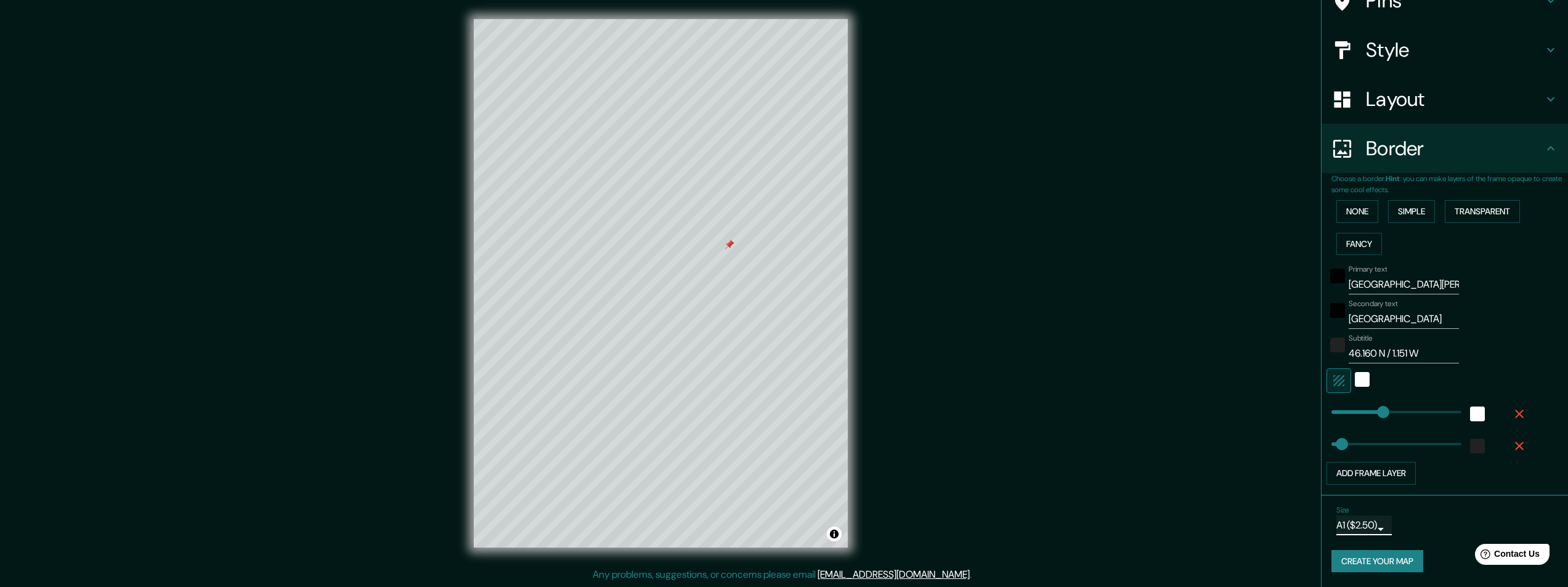
type input "243"
type input "49"
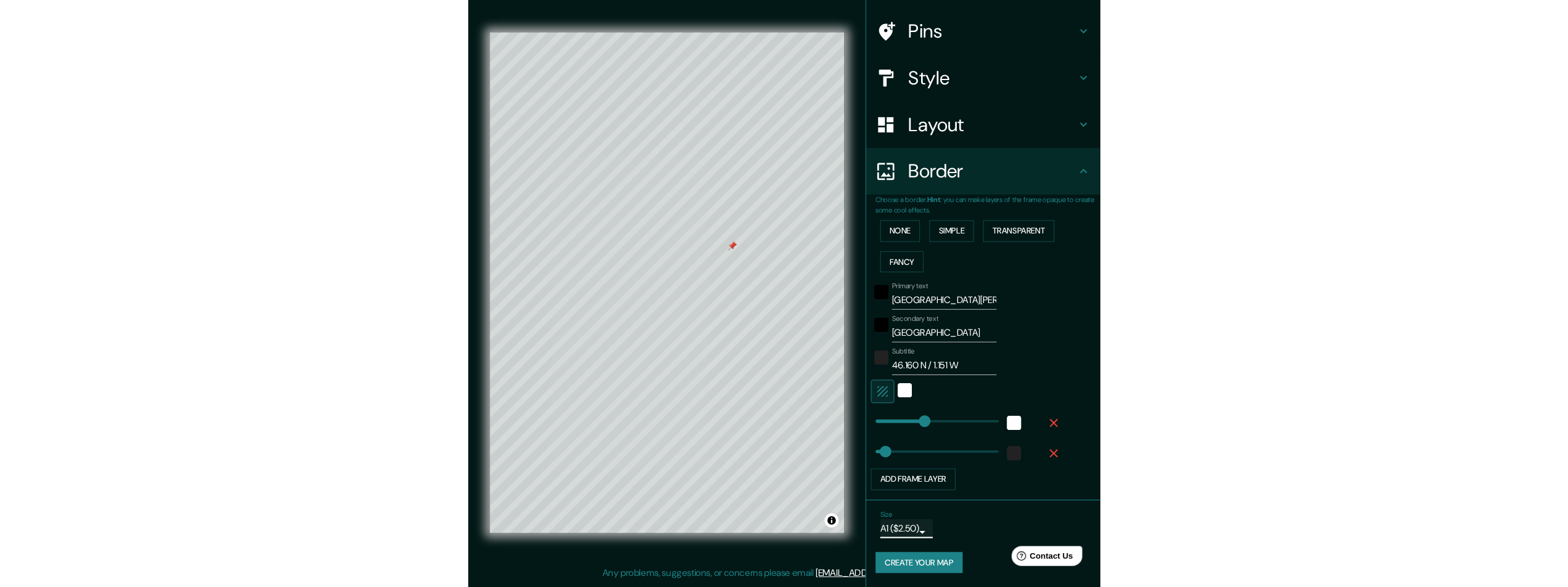
scroll to position [82, 0]
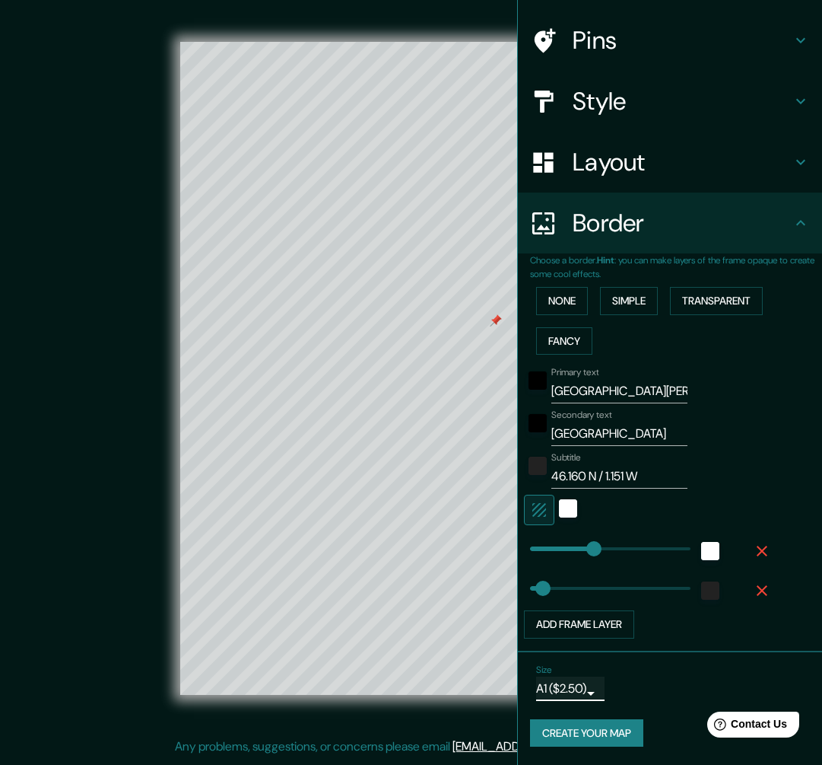
type input "243"
type input "49"
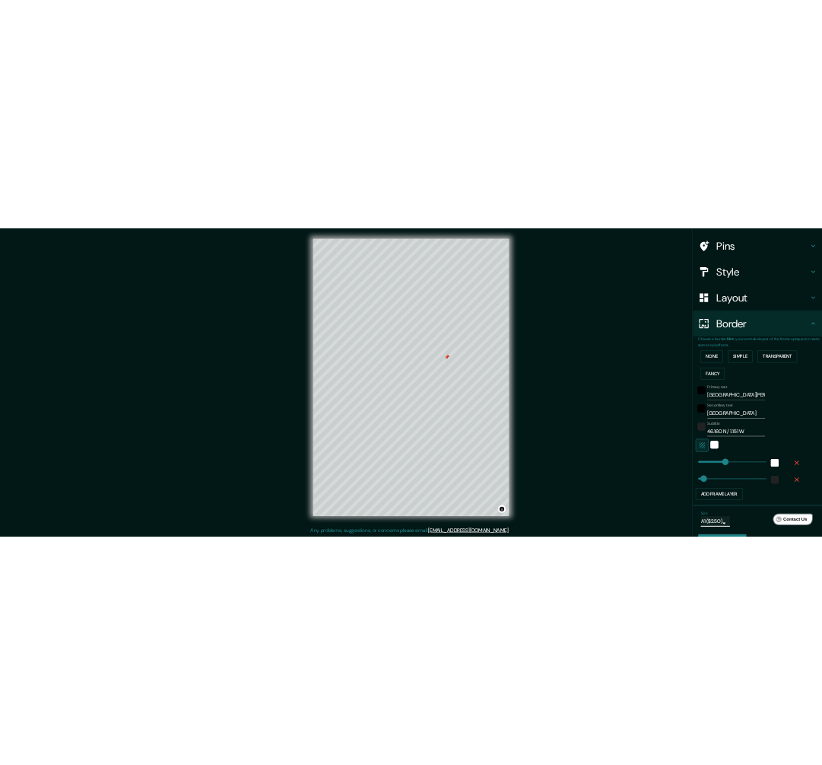
scroll to position [141, 0]
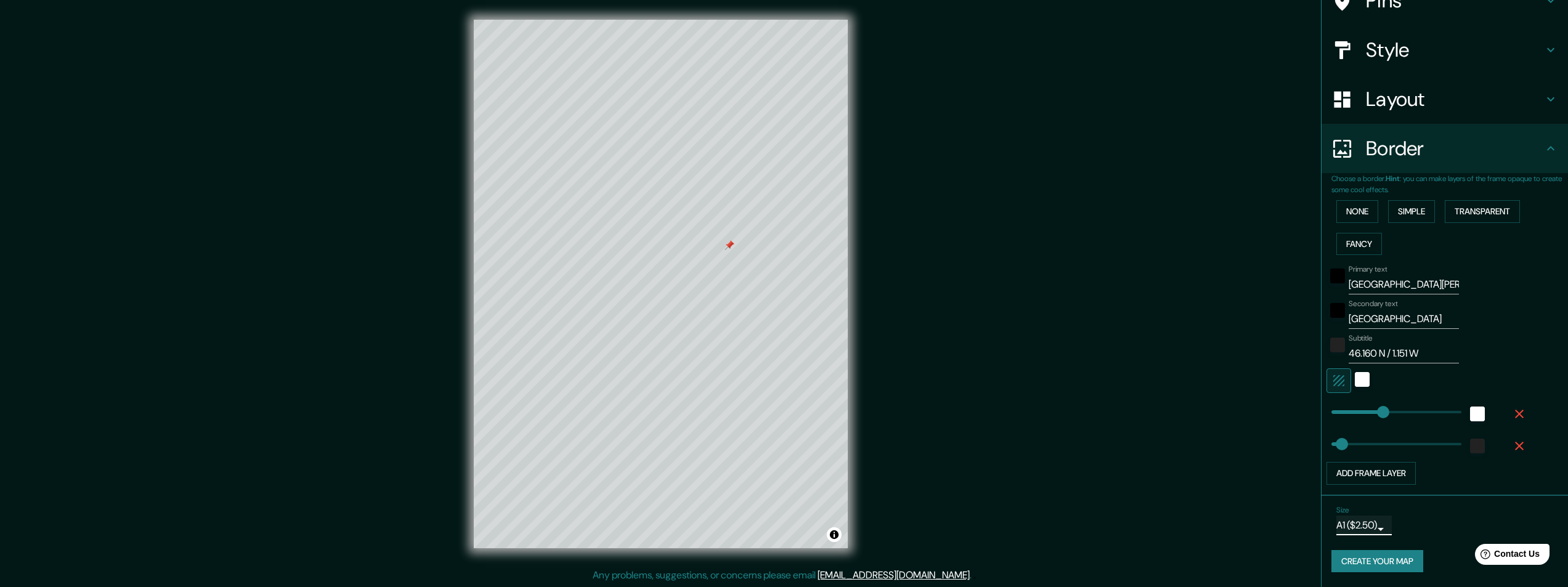
type input "243"
type input "49"
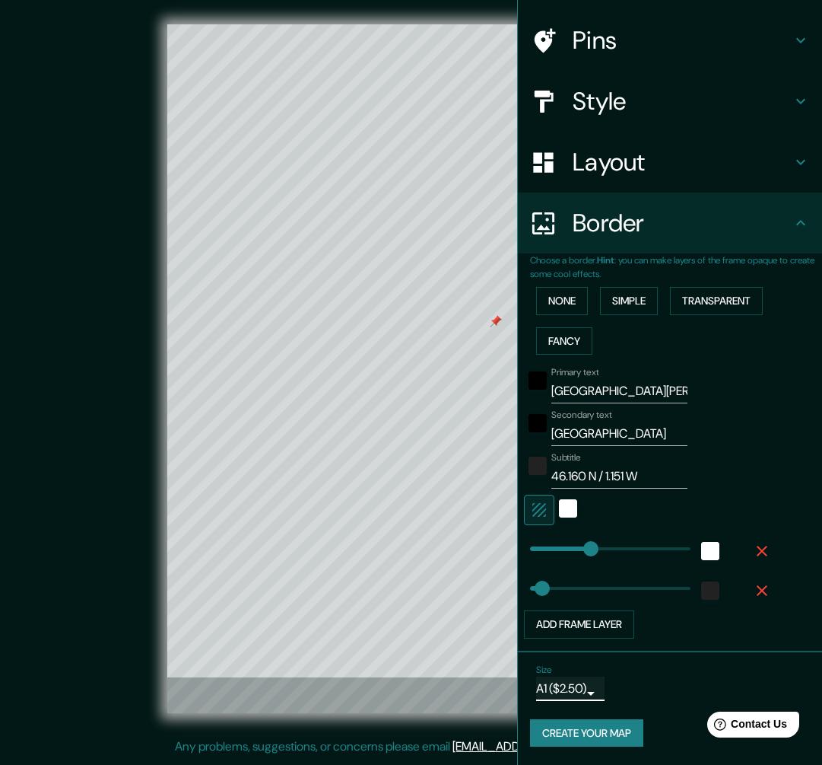
scroll to position [101, 0]
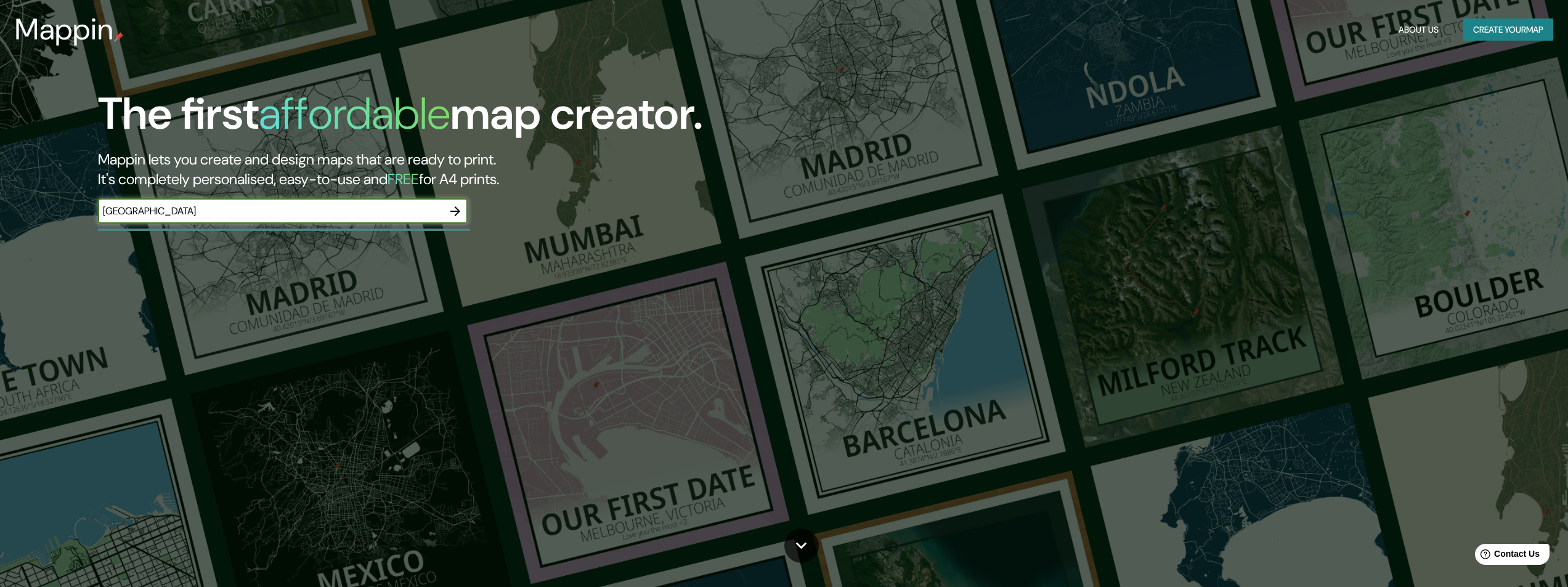
type input "stockholm"
click at [454, 210] on icon "button" at bounding box center [455, 211] width 15 height 15
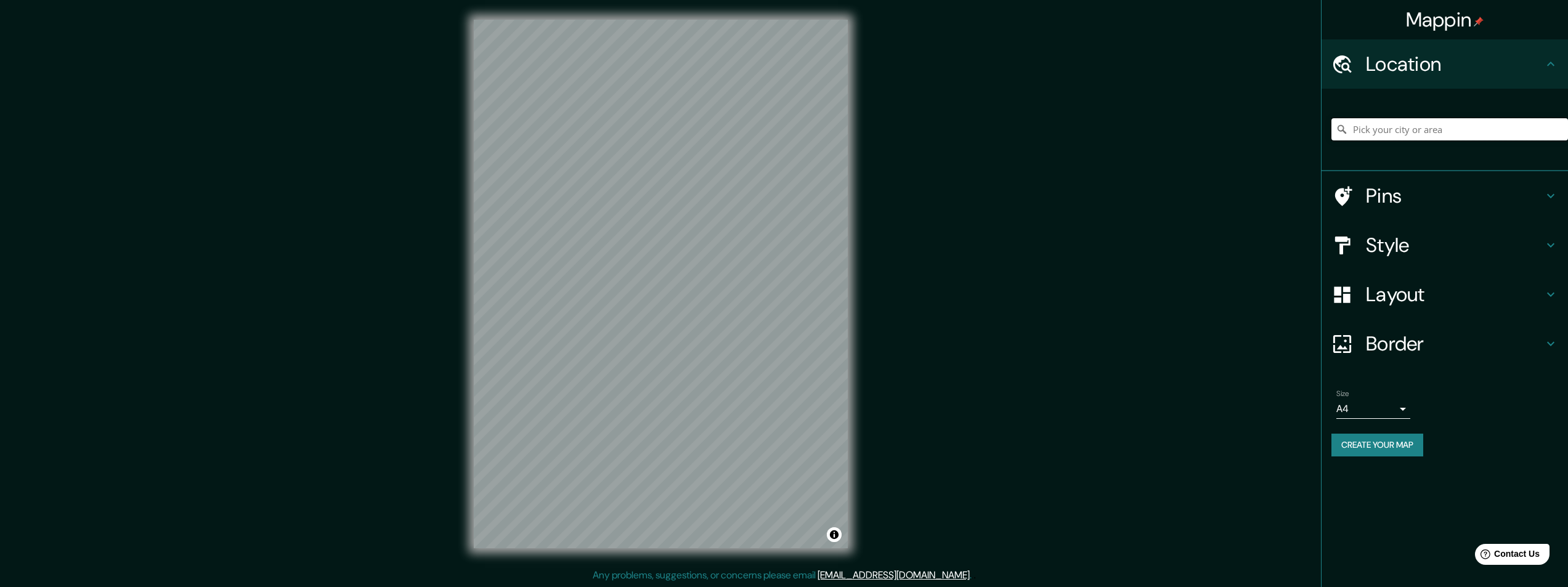
click at [1357, 128] on input "Pick your city or area" at bounding box center [1450, 129] width 236 height 22
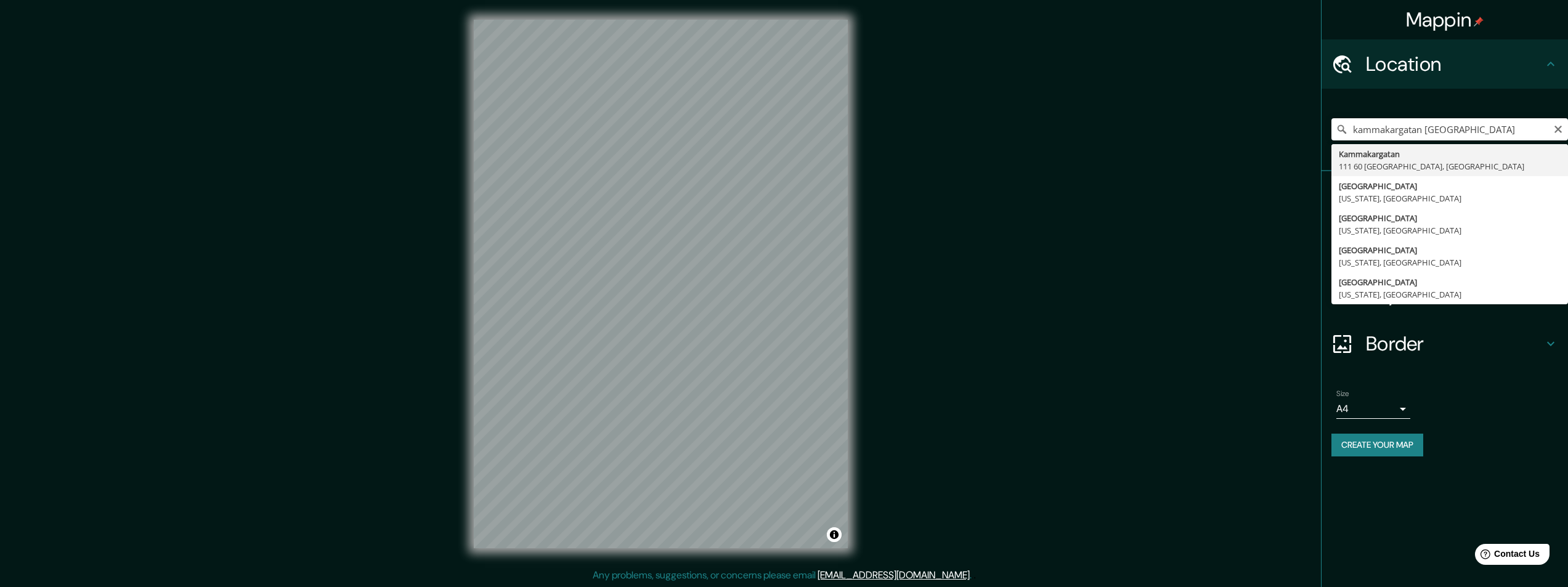
type input "Kammakargatan, 111 60 Stockholm, Sweden"
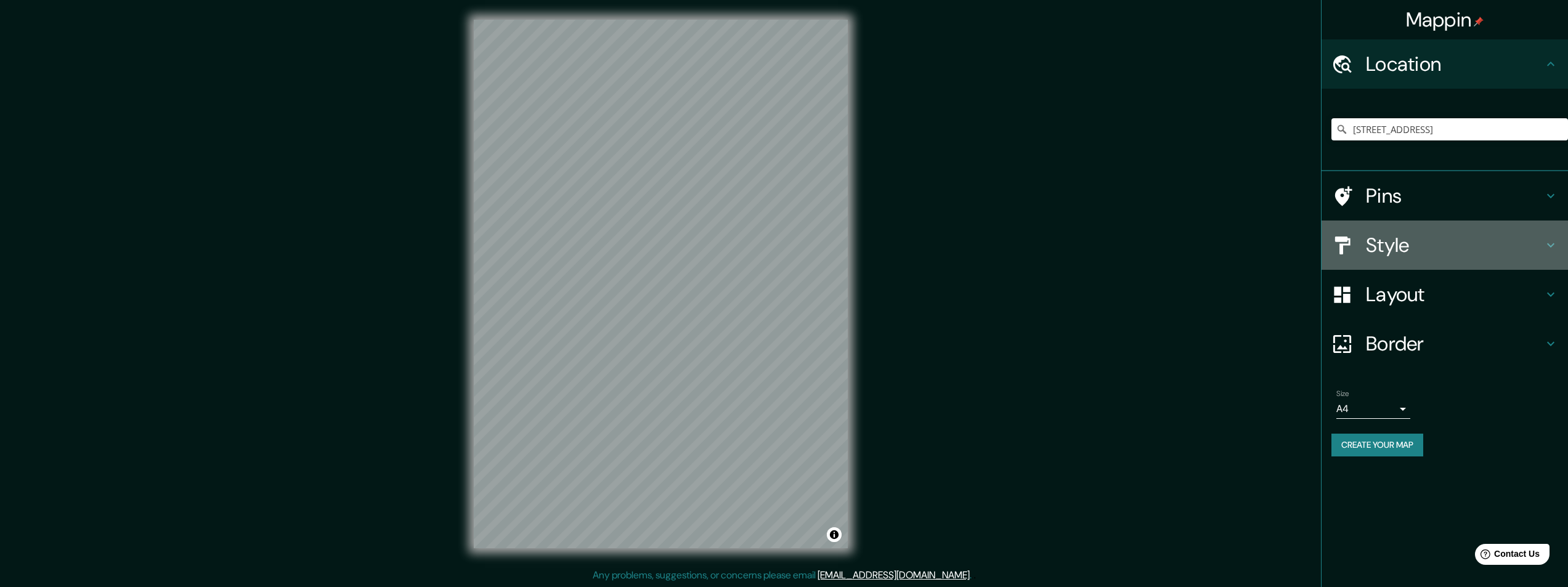
click at [1392, 244] on h4 "Style" at bounding box center [1455, 245] width 177 height 24
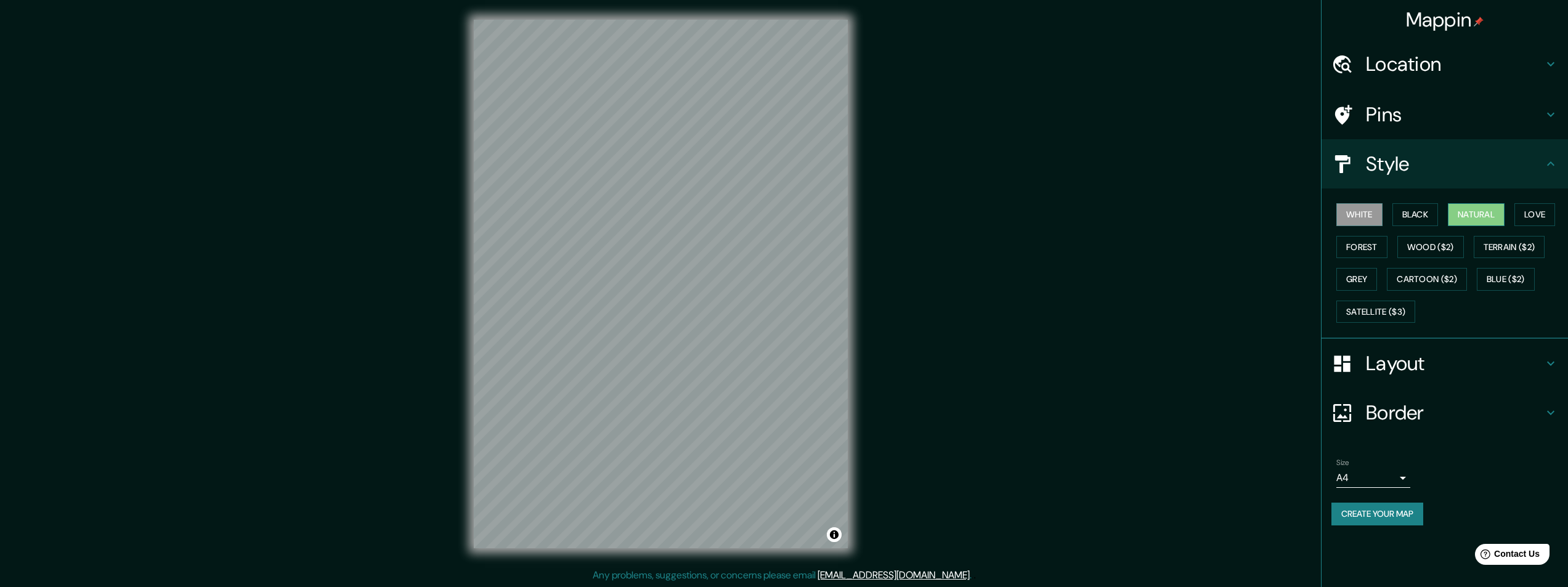
click at [1464, 218] on button "Natural" at bounding box center [1476, 215] width 57 height 23
click at [1350, 219] on button "White" at bounding box center [1359, 215] width 46 height 23
click at [1496, 249] on button "Terrain ($2)" at bounding box center [1510, 247] width 71 height 23
click at [1475, 218] on button "Natural" at bounding box center [1476, 215] width 57 height 23
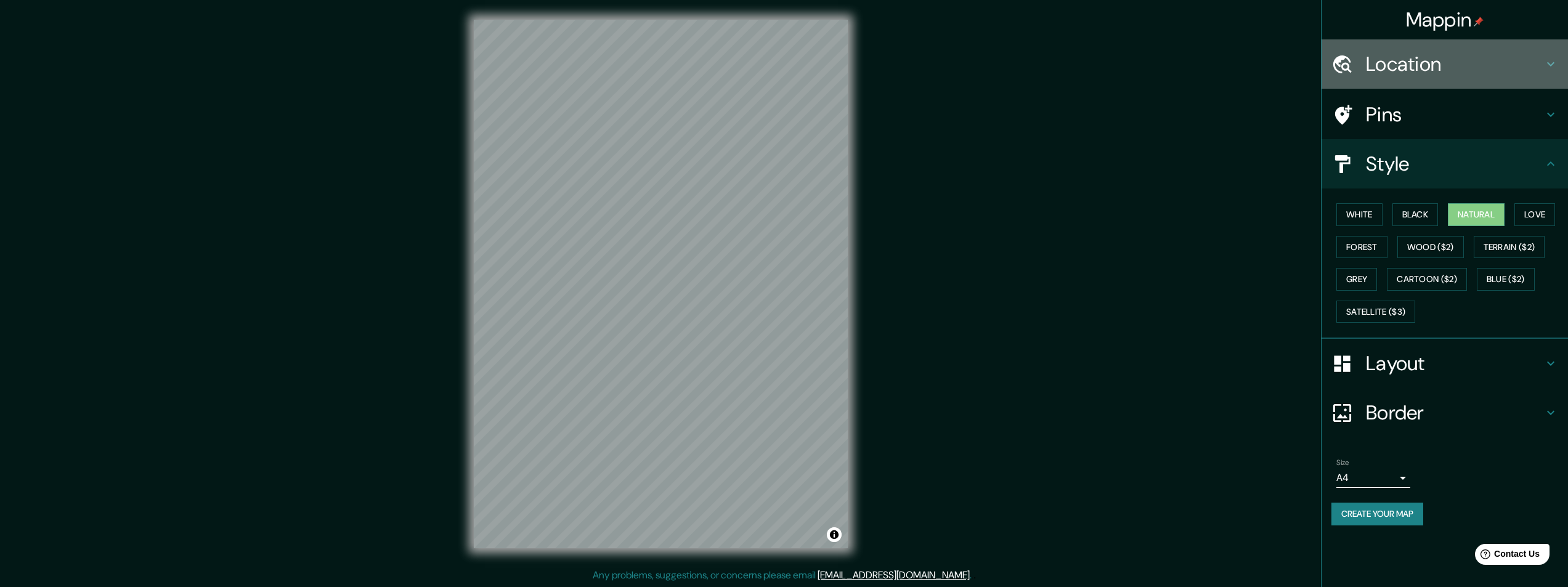
click at [1379, 64] on h4 "Location" at bounding box center [1455, 64] width 177 height 24
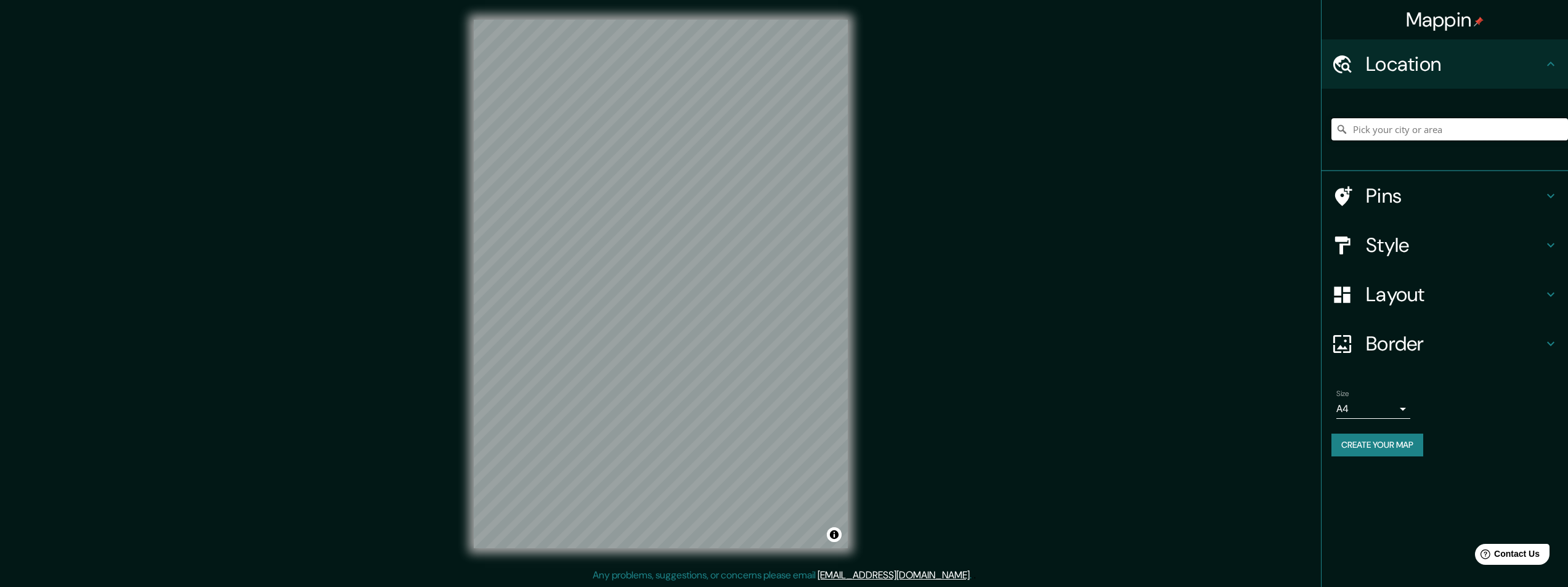
drag, startPoint x: 1549, startPoint y: 130, endPoint x: 1285, endPoint y: 131, distance: 264.0
click at [1285, 131] on div "Mappin Location Pins Style Layout Border Choose a border. Hint : you can make l…" at bounding box center [784, 294] width 1568 height 588
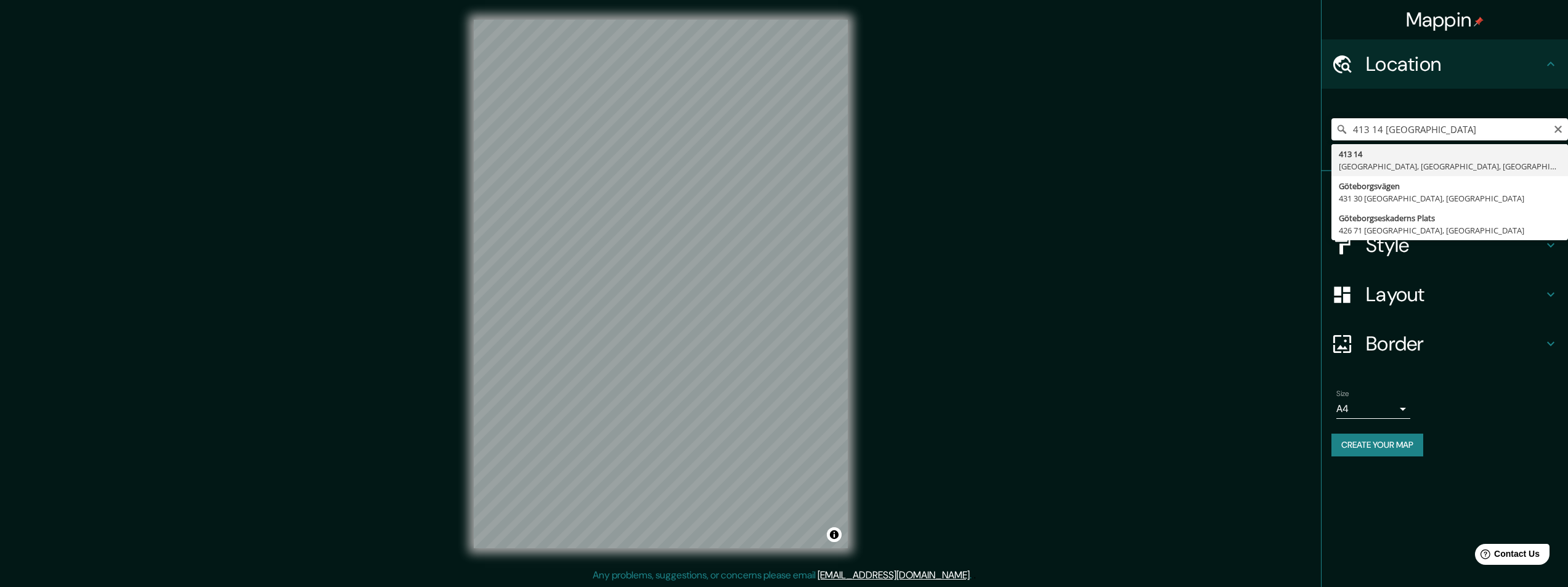
type input "413 14, Gothenburg, Västra Götaland, Sweden"
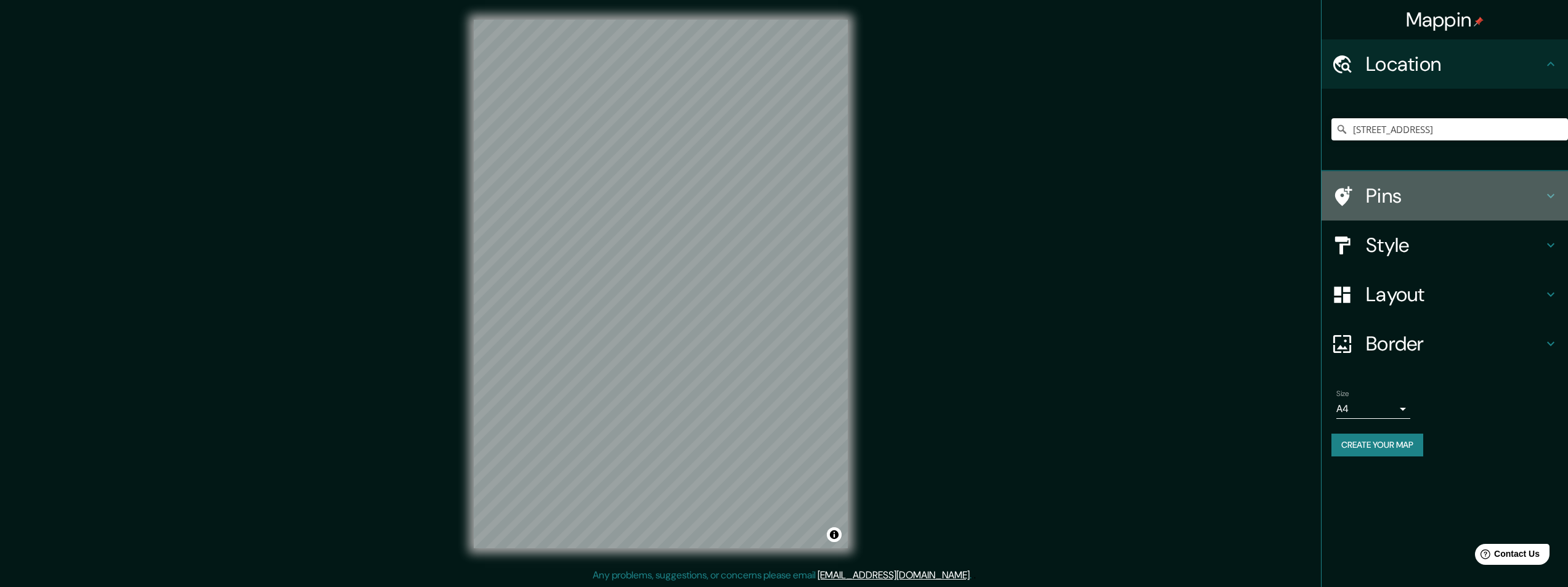
click at [1371, 194] on h4 "Pins" at bounding box center [1455, 196] width 177 height 24
click at [1371, 194] on div "Pins" at bounding box center [1445, 196] width 246 height 49
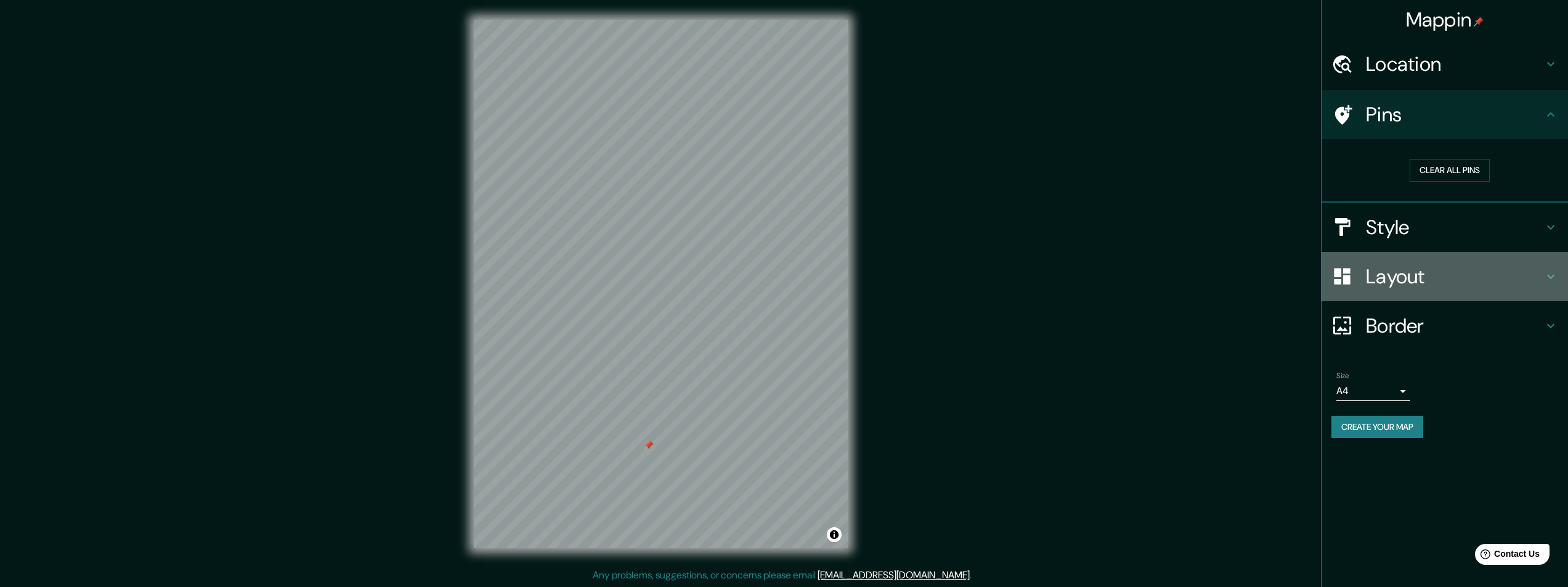
click at [1382, 277] on h4 "Layout" at bounding box center [1455, 276] width 177 height 24
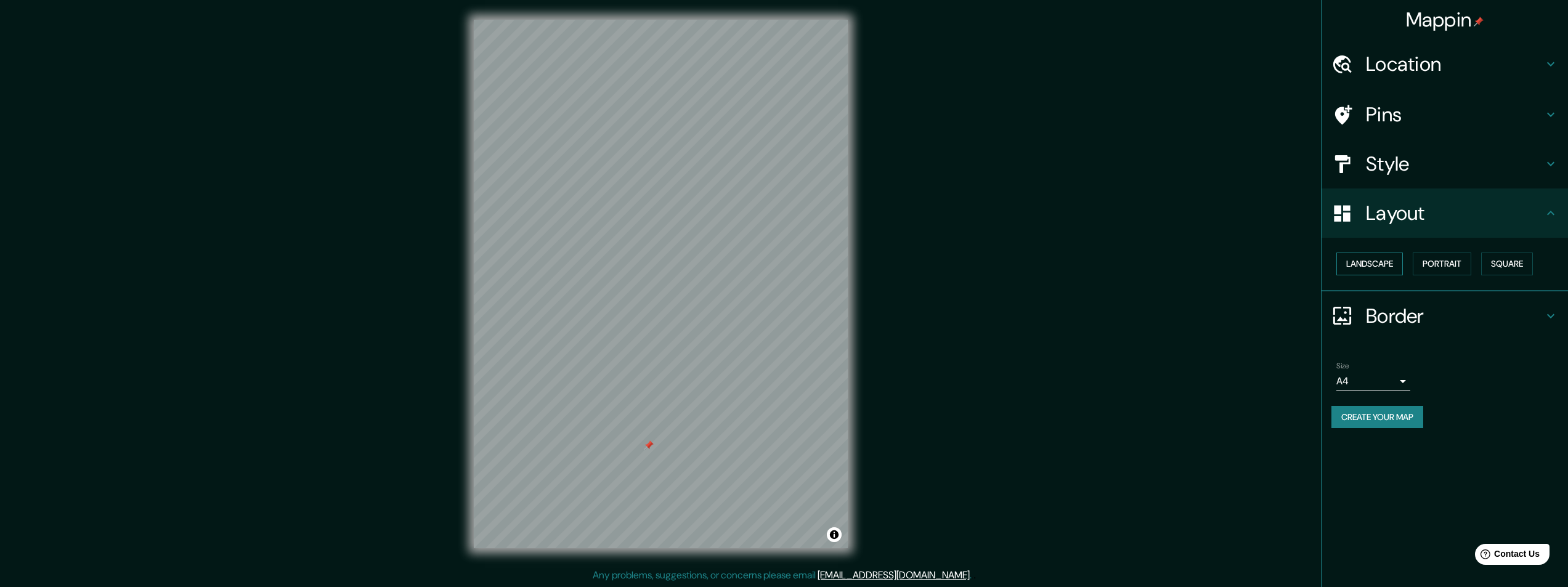
click at [1385, 263] on button "Landscape" at bounding box center [1370, 264] width 66 height 23
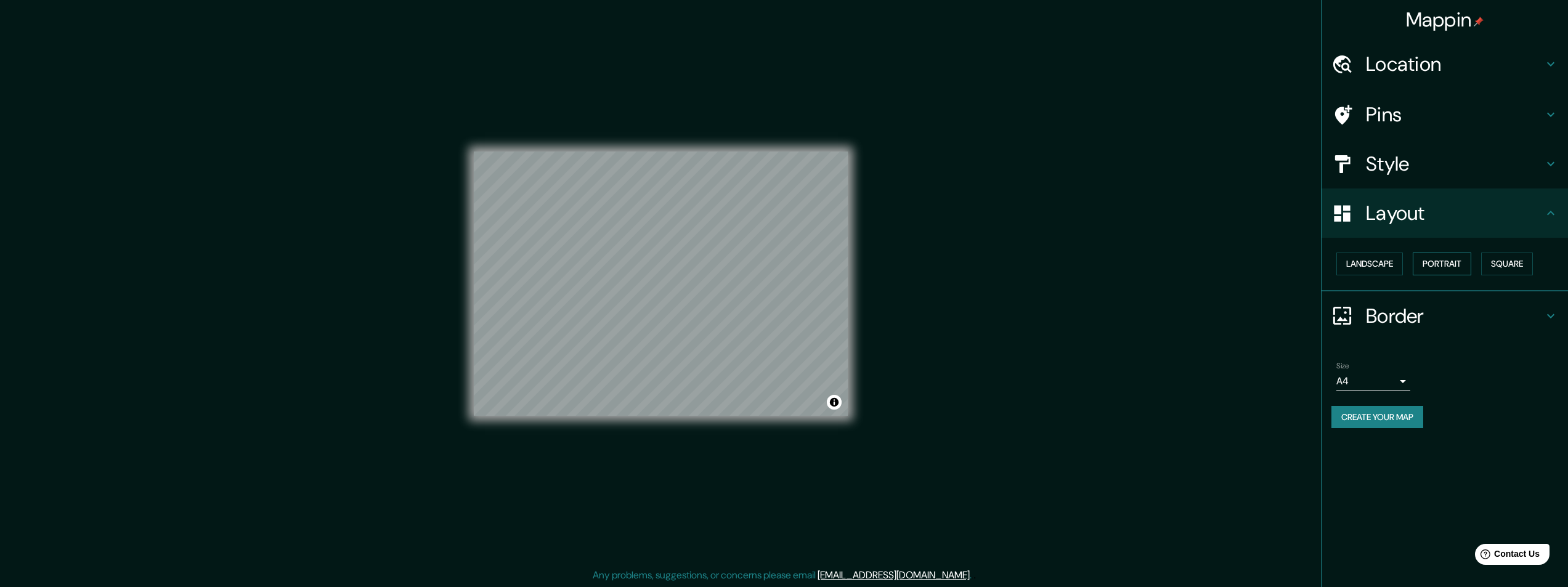
click at [1445, 266] on button "Portrait" at bounding box center [1442, 264] width 58 height 23
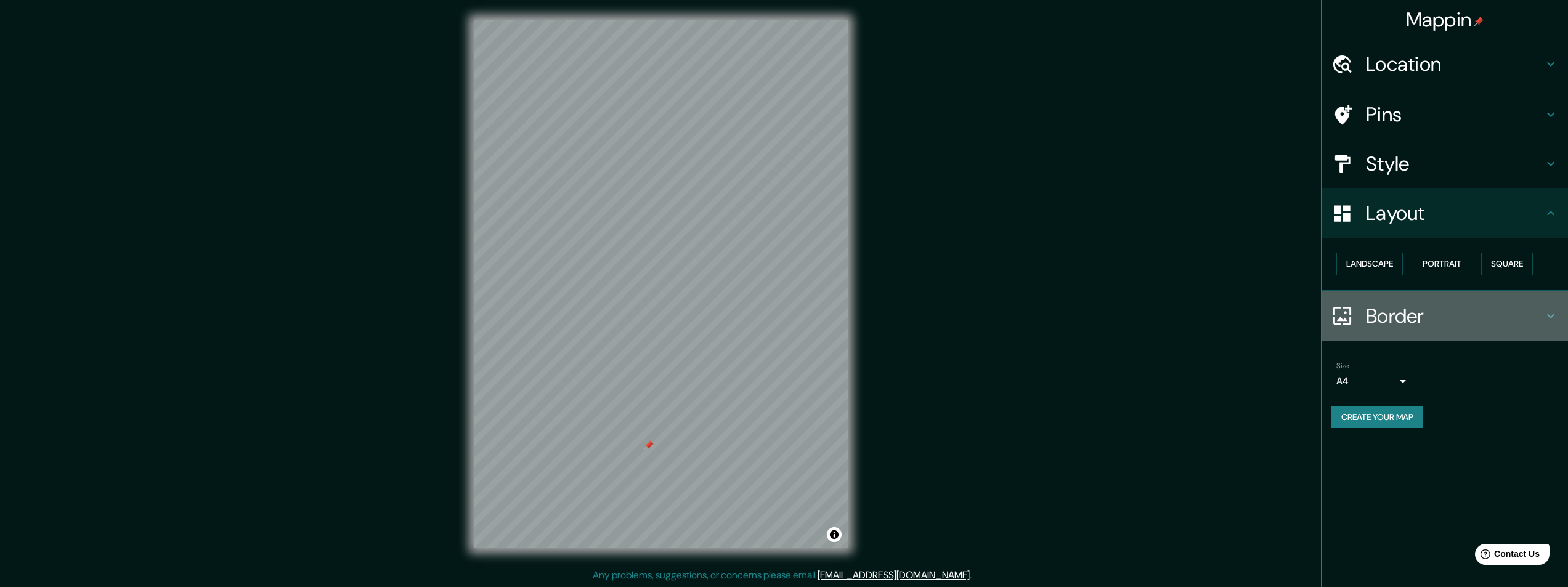
click at [1415, 315] on h4 "Border" at bounding box center [1455, 316] width 177 height 24
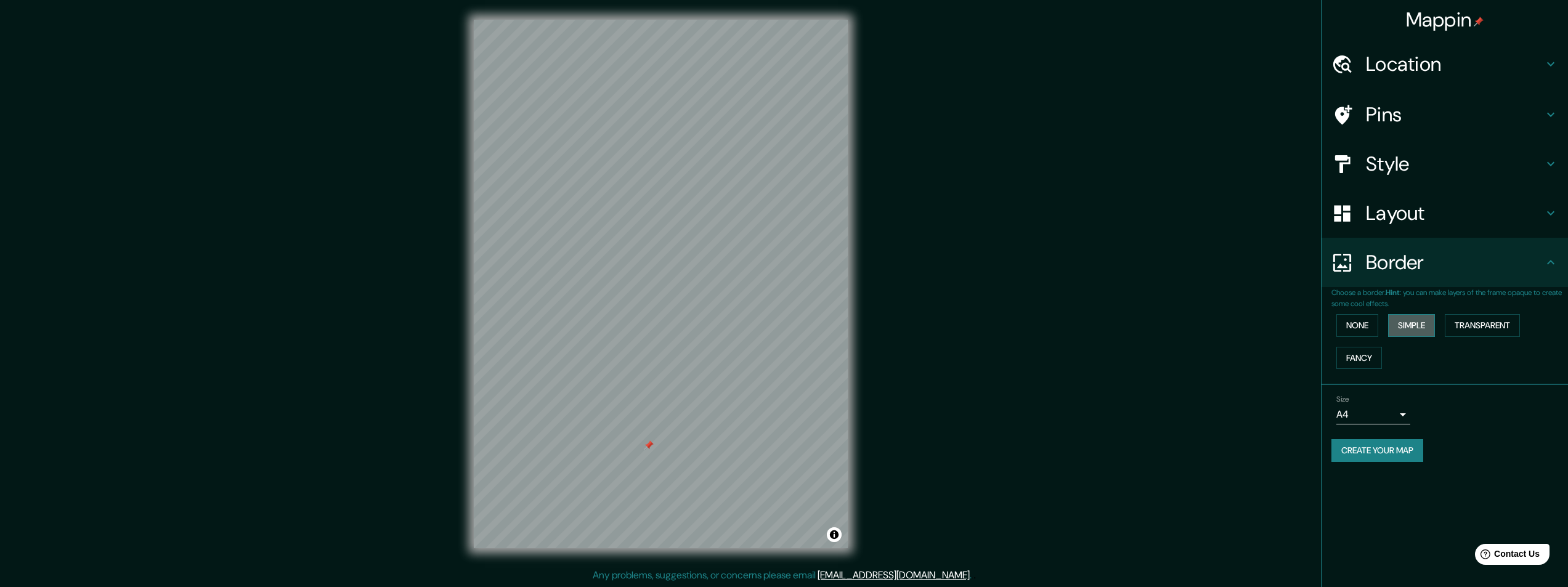
click at [1418, 328] on button "Simple" at bounding box center [1412, 325] width 47 height 23
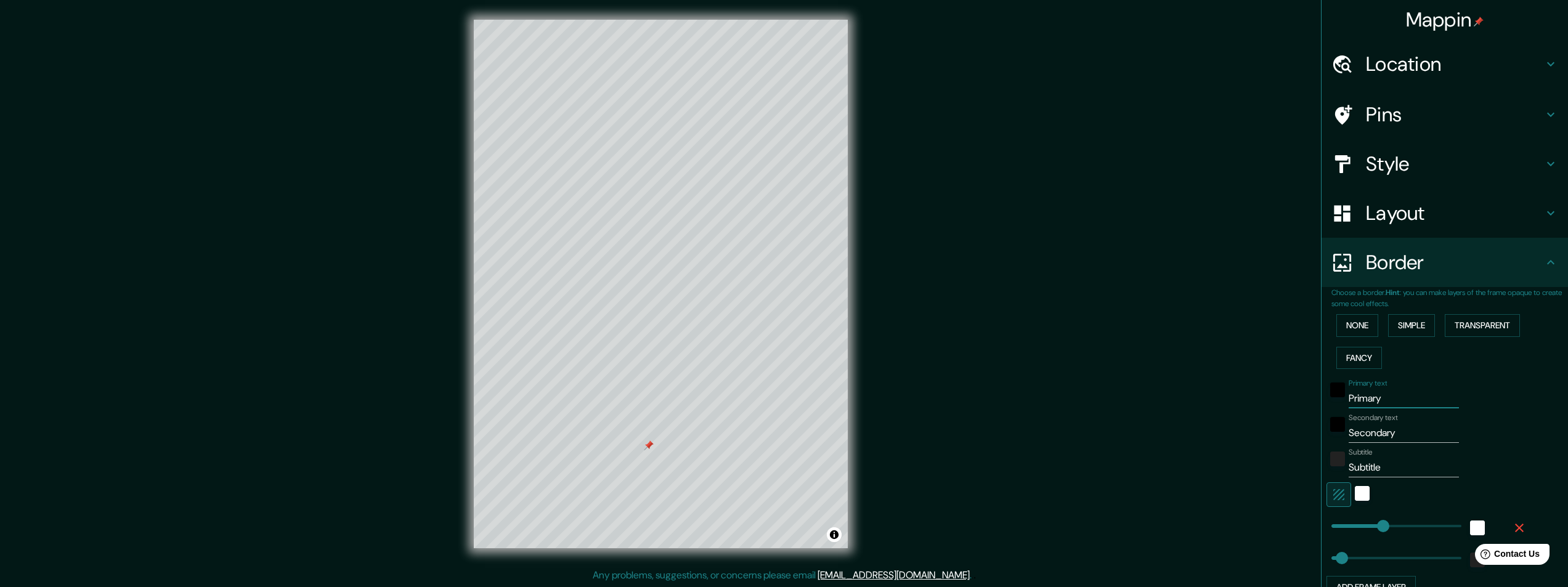
drag, startPoint x: 1381, startPoint y: 400, endPoint x: 1325, endPoint y: 398, distance: 56.0
click at [1327, 398] on div "Primary text Primary" at bounding box center [1428, 393] width 202 height 30
type input "G"
type input "243"
type input "49"
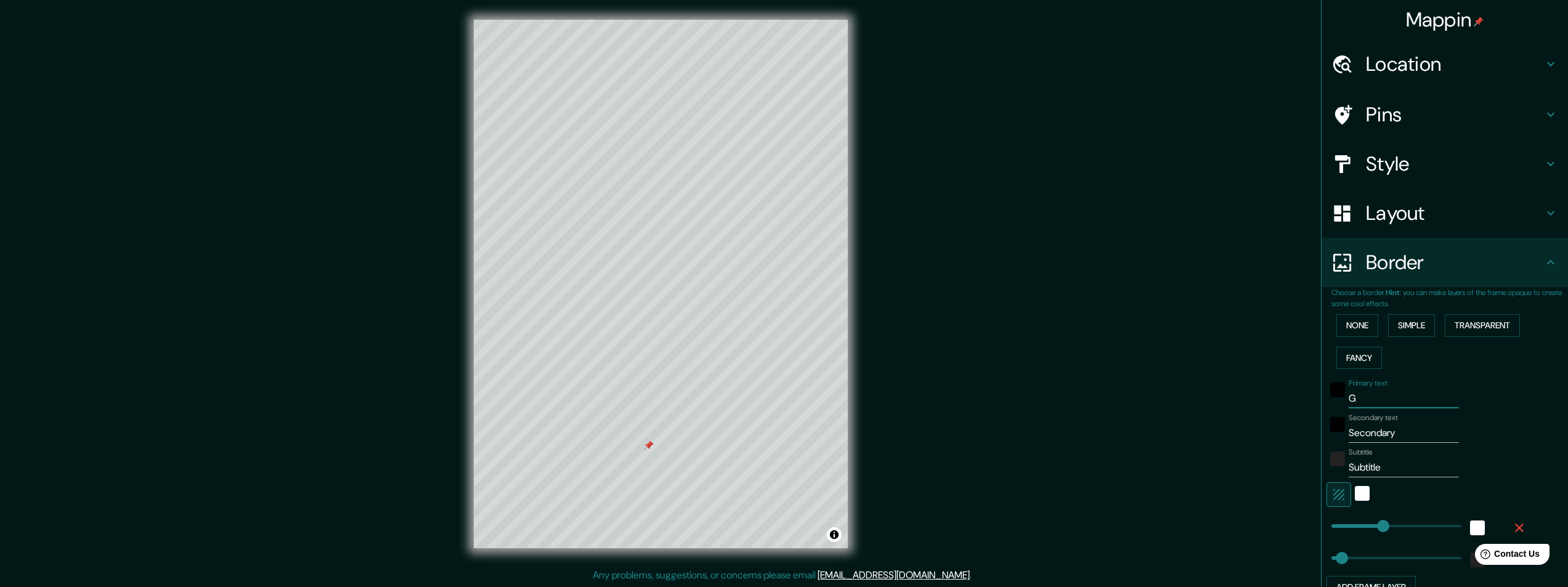
type input "GO"
type input "243"
type input "49"
type input "GOT"
type input "243"
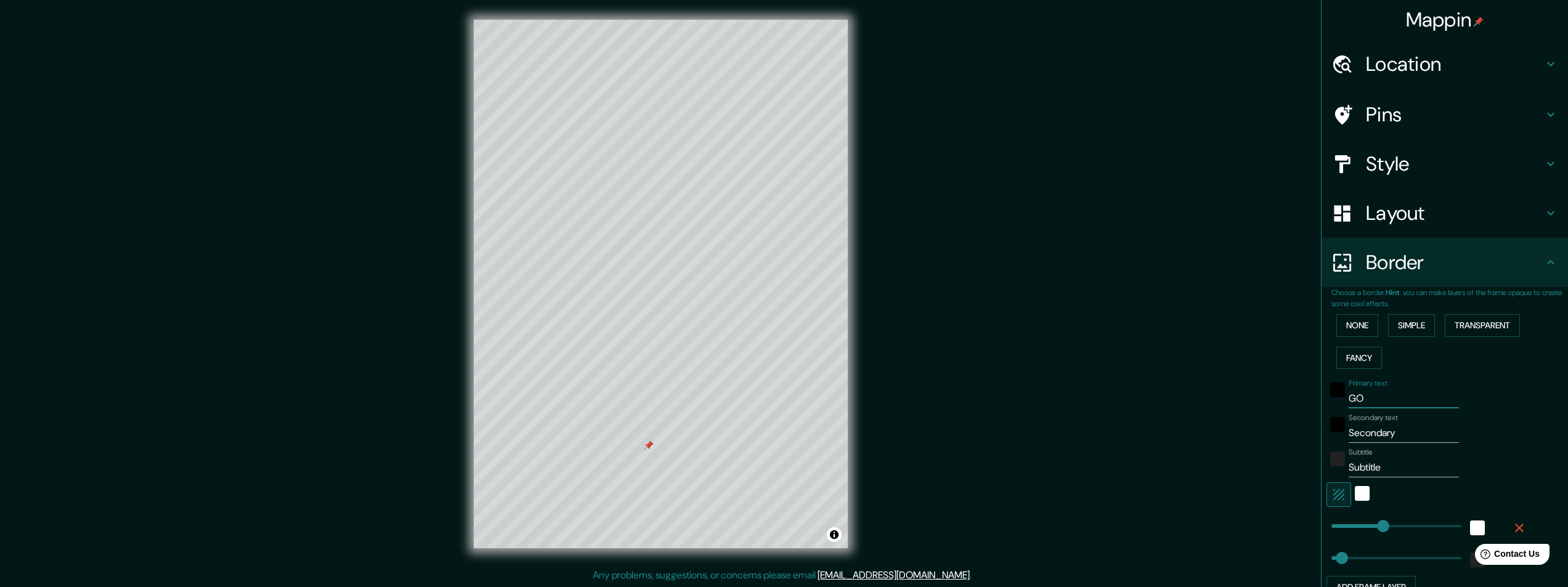
type input "49"
type input "GOTH"
type input "243"
type input "49"
type input "GOTHE"
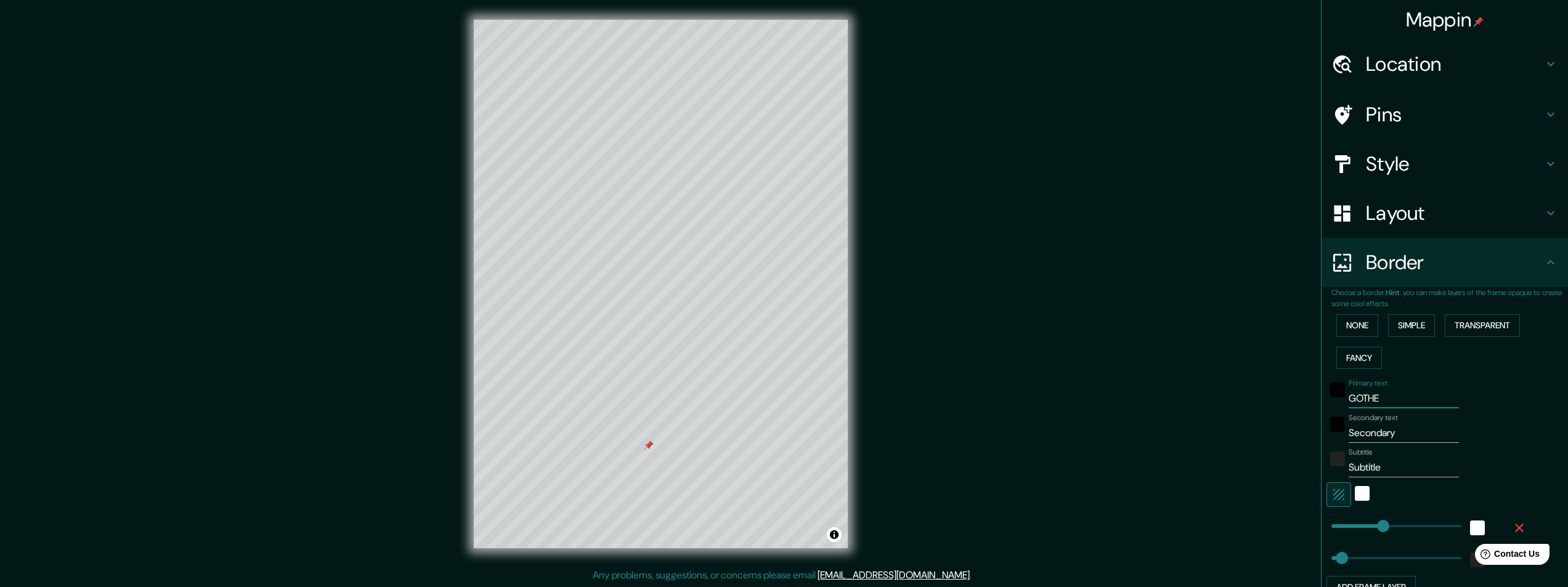
type input "243"
type input "49"
type input "GOTHEN"
type input "243"
type input "49"
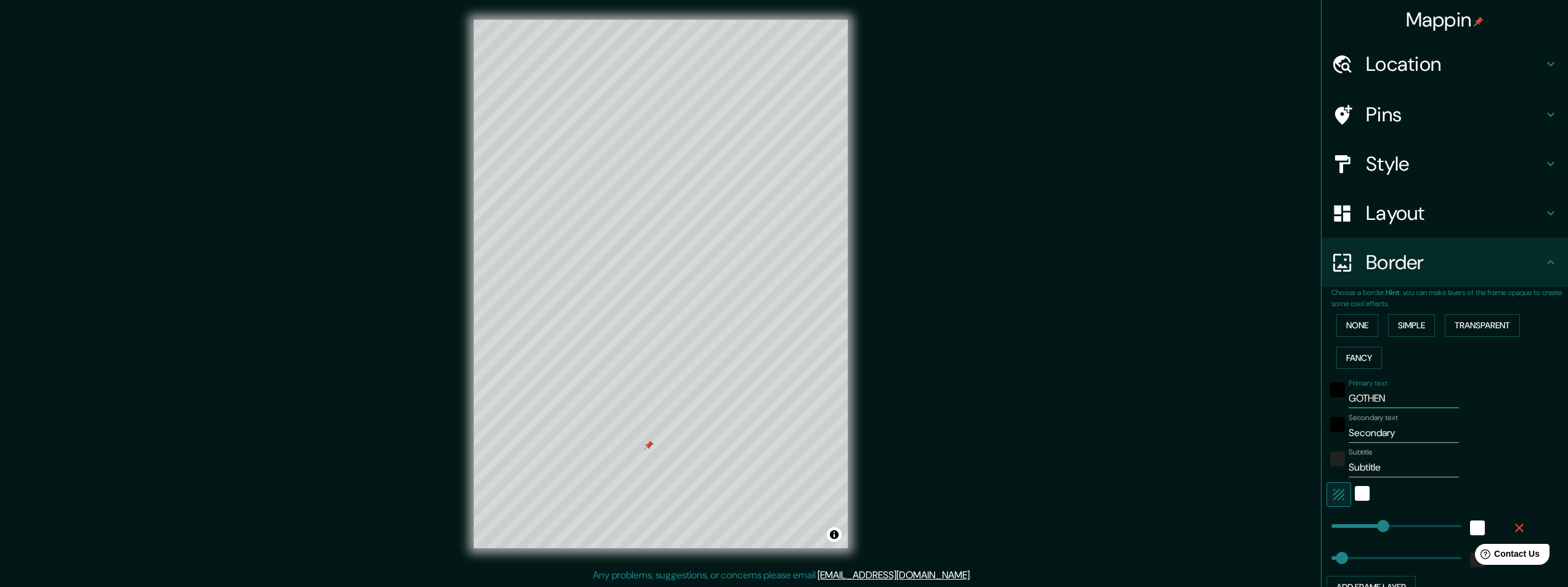
type input "GOTHENB"
type input "243"
type input "49"
type input "GOTHENBU"
type input "243"
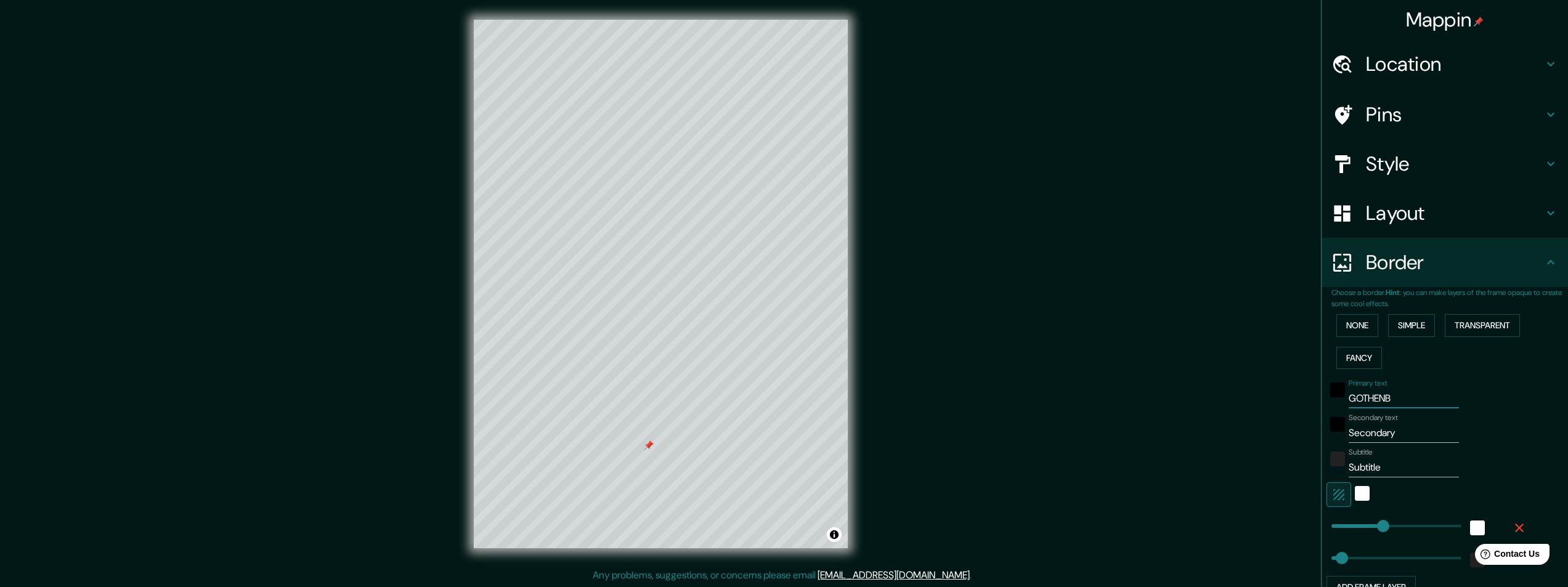
type input "49"
type input "GOTHENBUR"
type input "243"
type input "49"
type input "GOTHENBURG"
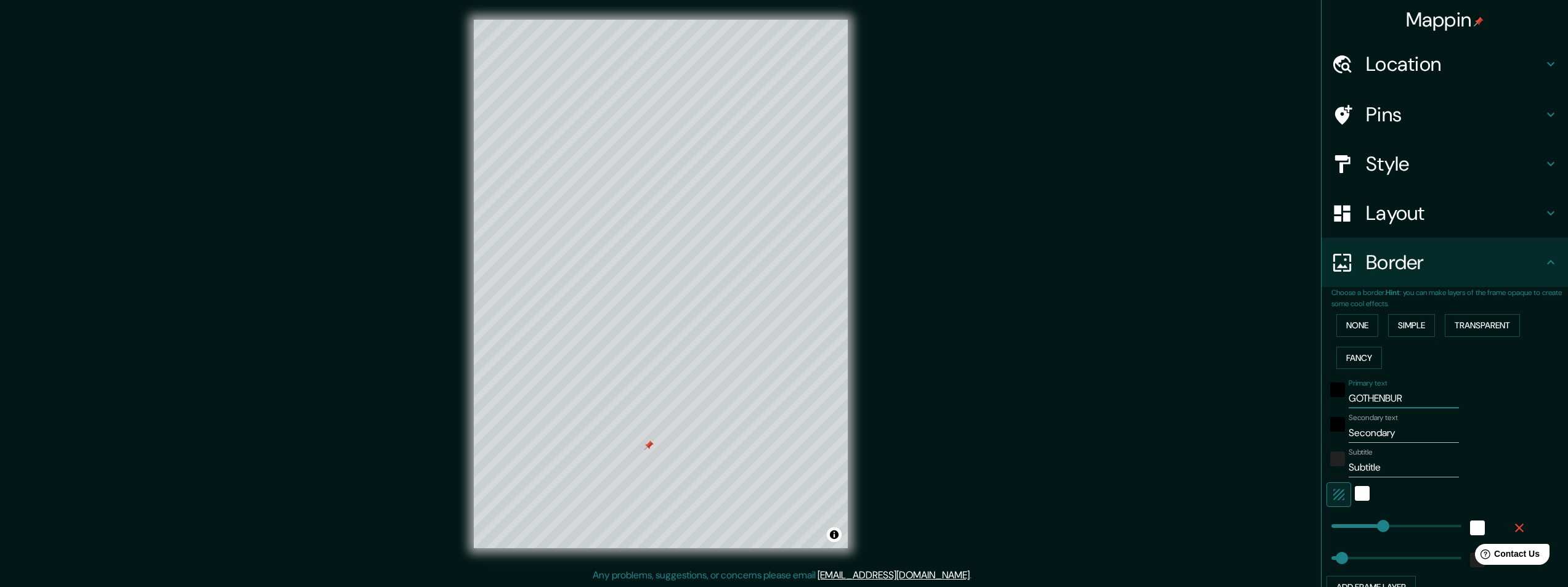
type input "243"
type input "49"
type input "GOTHENBURG"
drag, startPoint x: 1389, startPoint y: 434, endPoint x: 1287, endPoint y: 432, distance: 102.0
click at [1293, 432] on div "Mappin Location 413 14, Gothenburg, Västra Götaland, Sweden Pins Style Layout B…" at bounding box center [784, 294] width 1568 height 588
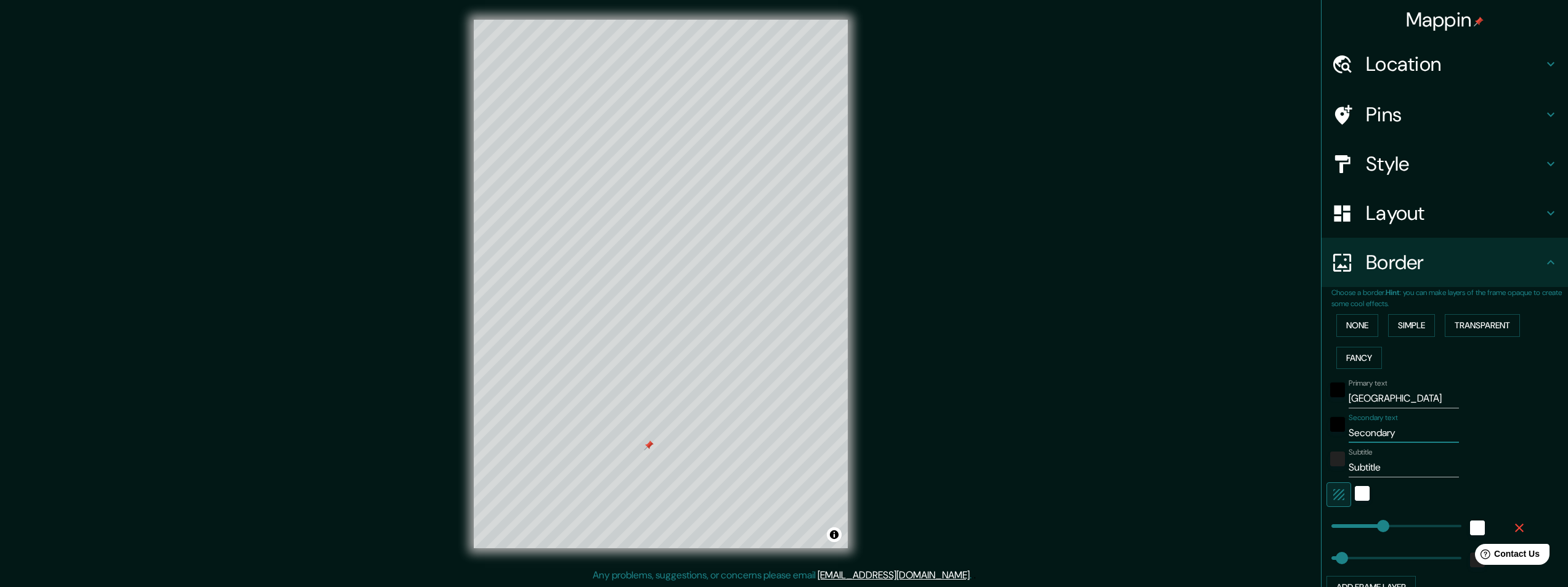
type input "S"
type input "243"
type input "49"
type input "Sw"
type input "243"
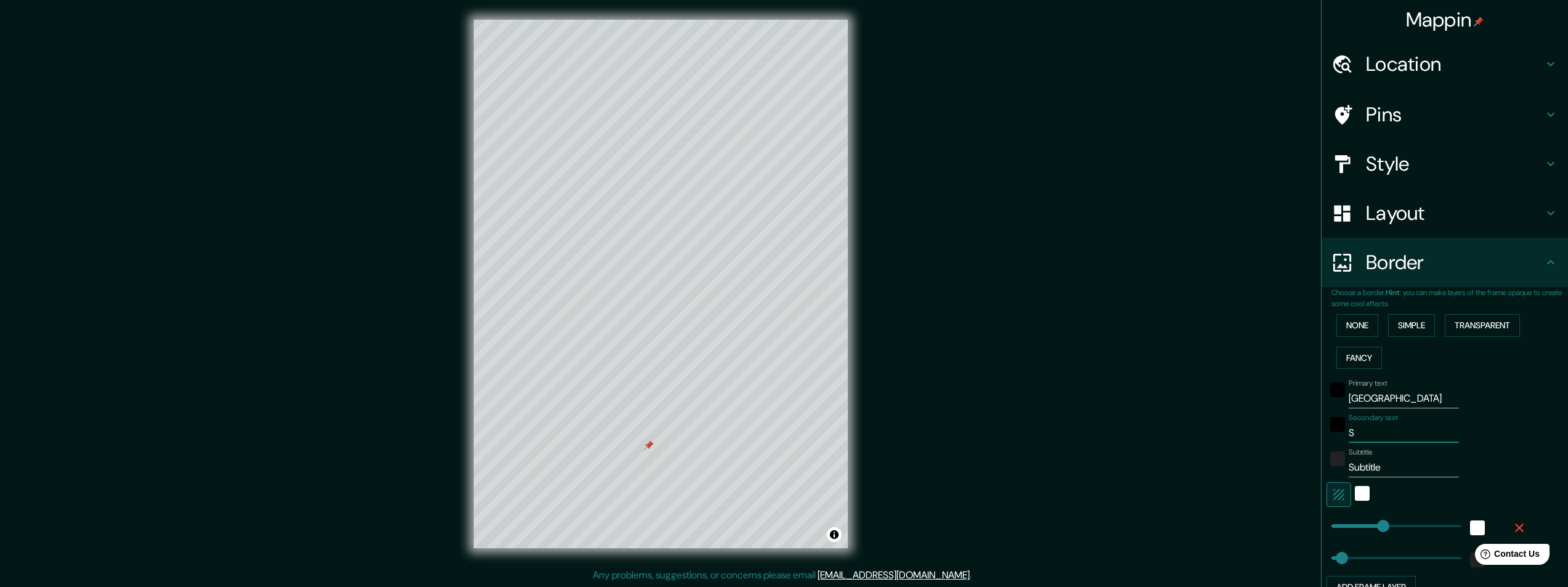
type input "49"
type input "Swe"
type input "243"
type input "49"
type input "Swed"
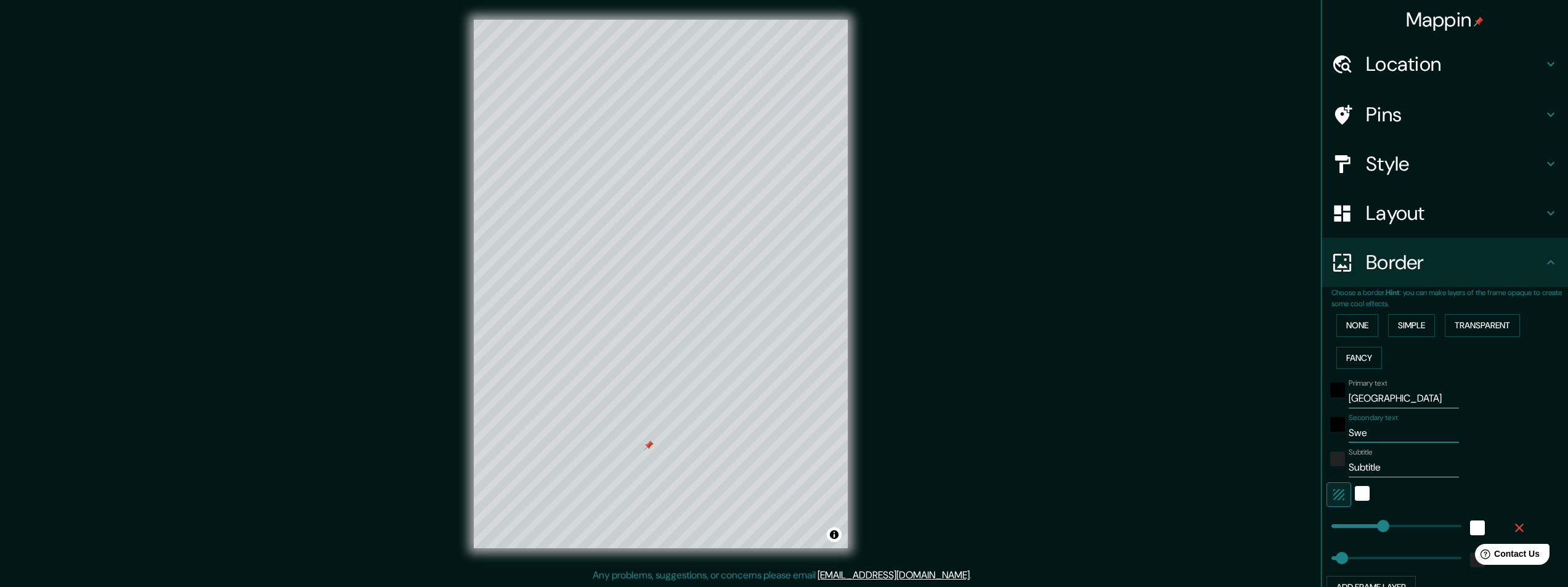
type input "243"
type input "49"
type input "Swede"
type input "243"
type input "49"
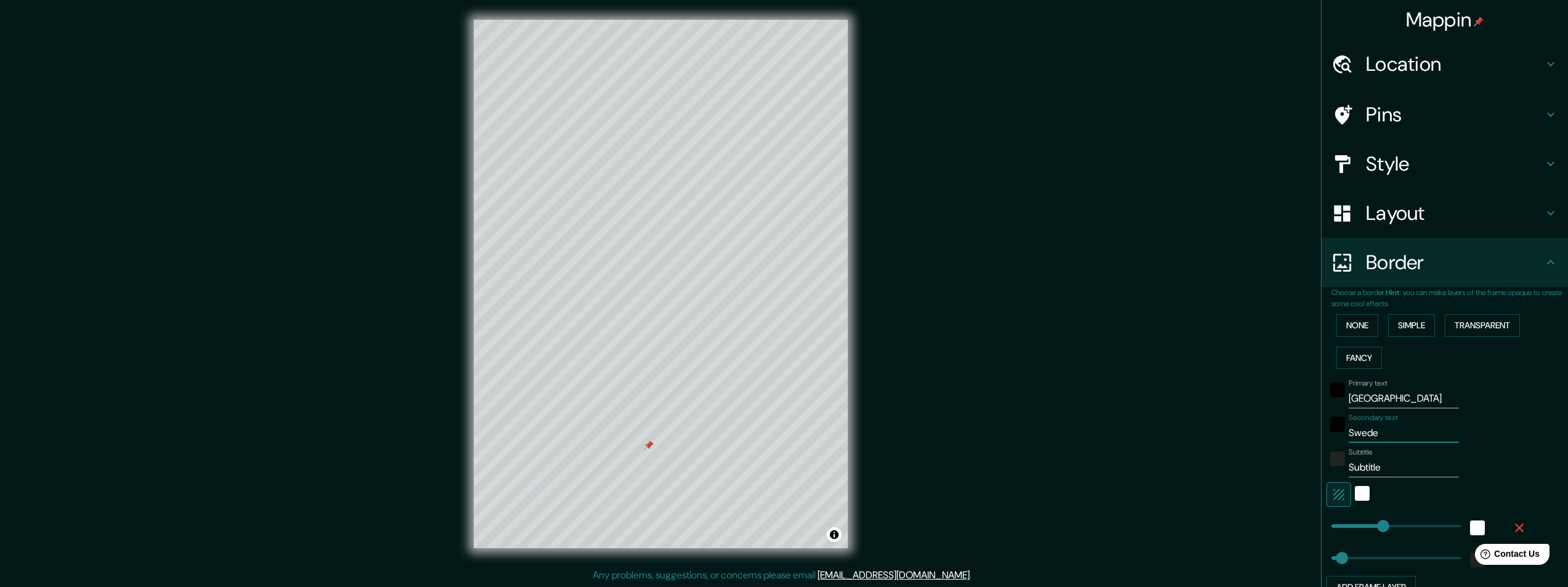
type input "Sweden"
type input "243"
type input "49"
type input "Sweden"
drag, startPoint x: 1379, startPoint y: 467, endPoint x: 1285, endPoint y: 470, distance: 94.0
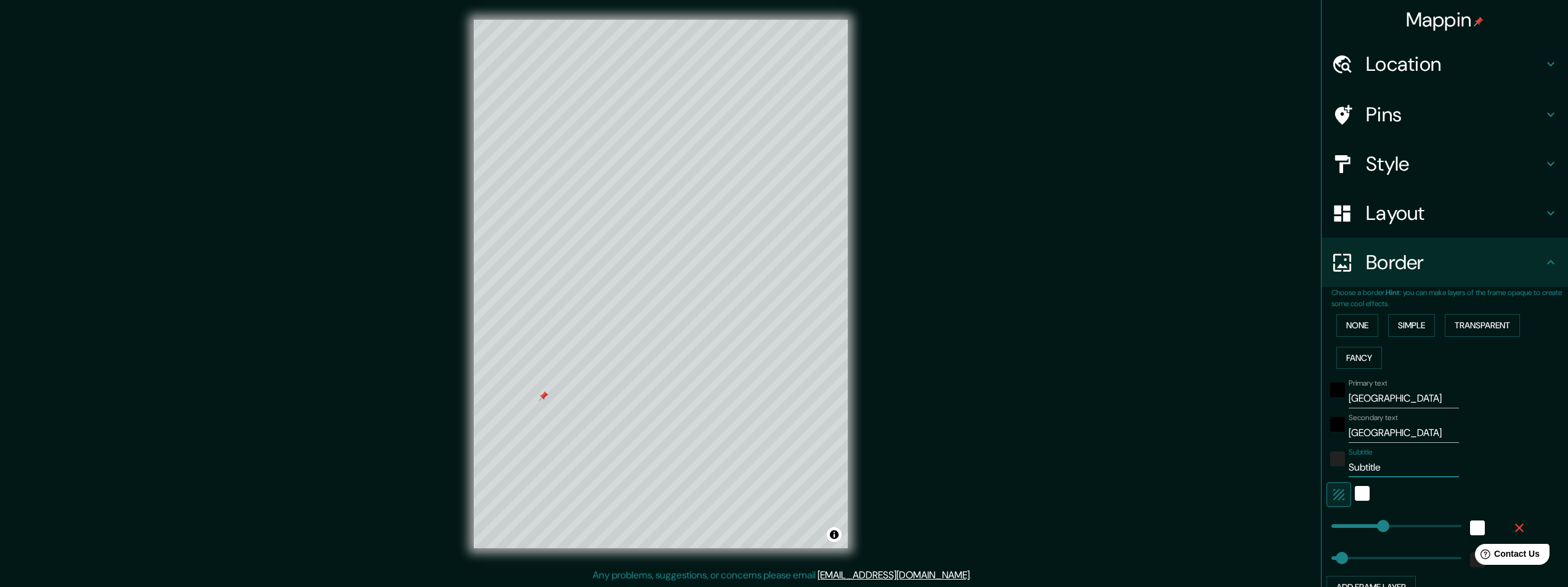
click at [1285, 470] on div "Mappin Location 413 14, Gothenburg, Västra Götaland, Sweden Pins Style Layout B…" at bounding box center [784, 294] width 1568 height 588
click at [1349, 463] on input "Subtitle" at bounding box center [1404, 467] width 110 height 19
drag, startPoint x: 1380, startPoint y: 470, endPoint x: 1225, endPoint y: 469, distance: 155.0
click at [1239, 470] on div "Mappin Location 413 14, Gothenburg, Västra Götaland, Sweden Pins Style Layout B…" at bounding box center [784, 294] width 1568 height 588
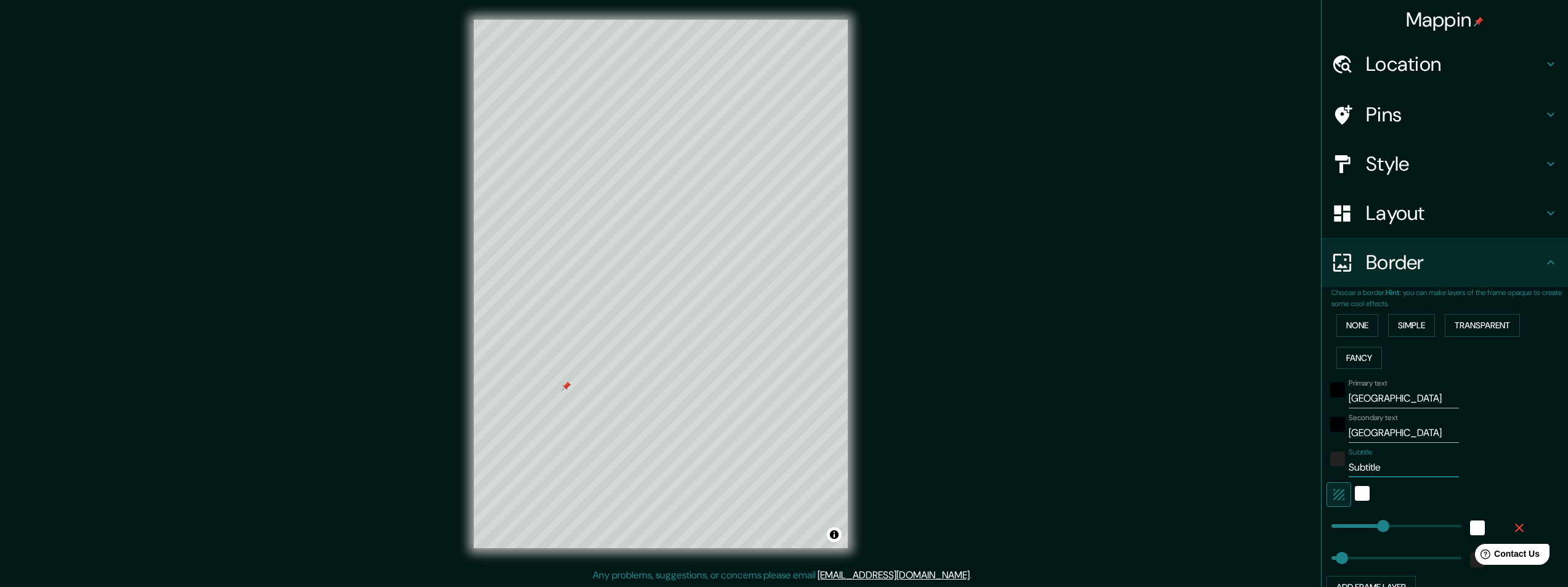
type input "5"
type input "243"
type input "49"
type input "57"
type input "243"
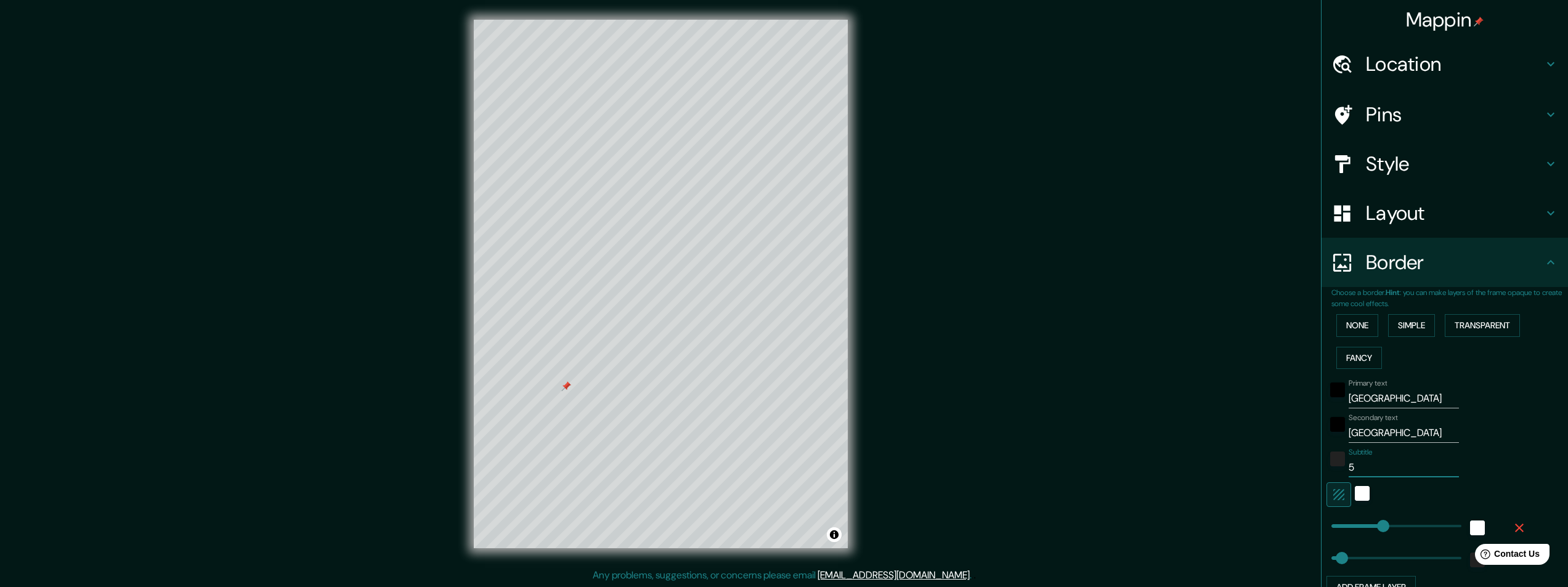
type input "49"
type input "57."
type input "243"
type input "49"
type input "57.7"
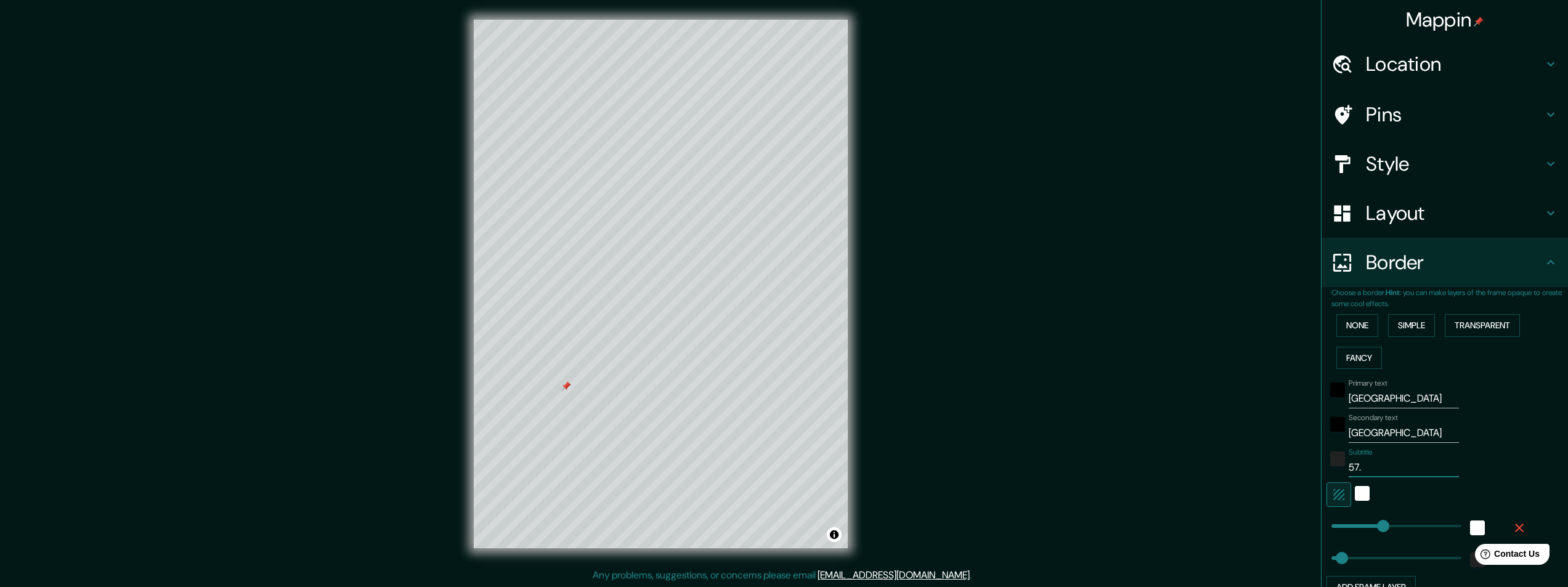
type input "243"
type input "49"
type input "57.70"
type input "243"
type input "49"
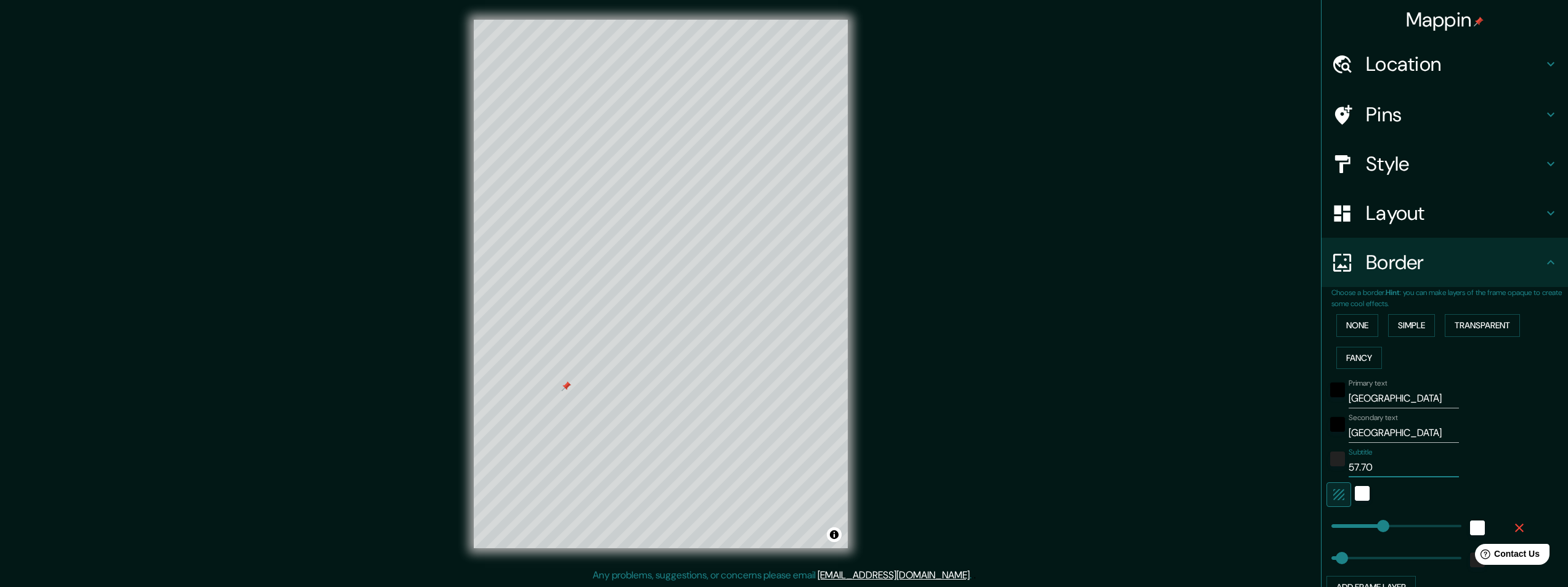
type input "57.709"
type input "243"
type input "49"
type input "57.709"
type input "243"
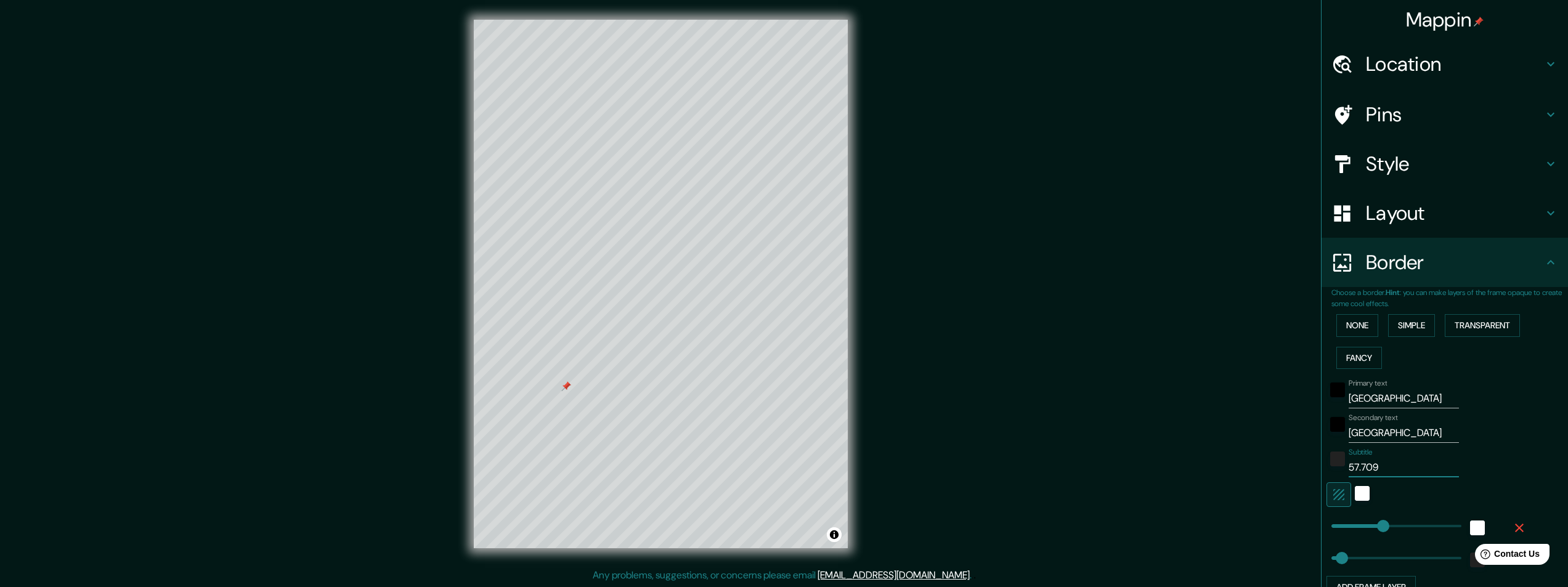
type input "49"
type input "57.709 N"
type input "243"
type input "49"
type input "57.709 N"
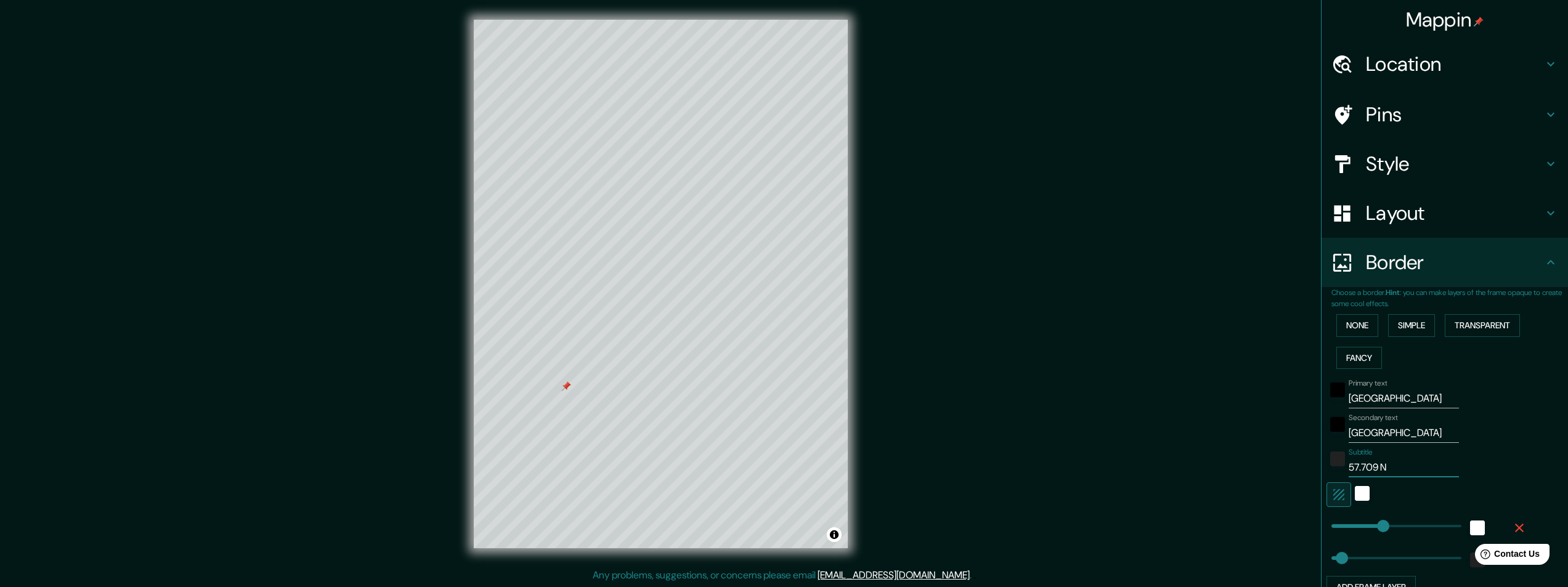
type input "243"
type input "49"
type input "57.709 N /"
type input "243"
type input "49"
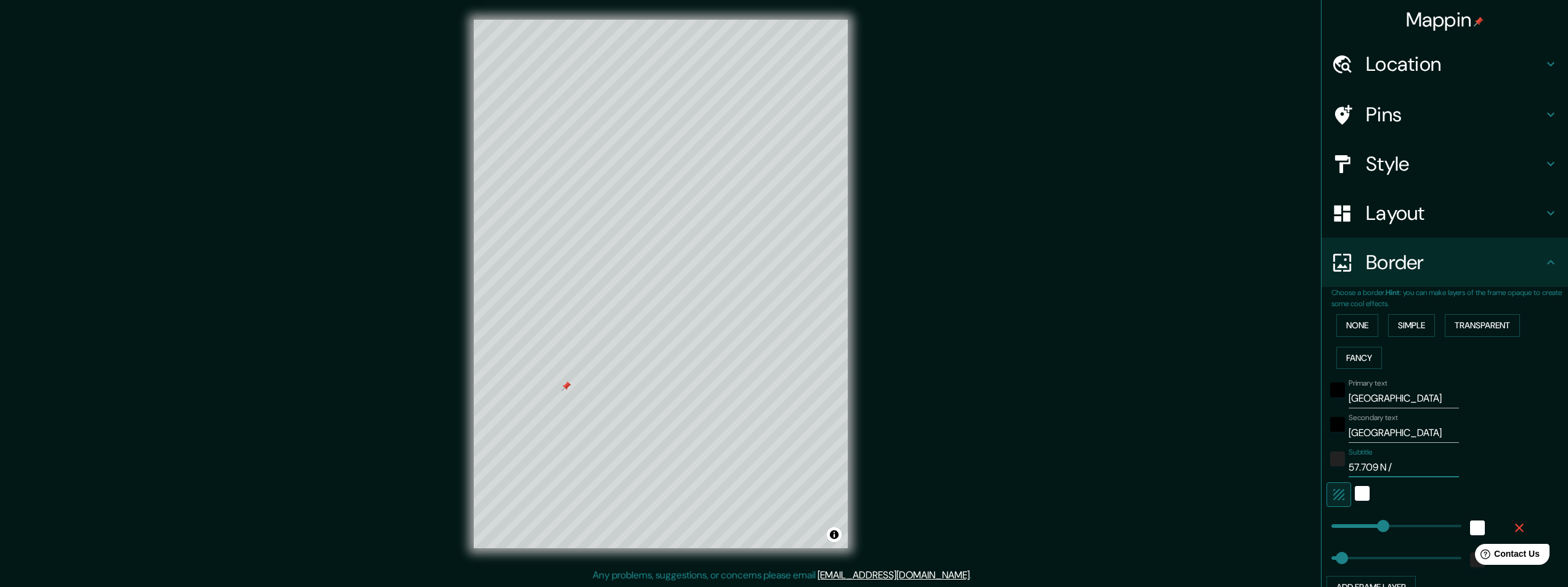
type input "57.709 N /"
type input "243"
type input "49"
type input "57.709 N / 1"
type input "243"
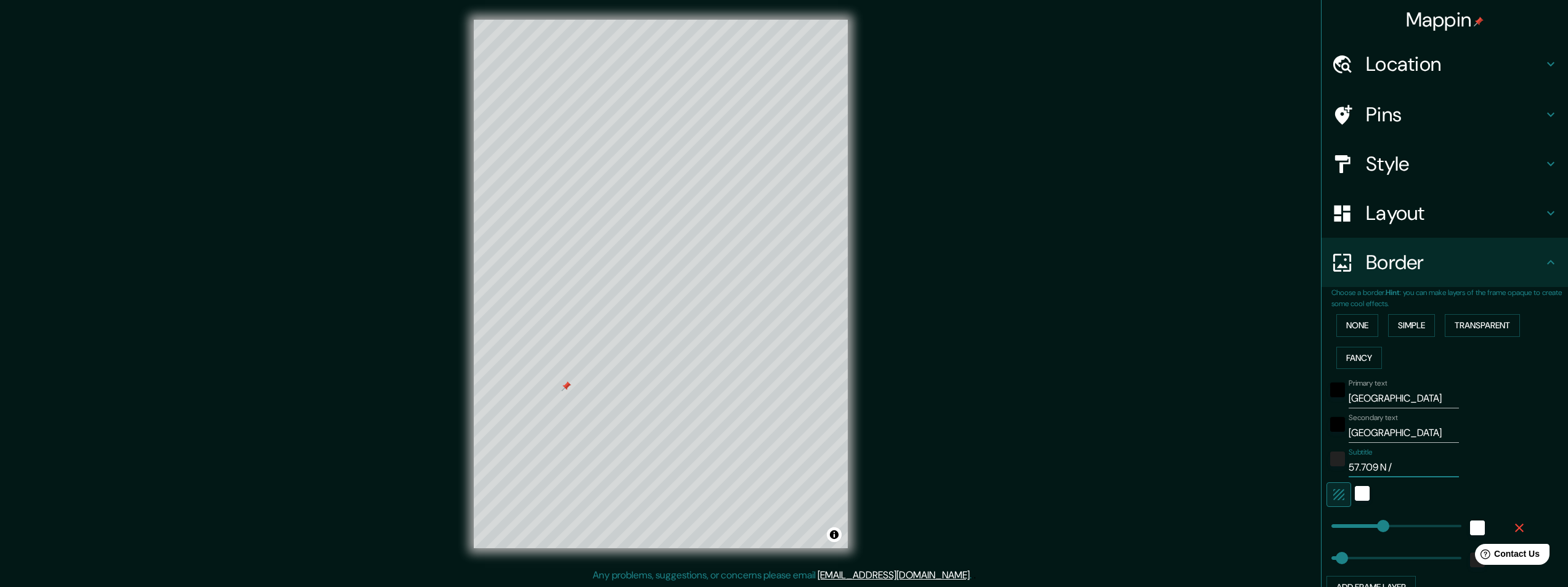
type input "49"
type input "57.709 N / 11"
type input "243"
type input "49"
type input "57.709 N / 11."
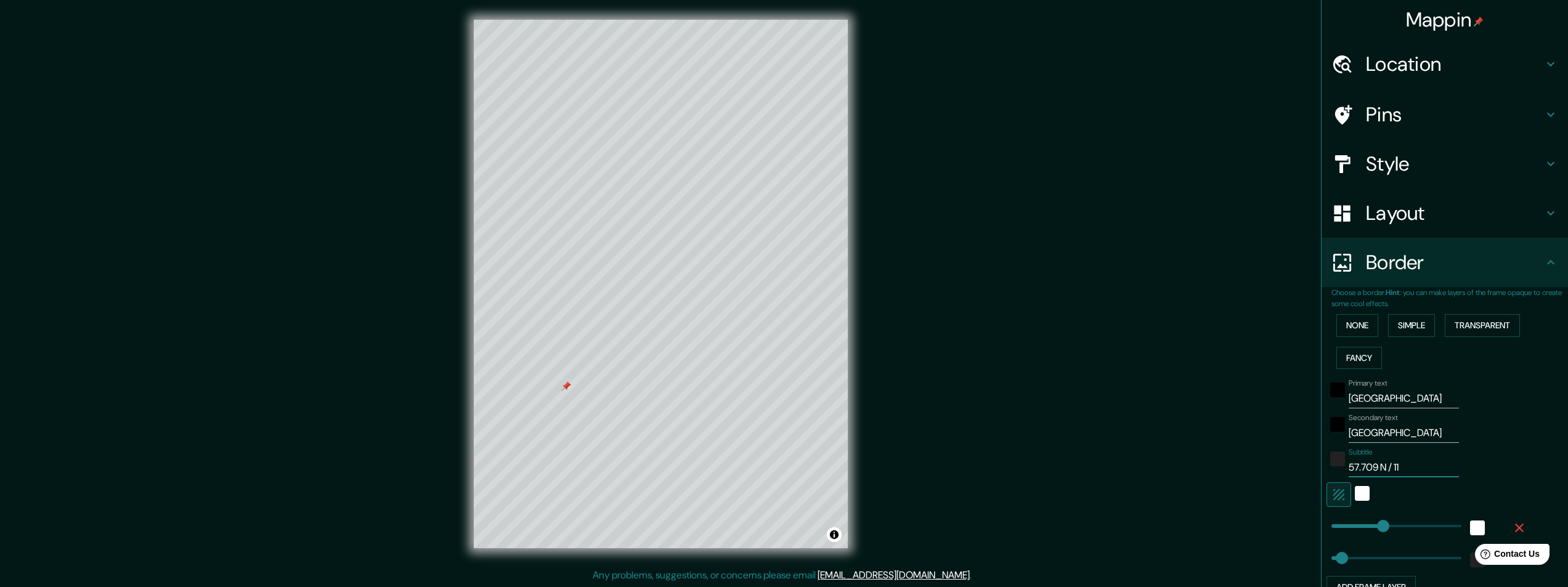
type input "243"
type input "49"
type input "57.709 N / 11.9"
type input "243"
type input "49"
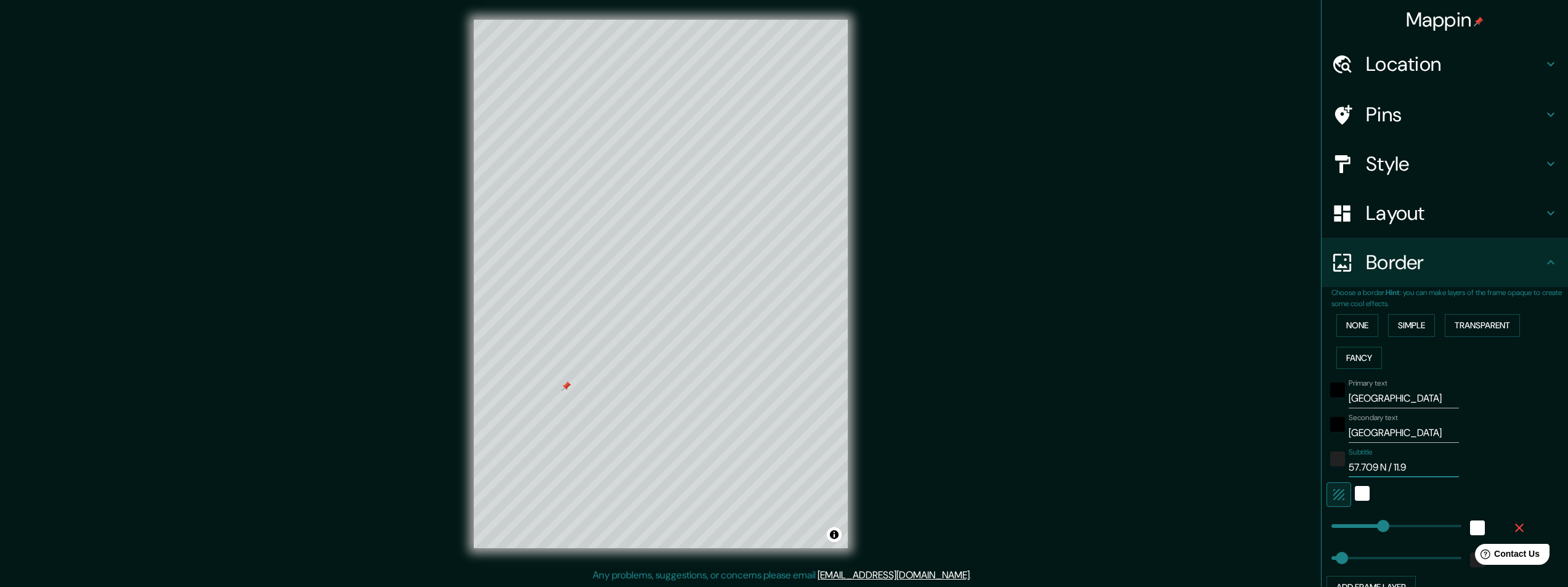
type input "57.709 N / 11.97"
type input "243"
type input "49"
type input "57.709 N / 11.975"
type input "243"
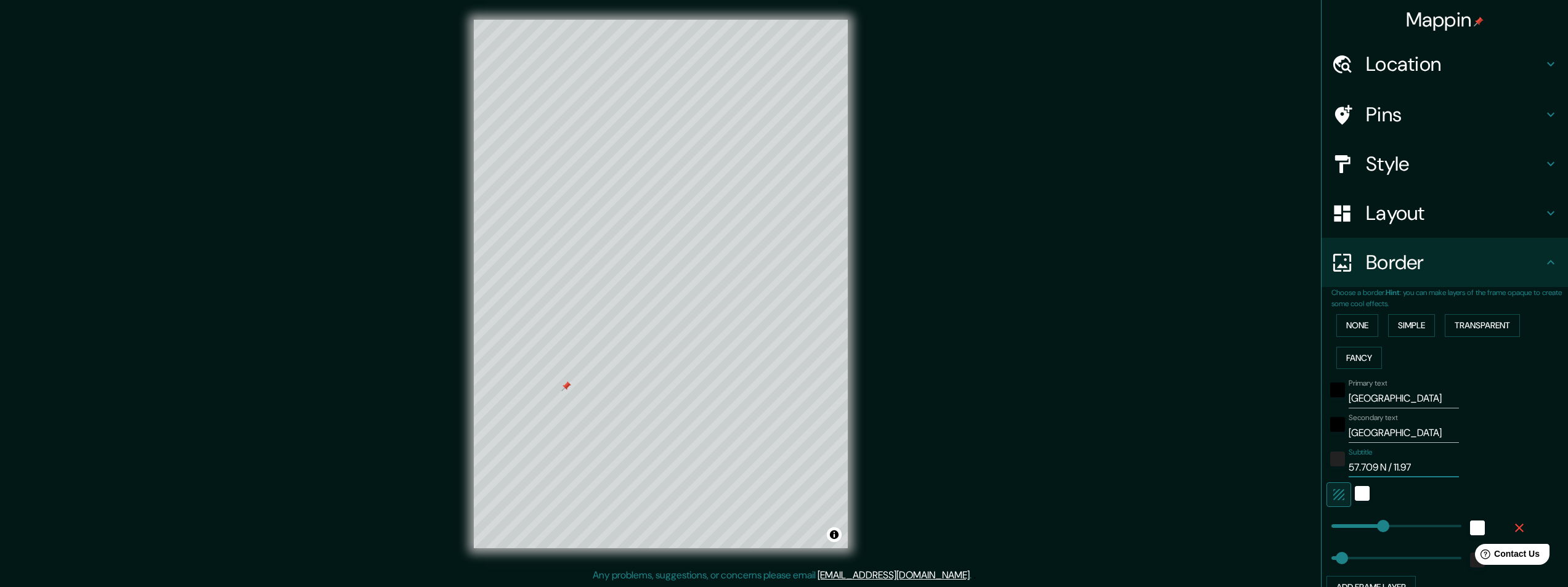
type input "49"
type input "57.709 N / 11.975"
type input "243"
type input "49"
type input "57.709 N / 11.975 E"
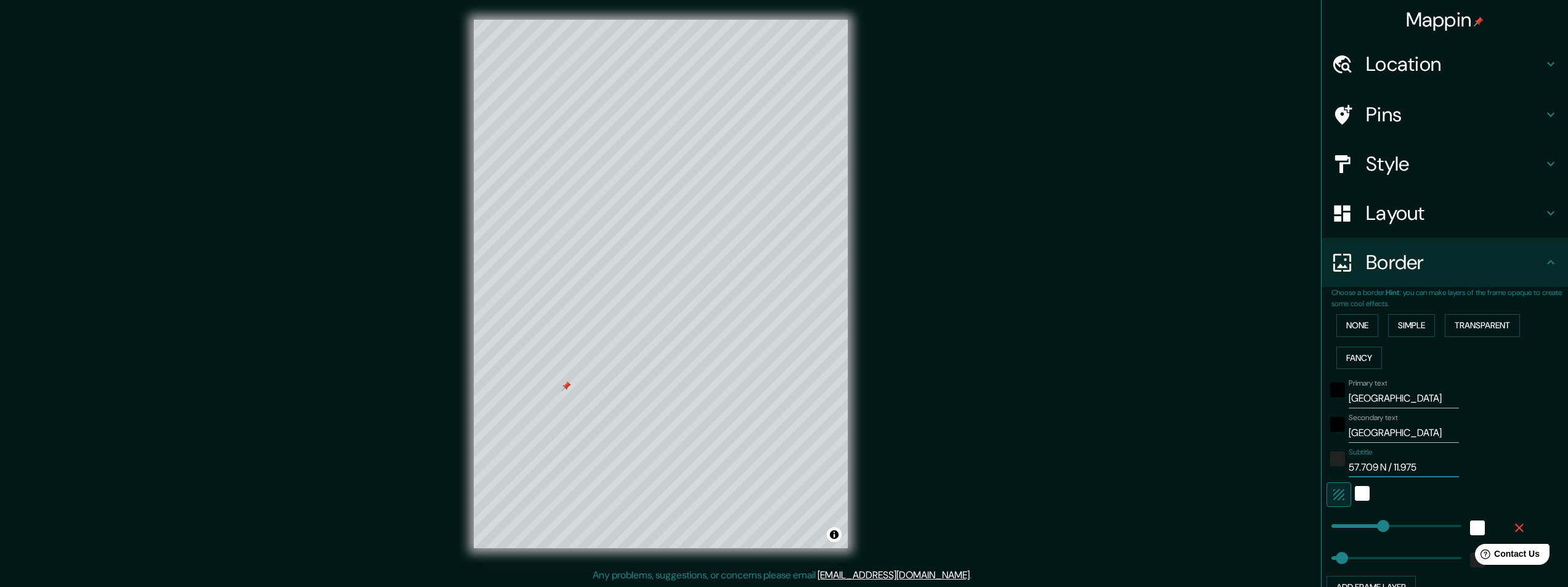
type input "243"
type input "49"
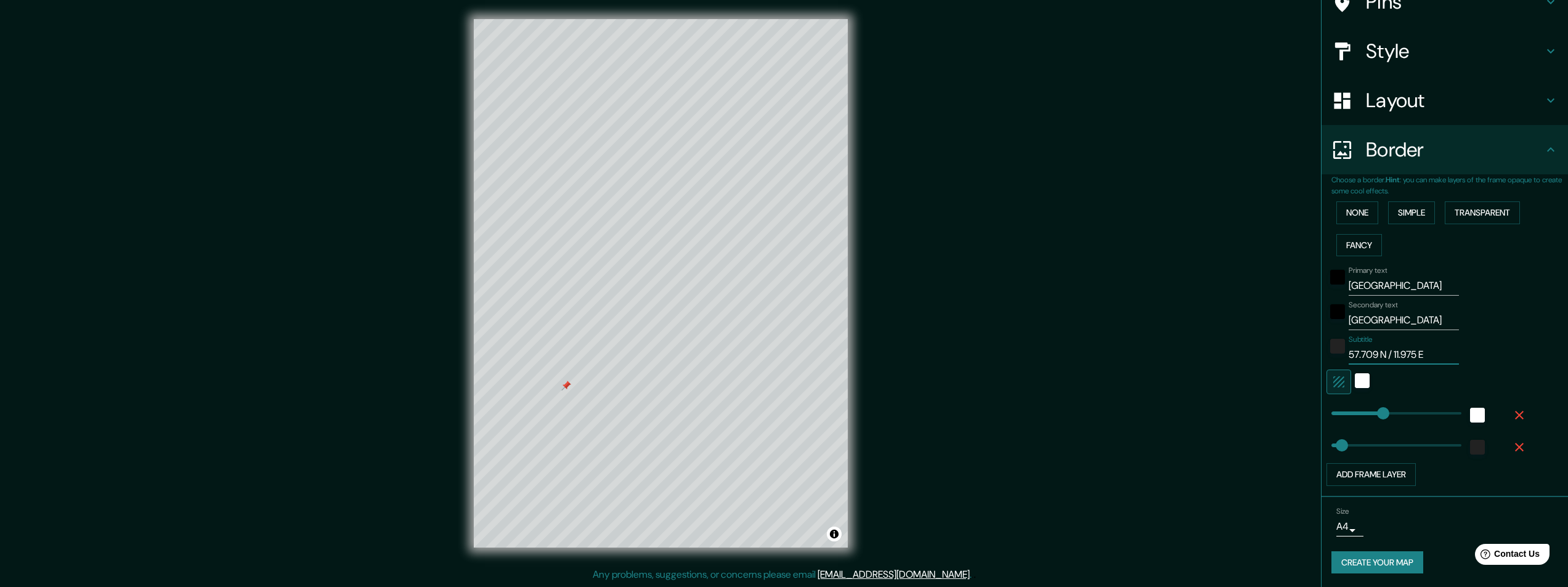
scroll to position [114, 0]
type input "57.709 N / 11.975 E"
click at [1372, 563] on button "Create your map" at bounding box center [1377, 561] width 92 height 23
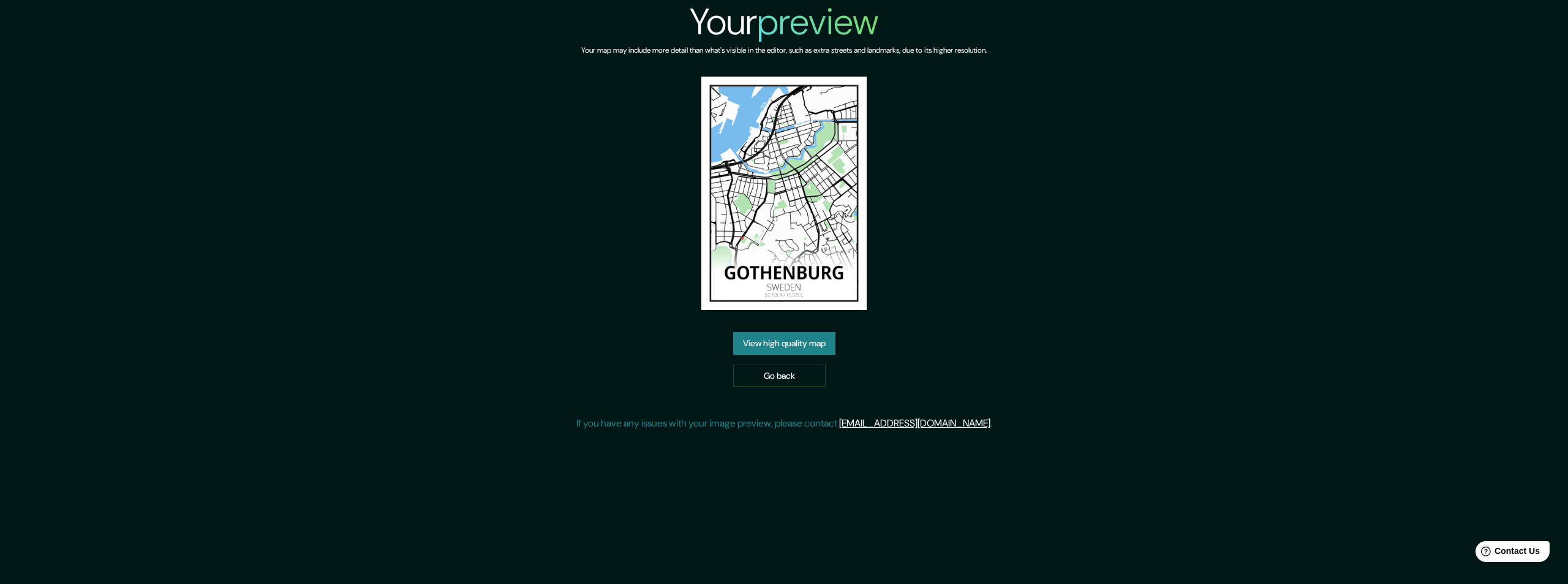
click at [784, 343] on link "View high quality map" at bounding box center [784, 343] width 102 height 23
click at [784, 343] on div "Your preview Your map may include more detail than what's visible in the editor…" at bounding box center [784, 292] width 1568 height 584
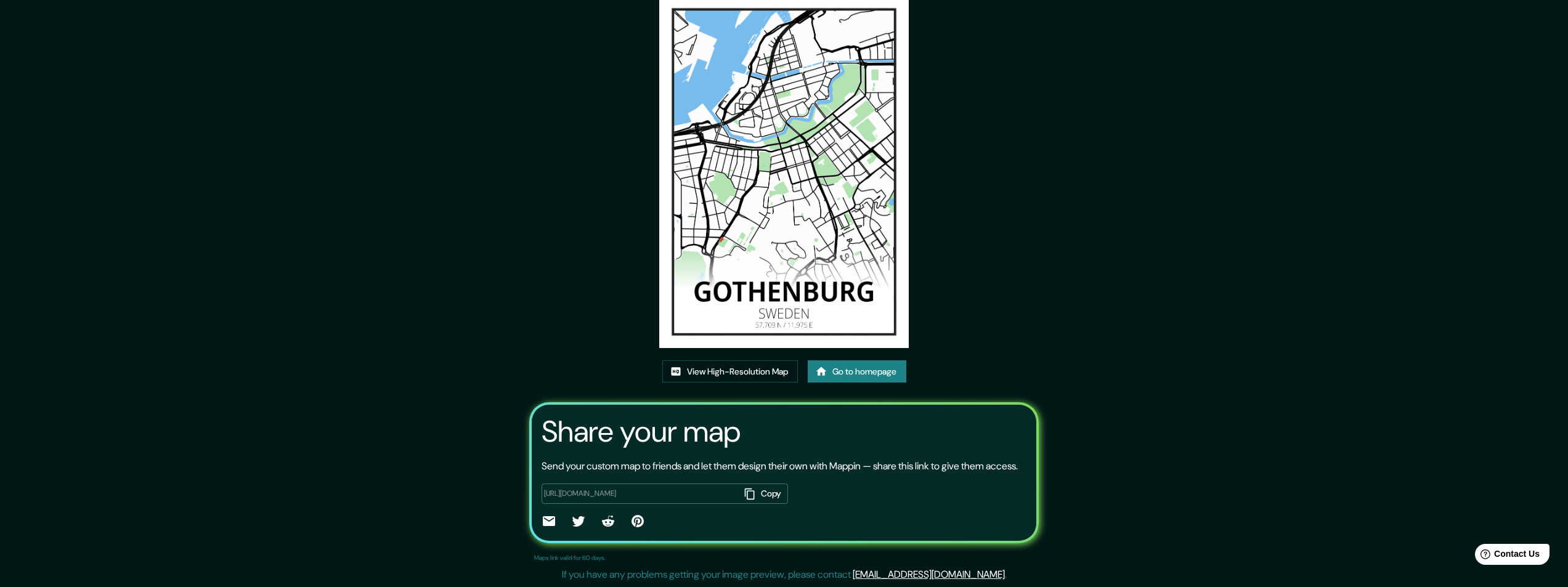
scroll to position [74, 0]
click at [727, 360] on link "View High-Resolution Map" at bounding box center [730, 372] width 135 height 23
